Goal: Task Accomplishment & Management: Manage account settings

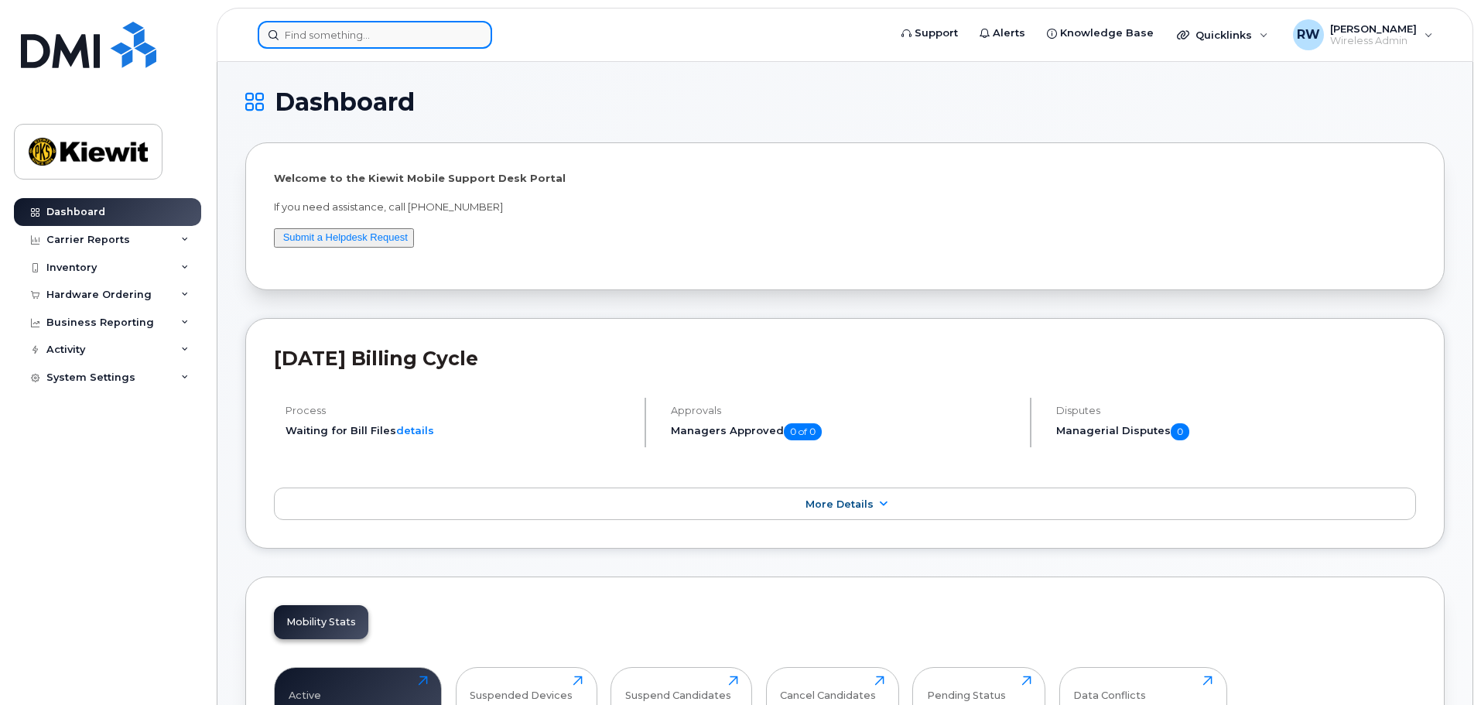
click at [315, 42] on input at bounding box center [375, 35] width 234 height 28
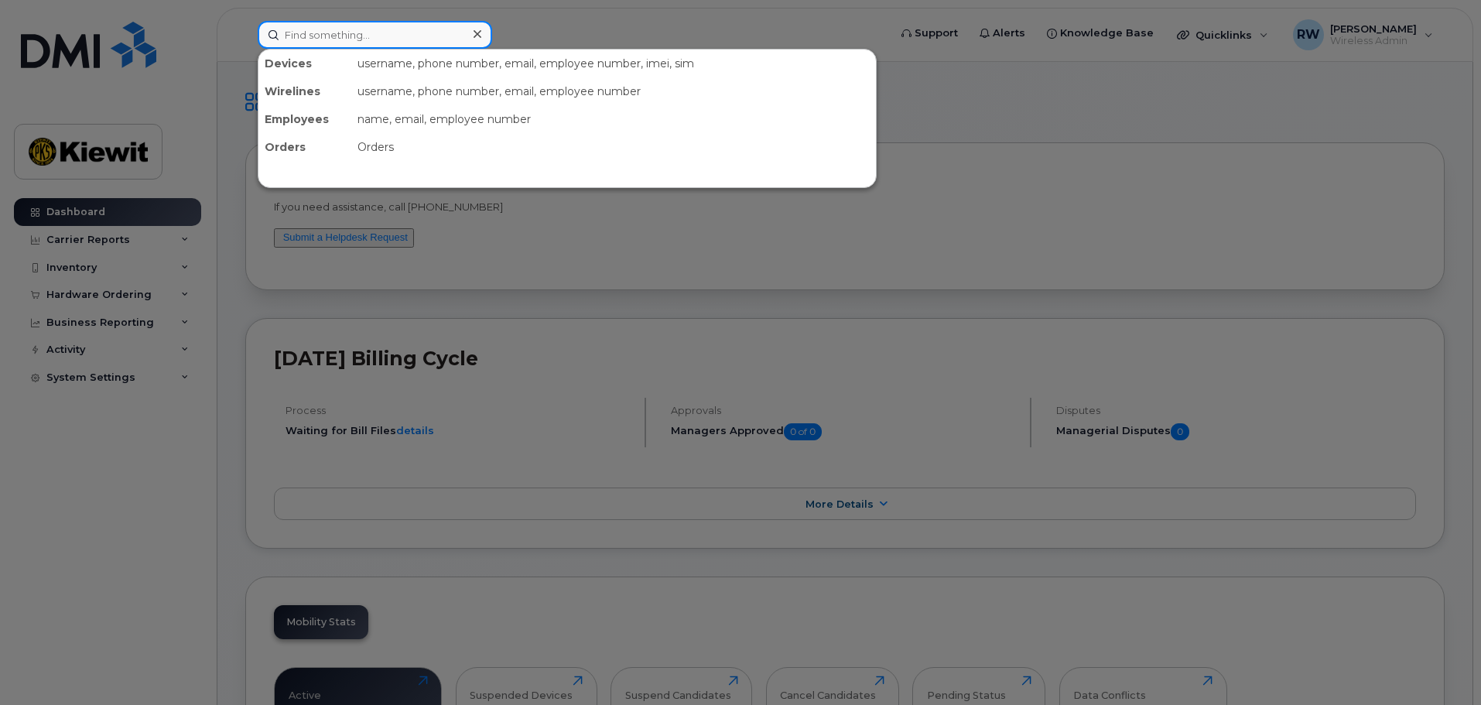
paste input "817-908-7239"
type input "817-908-7239"
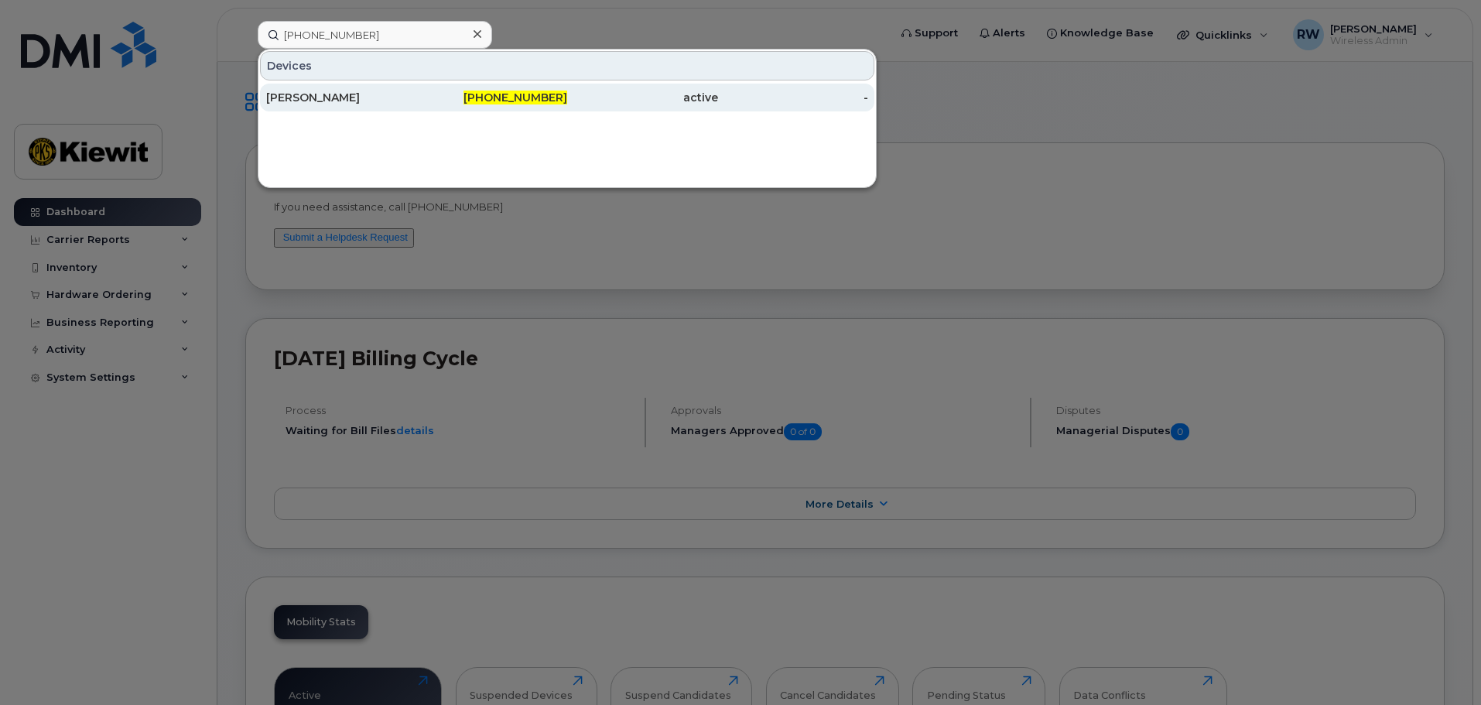
click at [318, 100] on div "Horacio Obregon" at bounding box center [341, 97] width 151 height 15
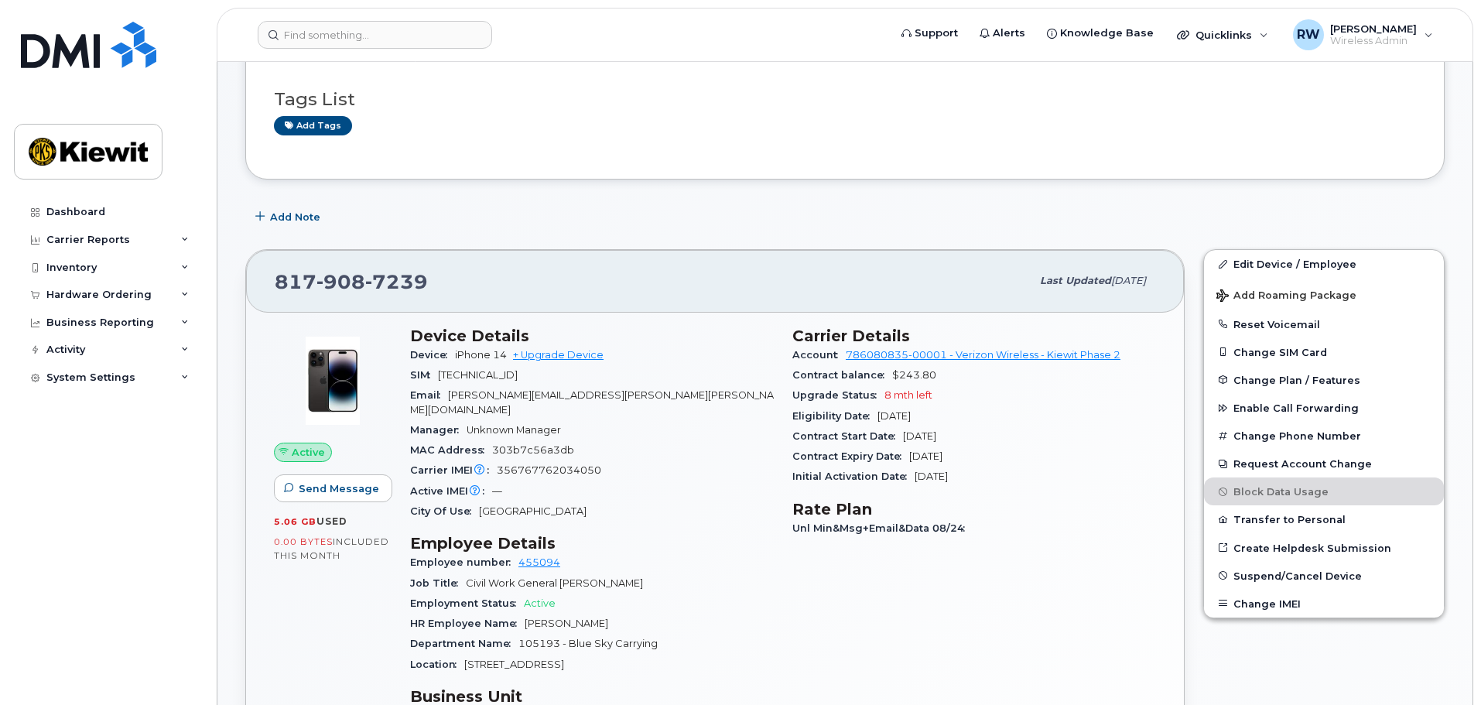
scroll to position [155, 0]
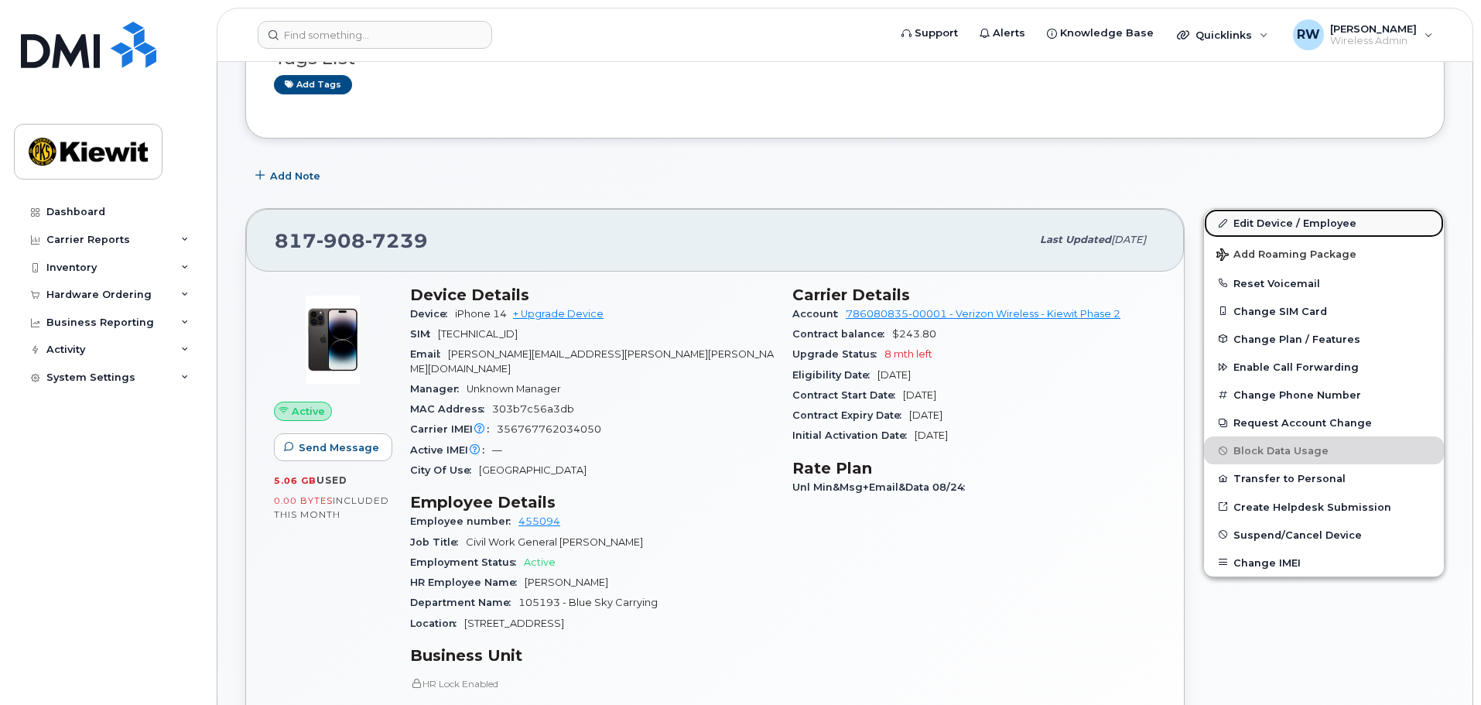
click at [1289, 222] on link "Edit Device / Employee" at bounding box center [1324, 223] width 240 height 28
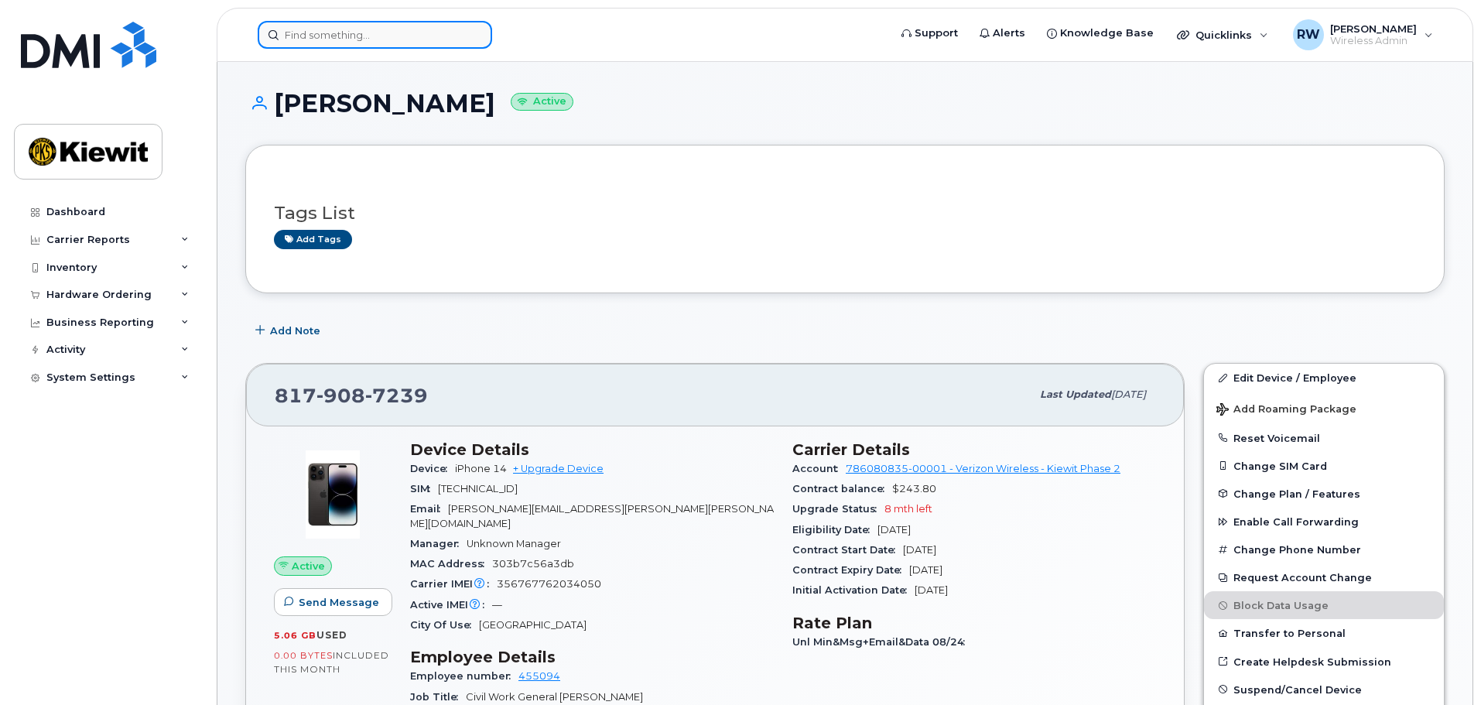
click at [304, 31] on input at bounding box center [375, 35] width 234 height 28
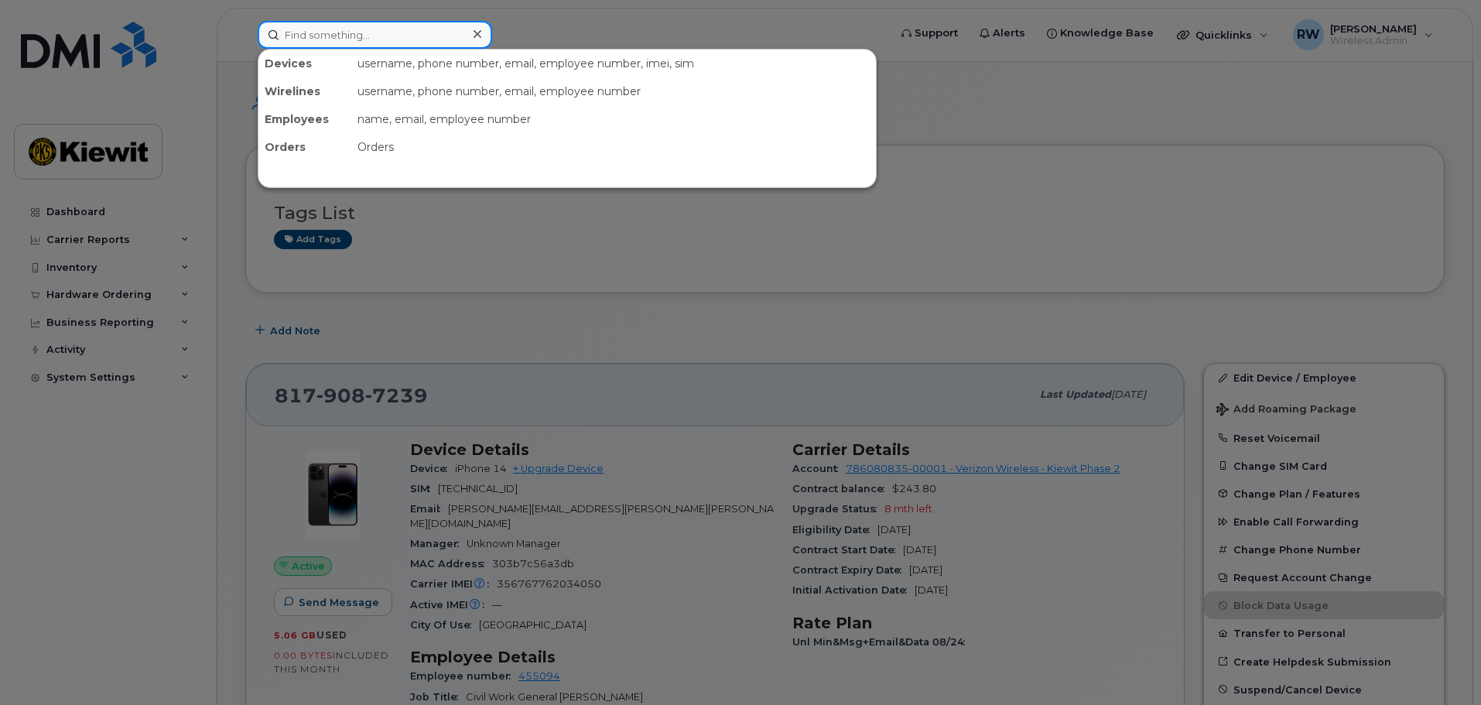
paste input "[PHONE_NUMBER]"
type input "913-416-2236"
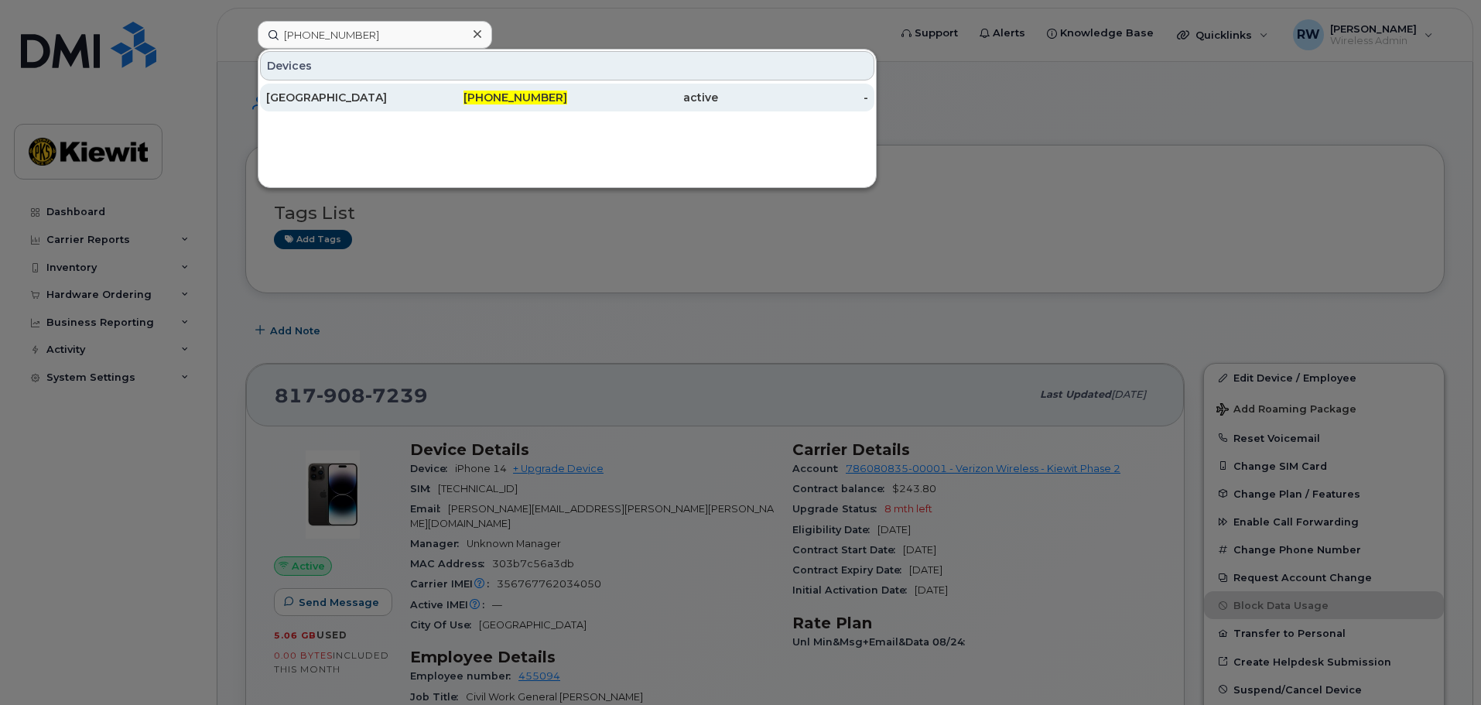
click at [322, 101] on div "[GEOGRAPHIC_DATA]" at bounding box center [341, 97] width 151 height 15
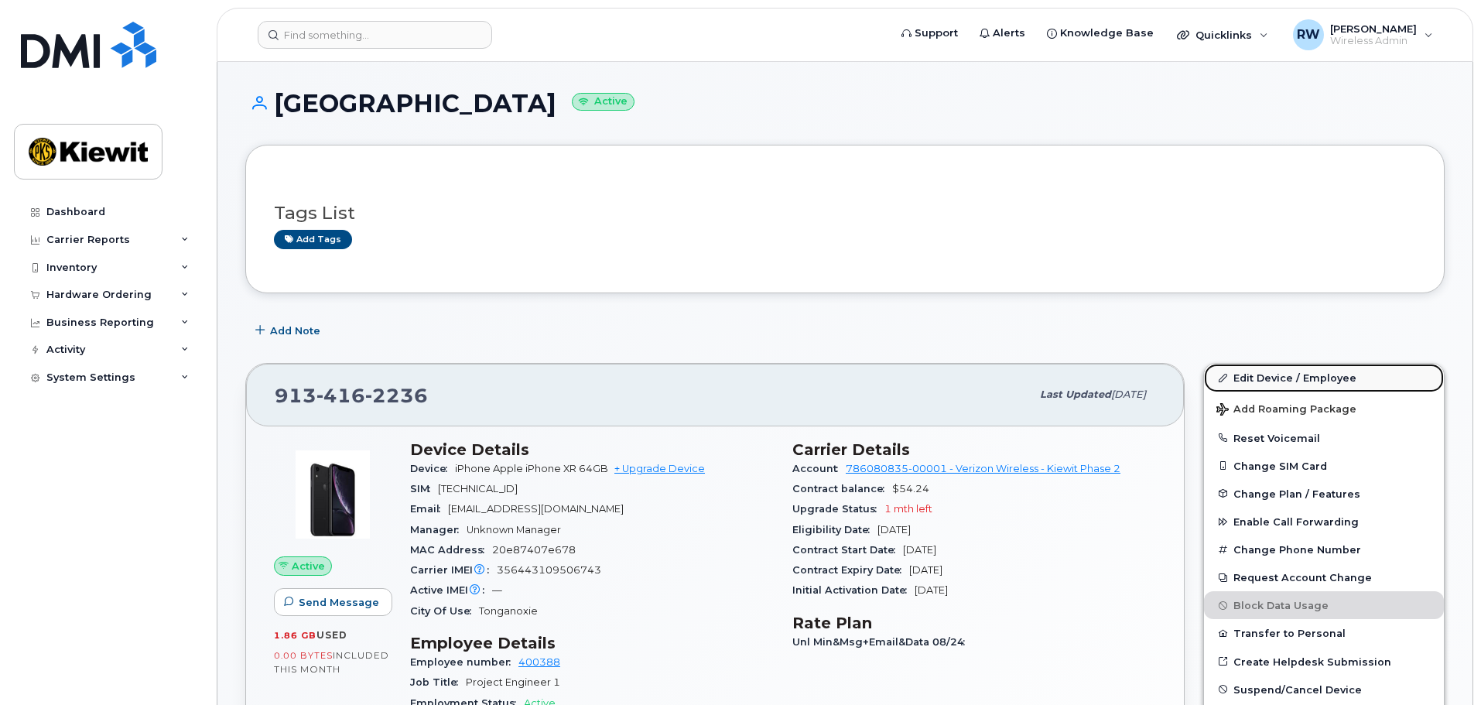
click at [1284, 378] on link "Edit Device / Employee" at bounding box center [1324, 378] width 240 height 28
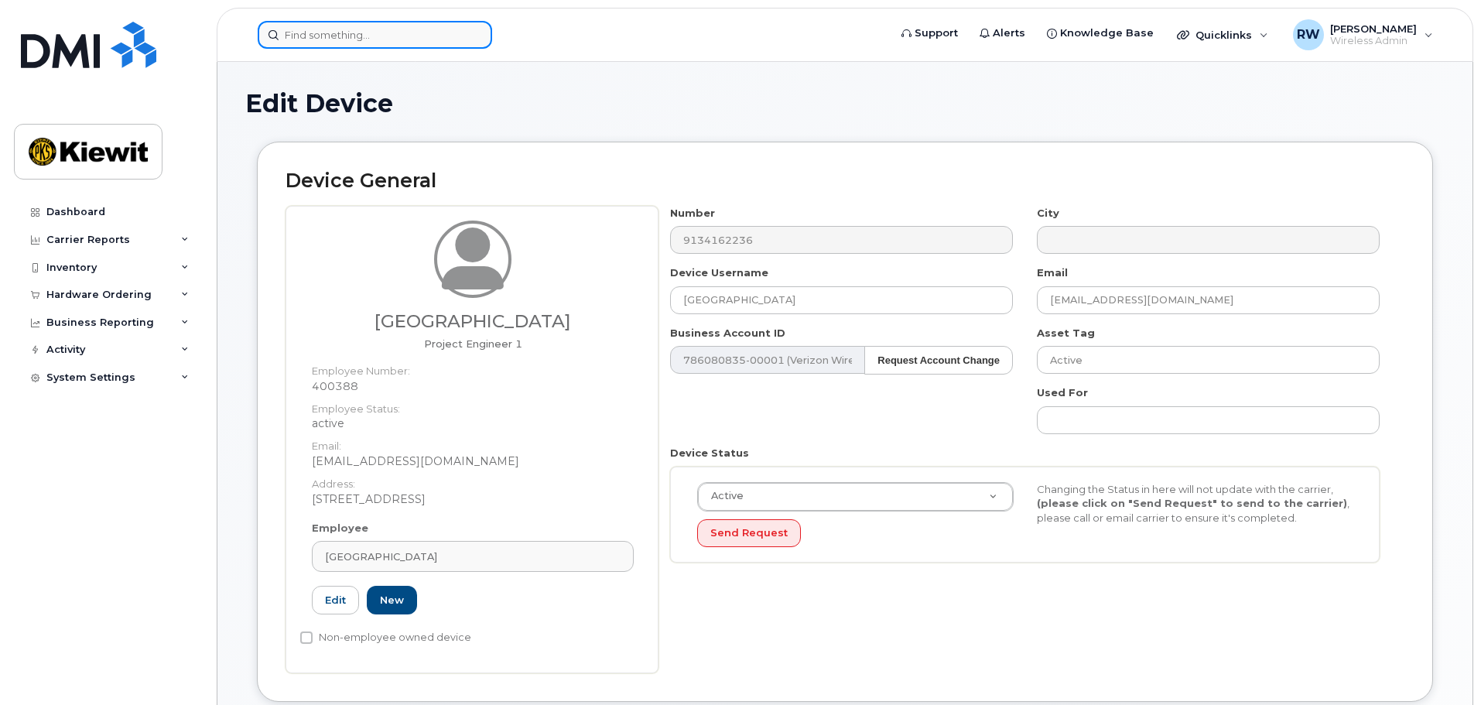
click at [336, 31] on input at bounding box center [375, 35] width 234 height 28
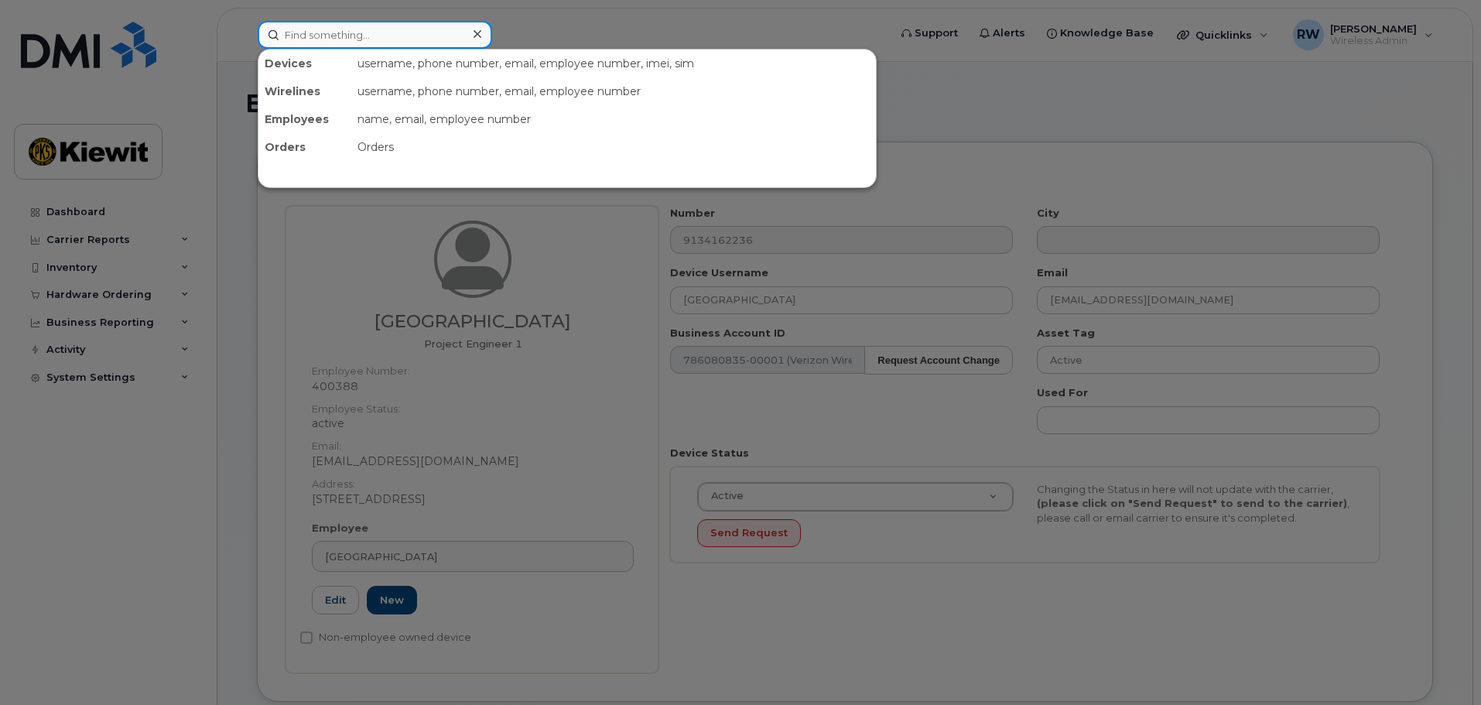
paste input "925-393-1423"
type input "925-393-1423"
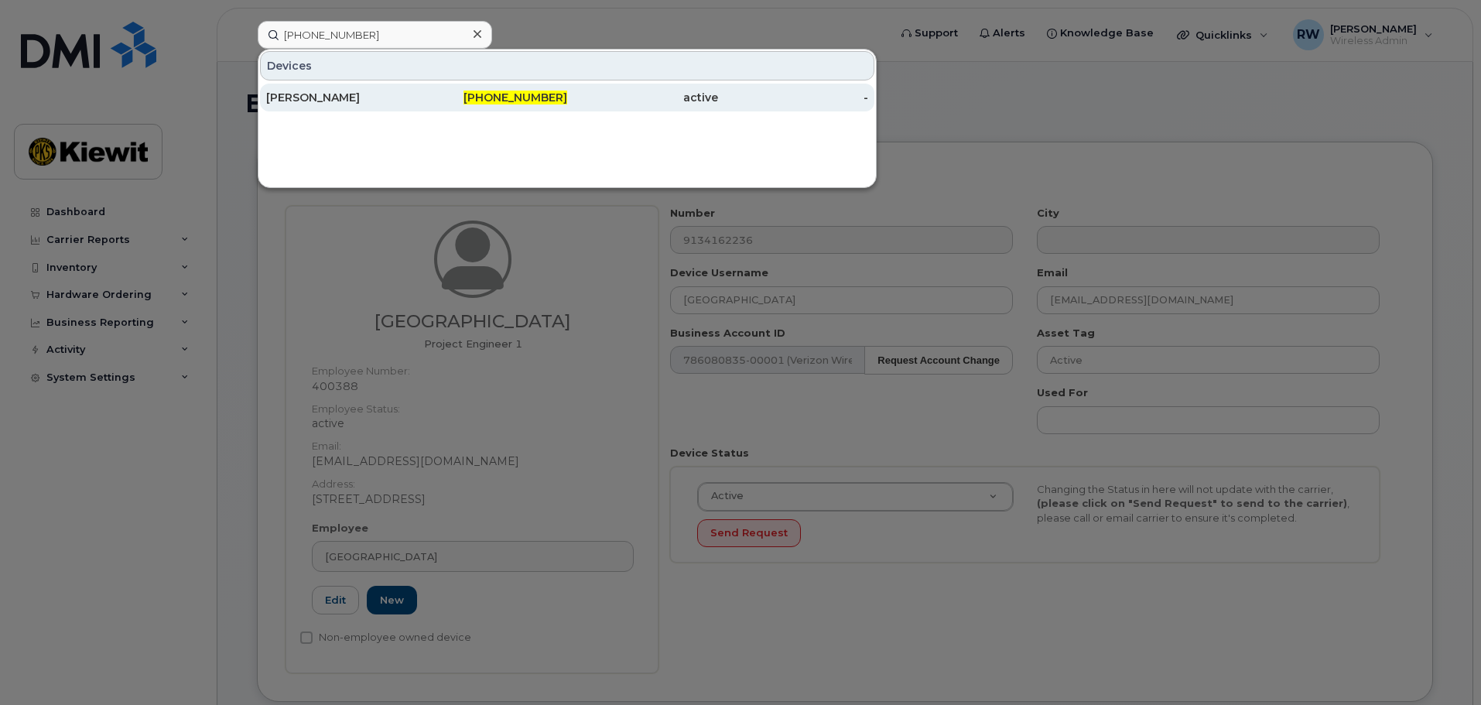
click at [330, 100] on div "[PERSON_NAME]" at bounding box center [341, 97] width 151 height 15
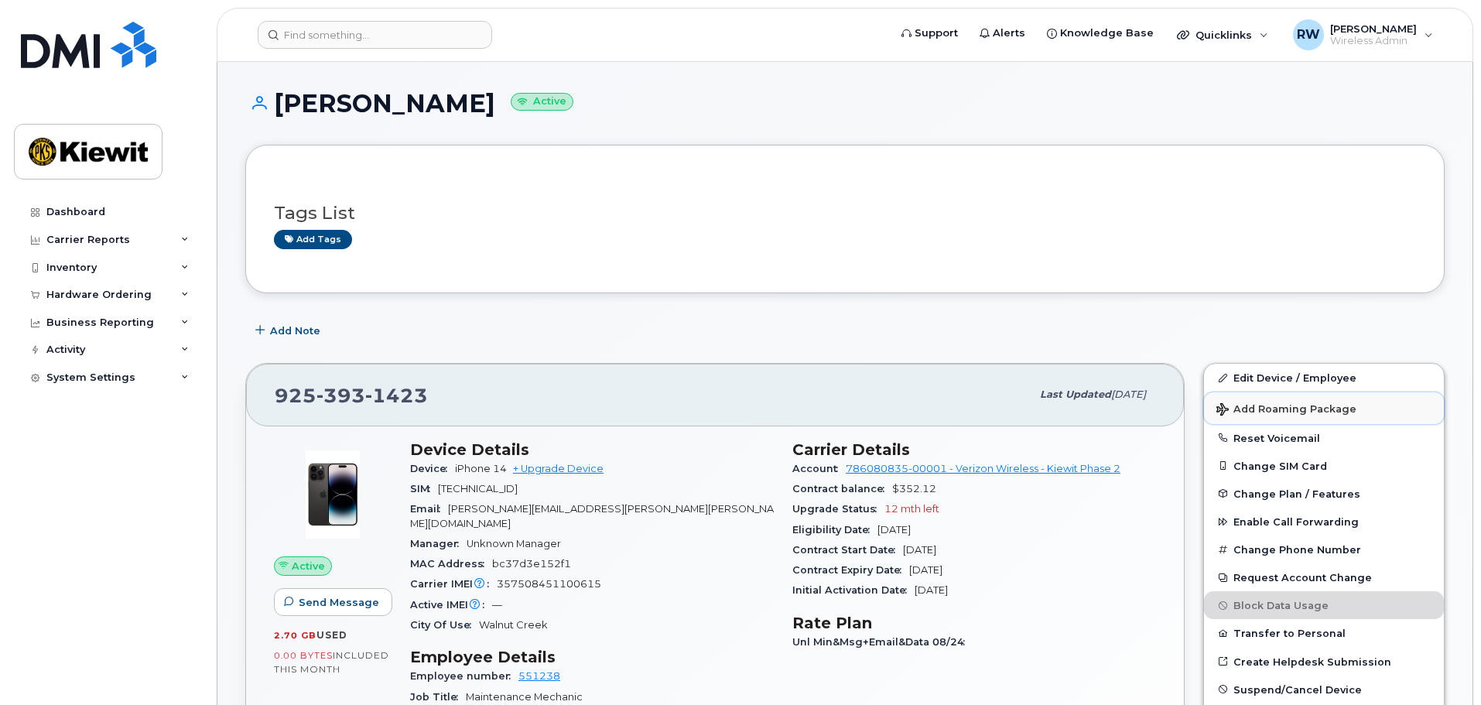
click at [1289, 392] on button "Add Roaming Package" at bounding box center [1324, 408] width 240 height 32
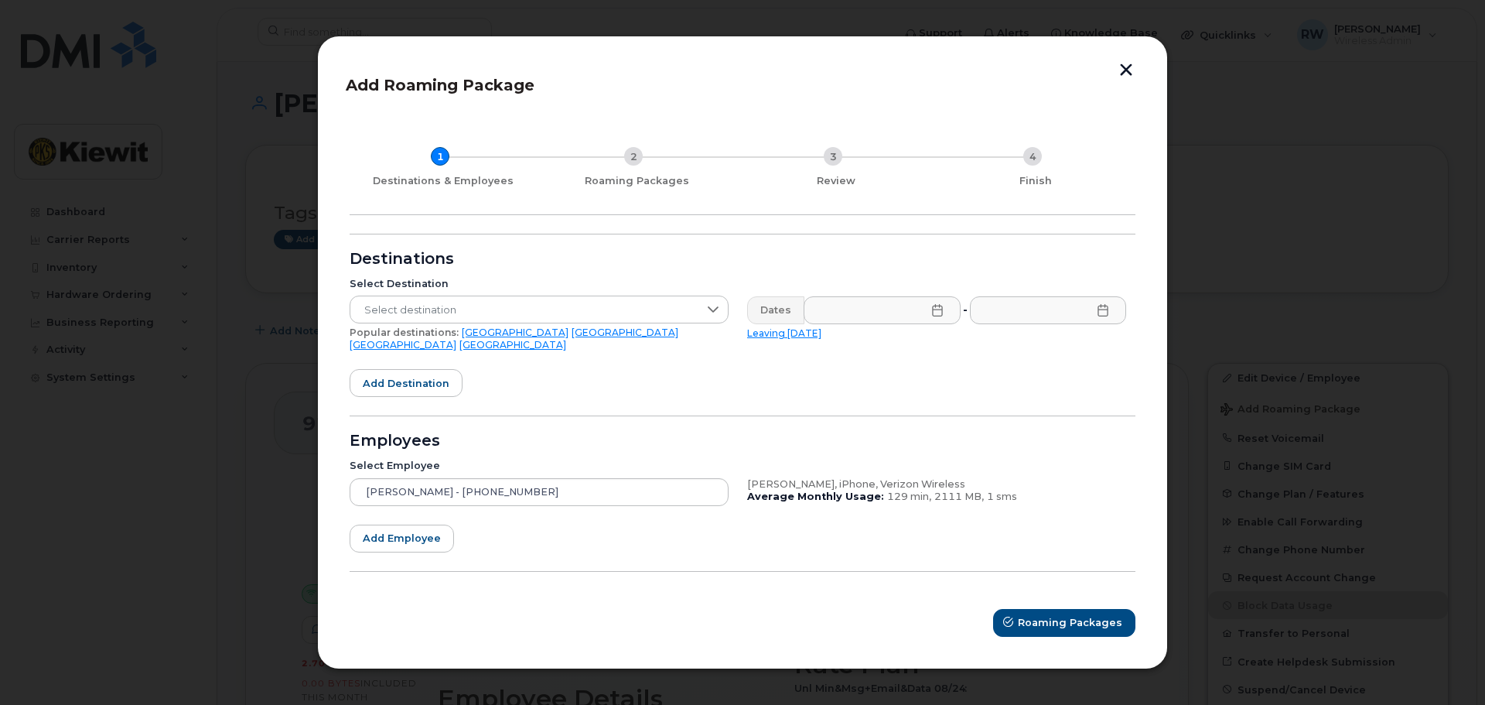
click at [1126, 75] on button "button" at bounding box center [1126, 71] width 23 height 16
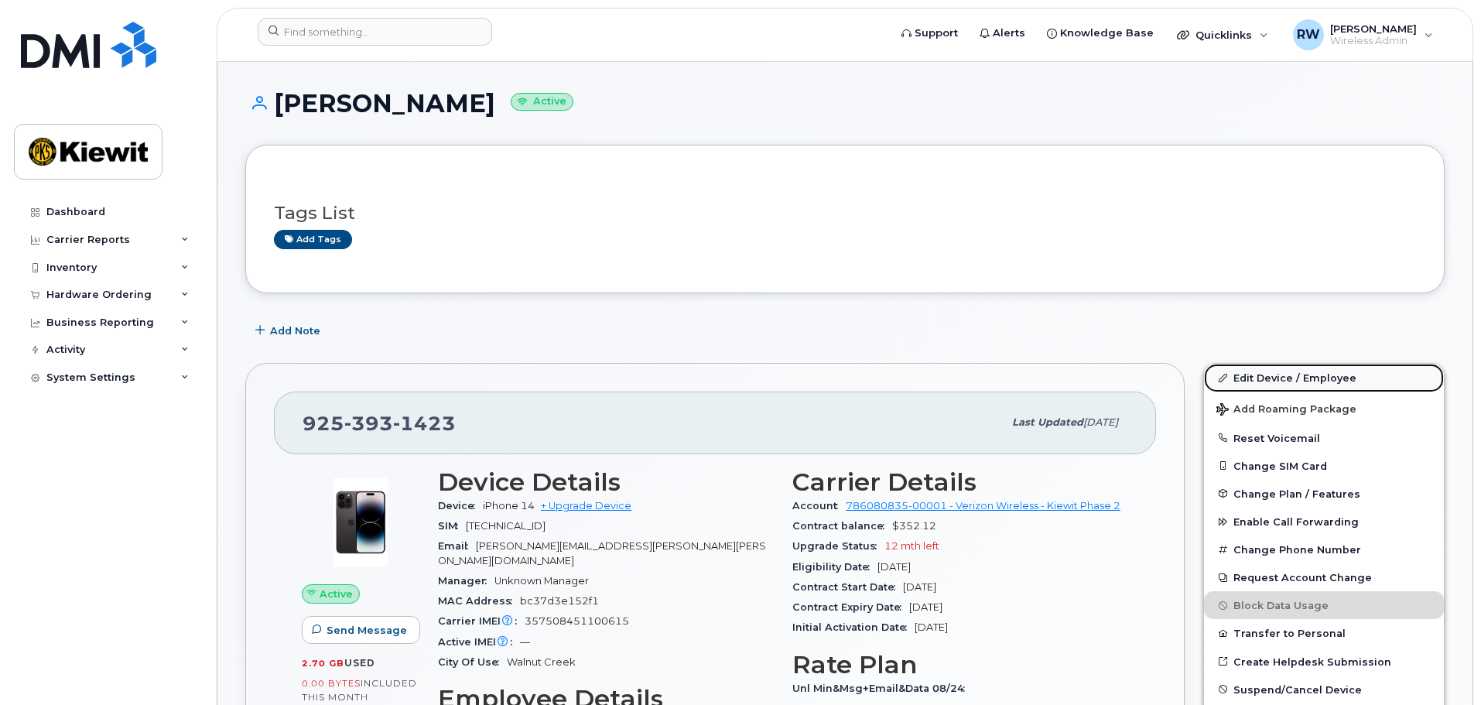
click at [1240, 376] on link "Edit Device / Employee" at bounding box center [1324, 378] width 240 height 28
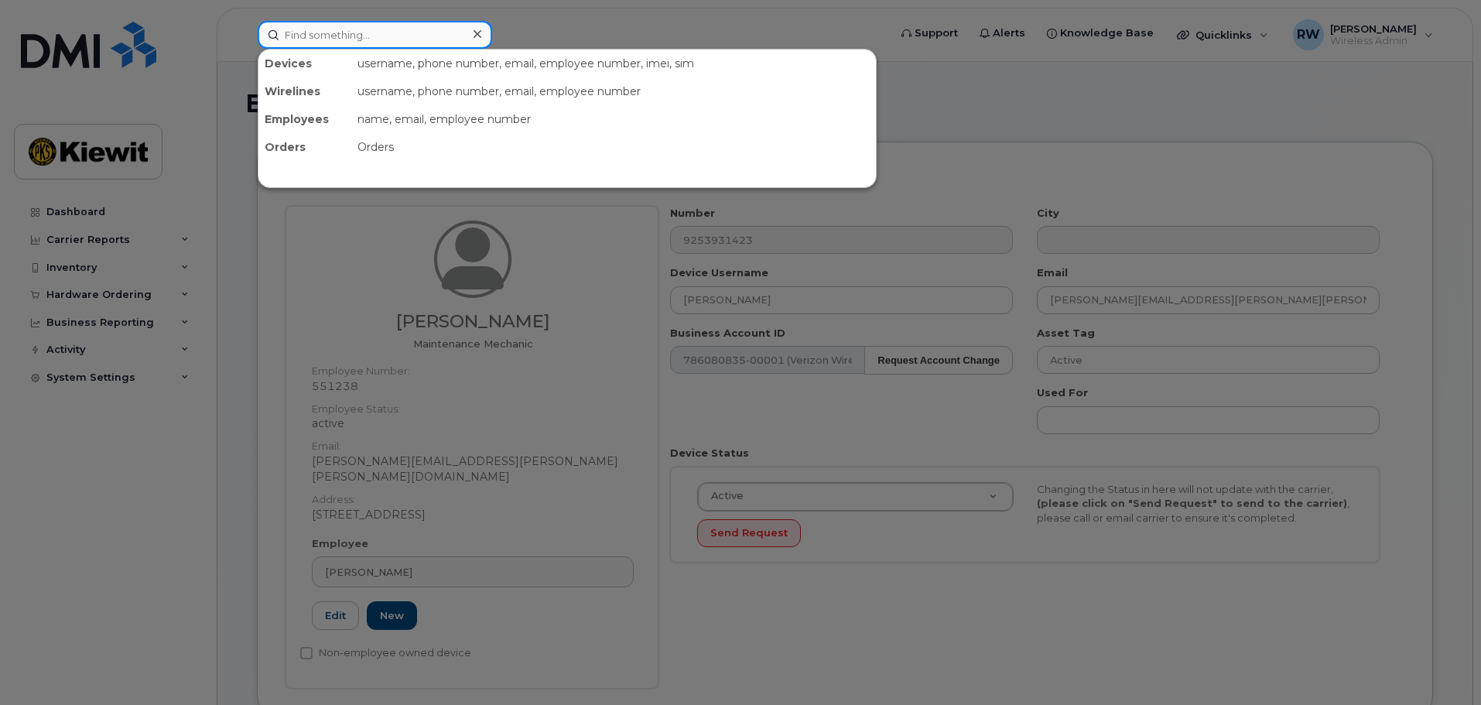
click at [323, 32] on input at bounding box center [375, 35] width 234 height 28
paste input "737-837-0740"
type input "737-837-0740"
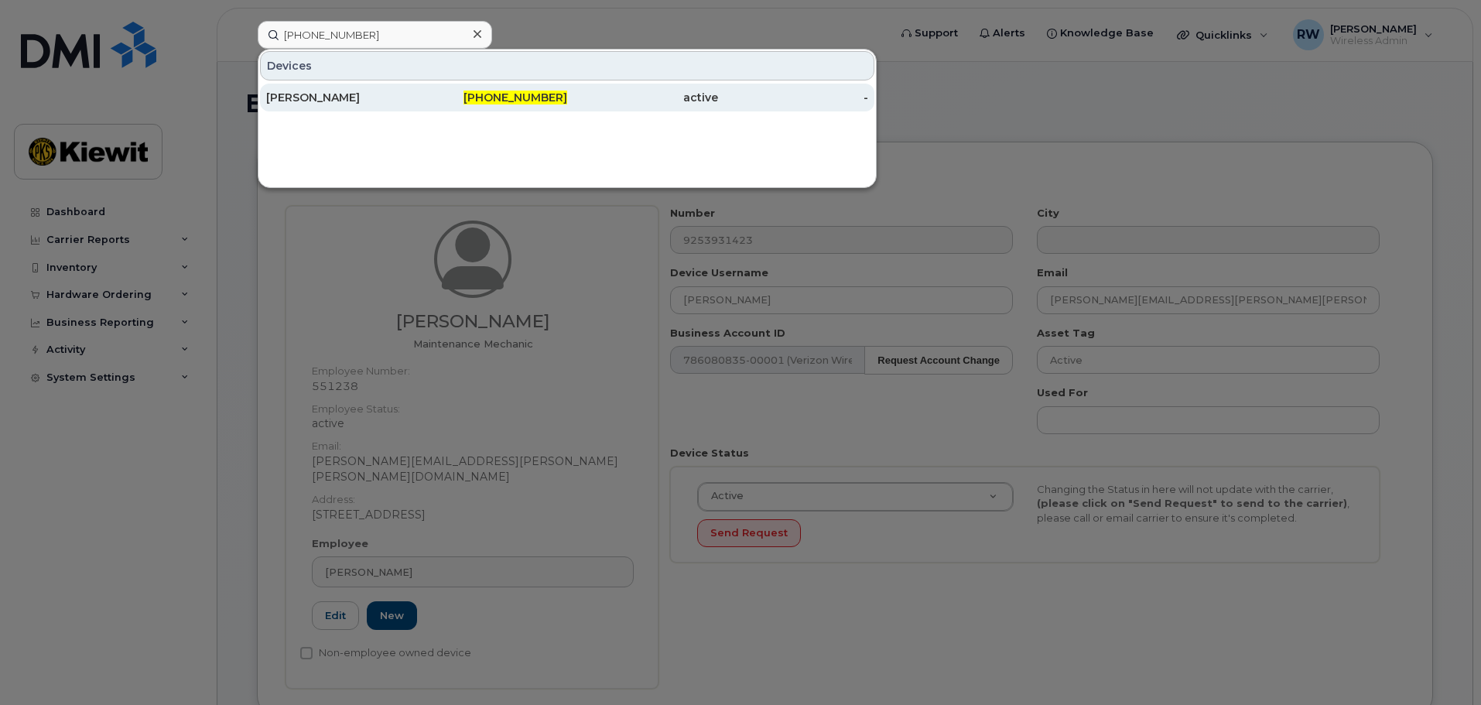
click at [319, 93] on div "ANSELMO FLORES" at bounding box center [341, 97] width 151 height 15
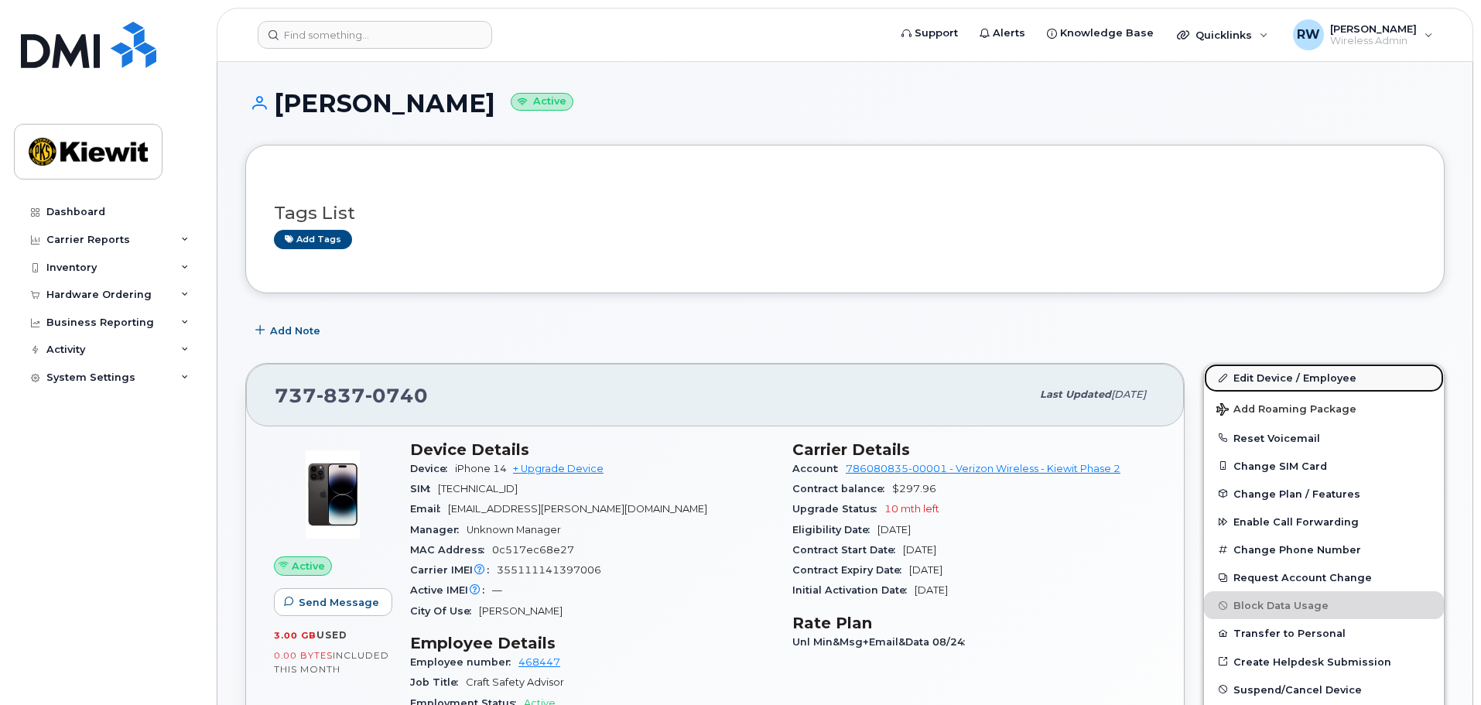
click at [1276, 379] on link "Edit Device / Employee" at bounding box center [1324, 378] width 240 height 28
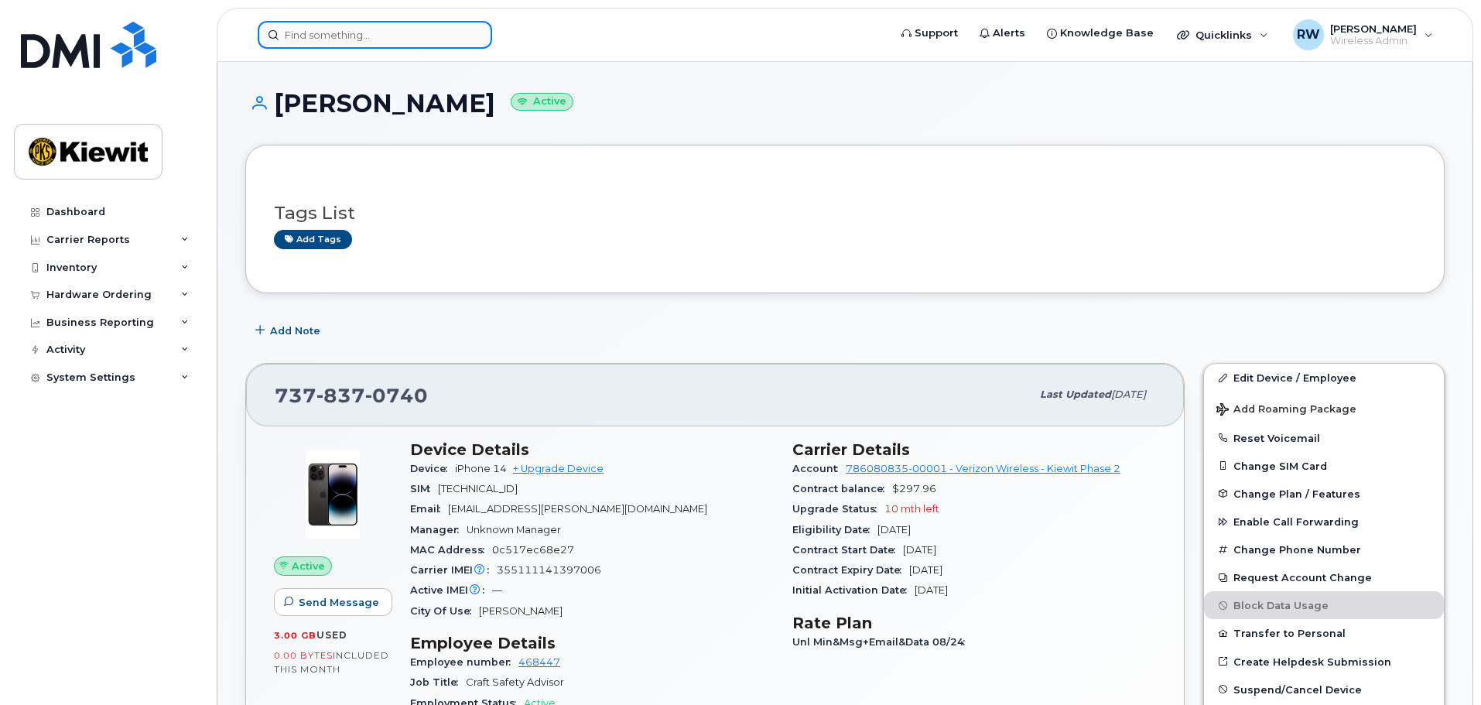
click at [301, 39] on input at bounding box center [375, 35] width 234 height 28
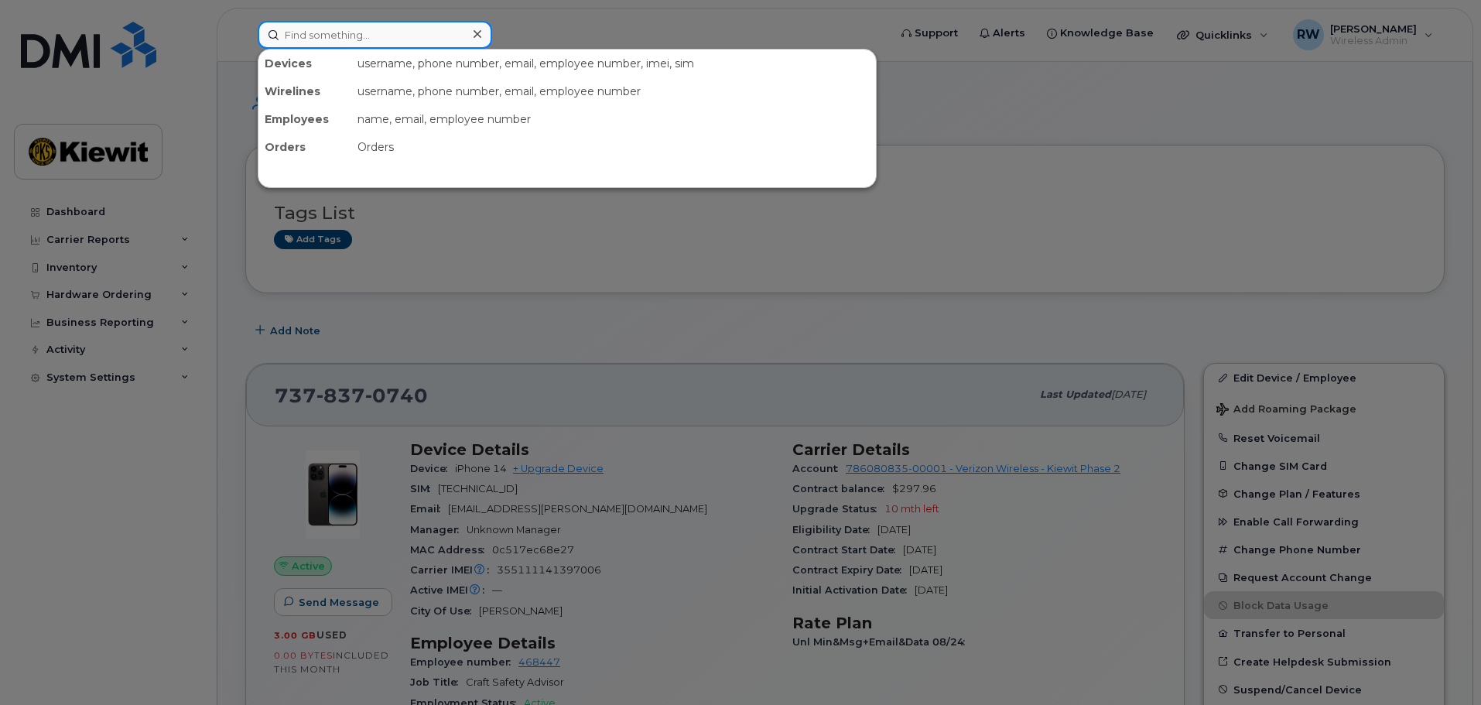
paste input "[PHONE_NUMBER]"
type input "[PHONE_NUMBER]"
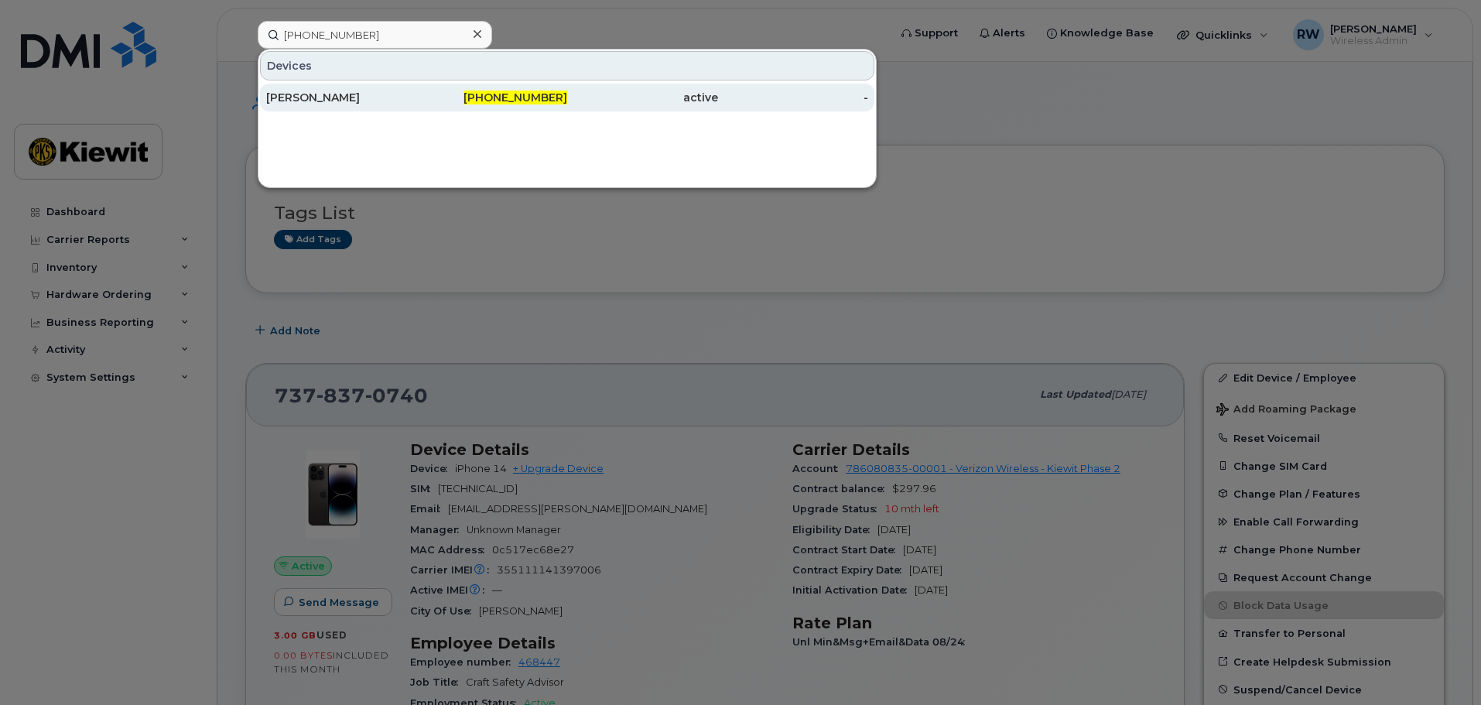
click at [302, 98] on div "[PERSON_NAME]" at bounding box center [341, 97] width 151 height 15
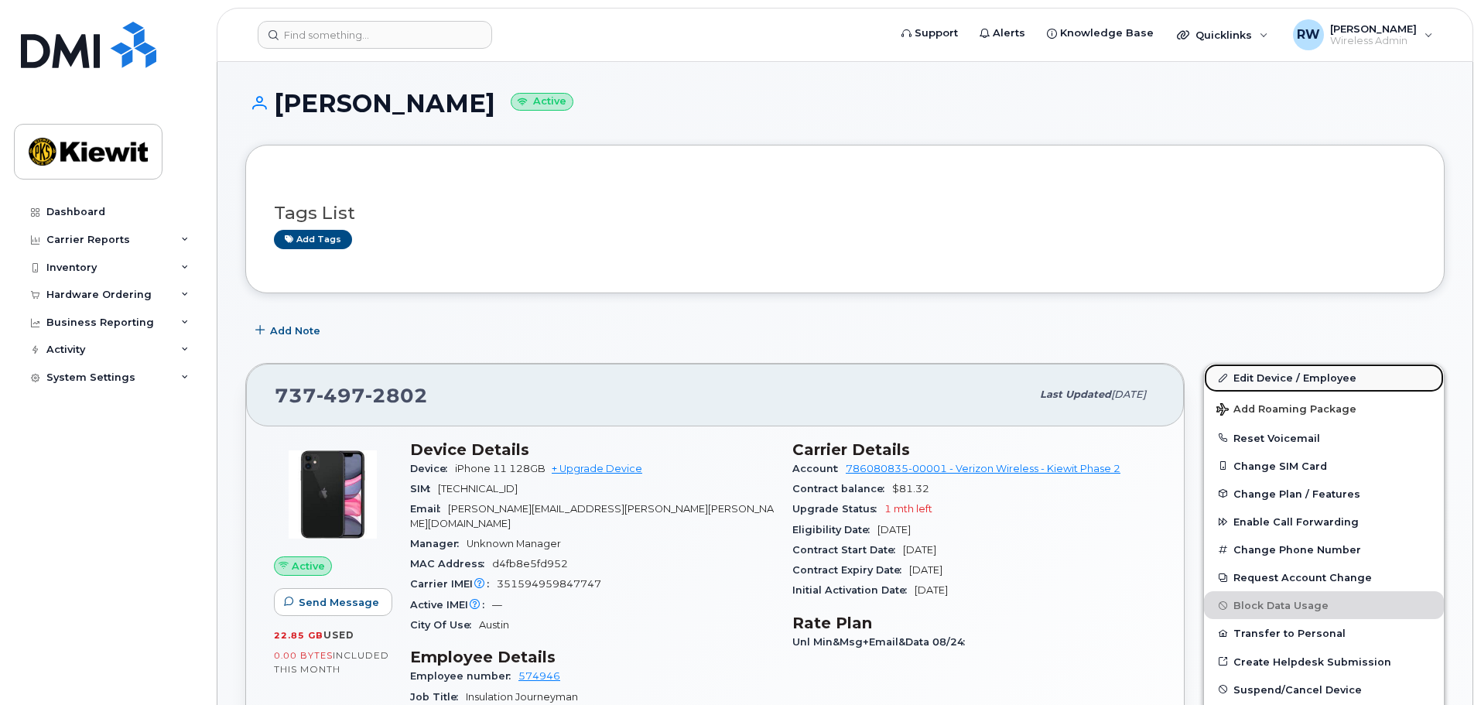
click at [1266, 374] on link "Edit Device / Employee" at bounding box center [1324, 378] width 240 height 28
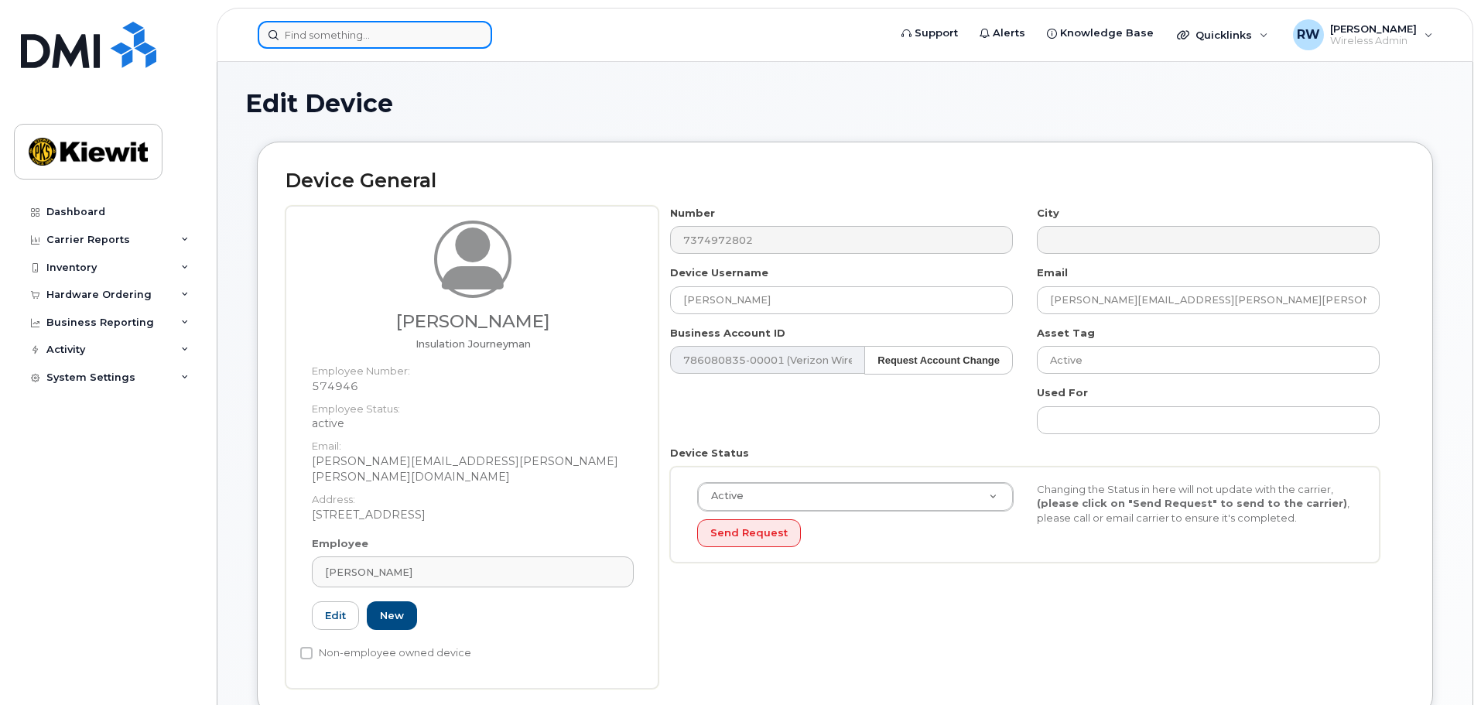
click at [326, 33] on input at bounding box center [375, 35] width 234 height 28
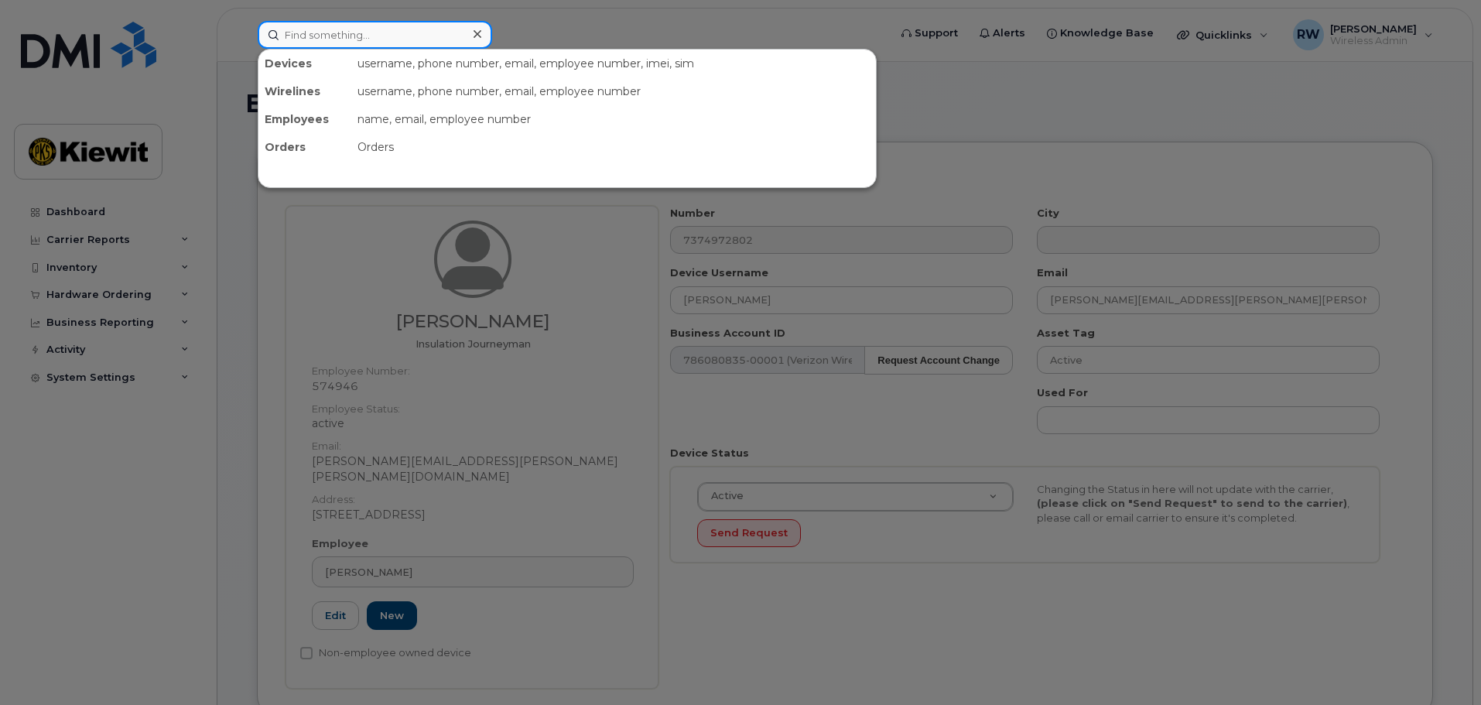
paste input "629-214-5242"
type input "629-214-5242"
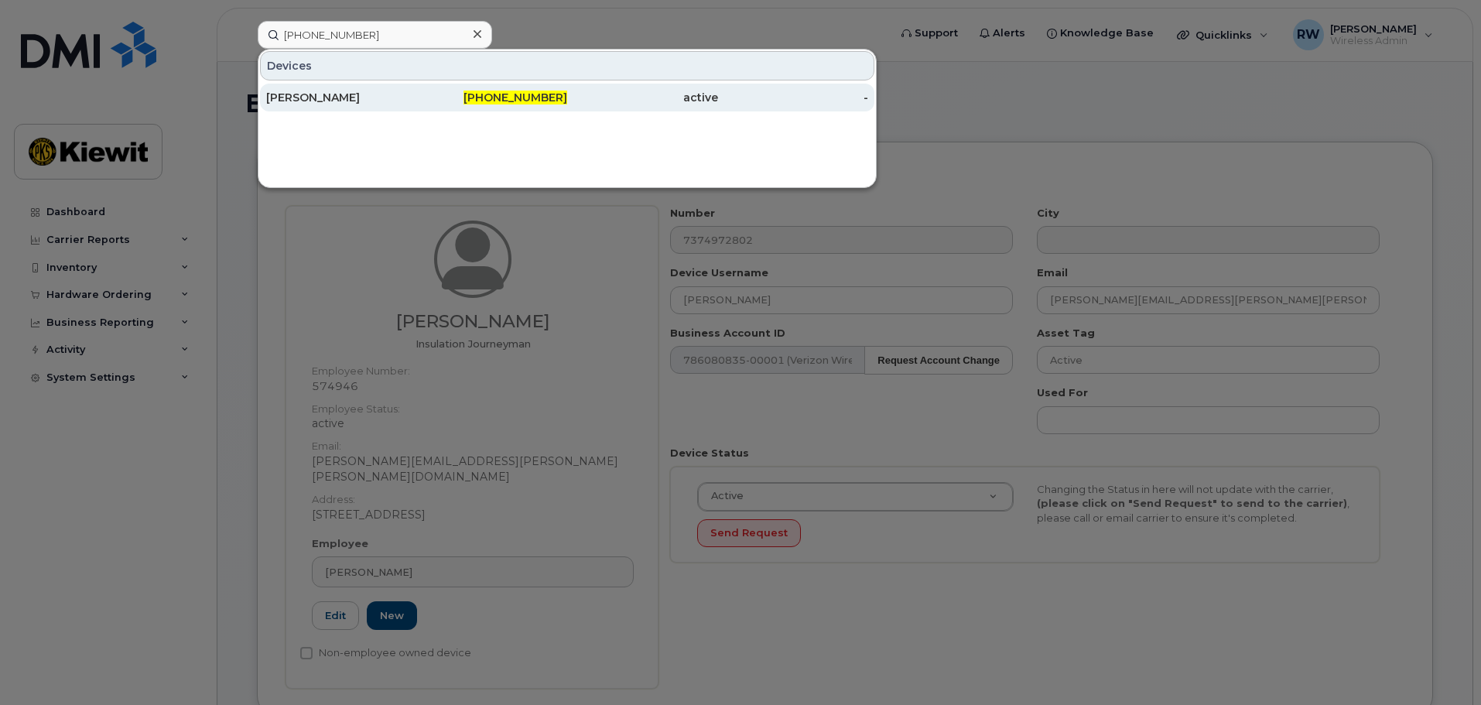
click at [320, 96] on div "Jacob Nielsen" at bounding box center [341, 97] width 151 height 15
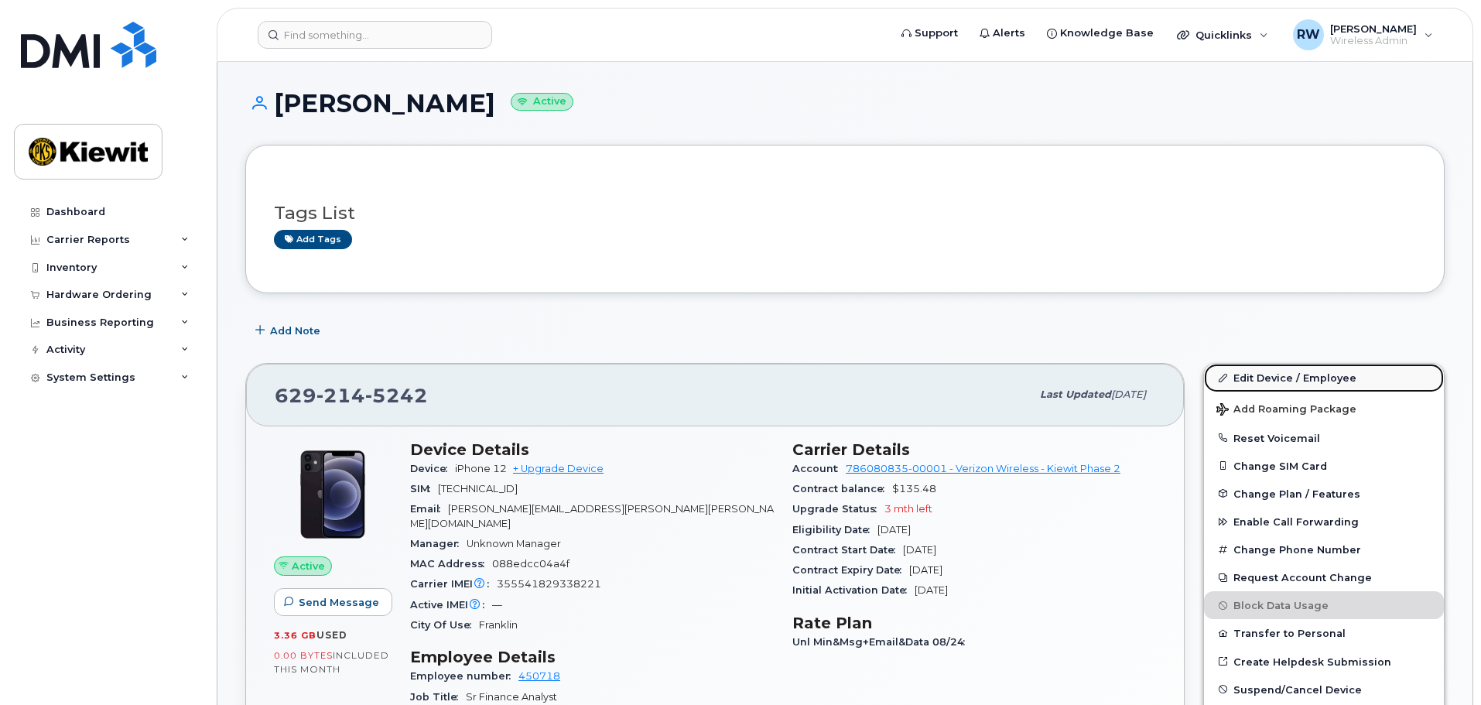
click at [1254, 380] on link "Edit Device / Employee" at bounding box center [1324, 378] width 240 height 28
click at [1265, 377] on link "Edit Device / Employee" at bounding box center [1324, 378] width 240 height 28
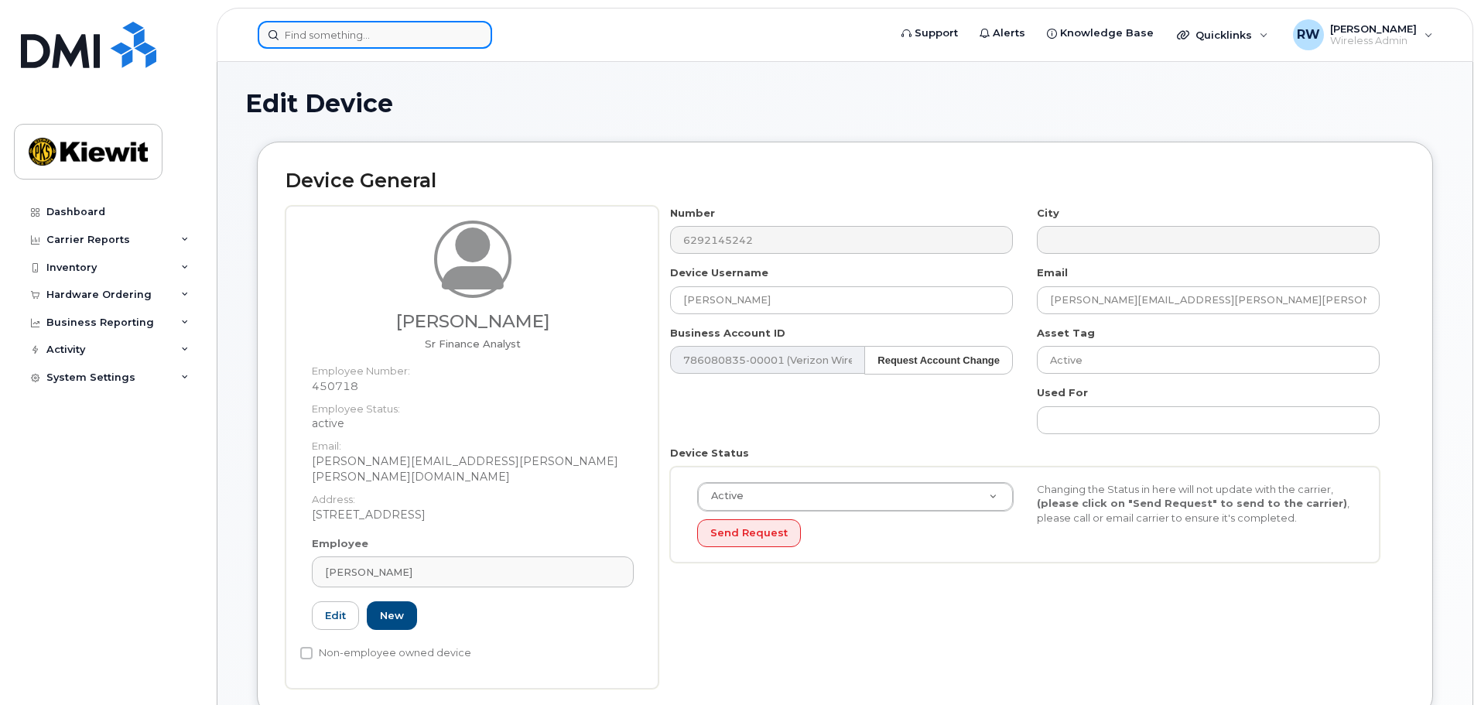
click at [327, 36] on input at bounding box center [375, 35] width 234 height 28
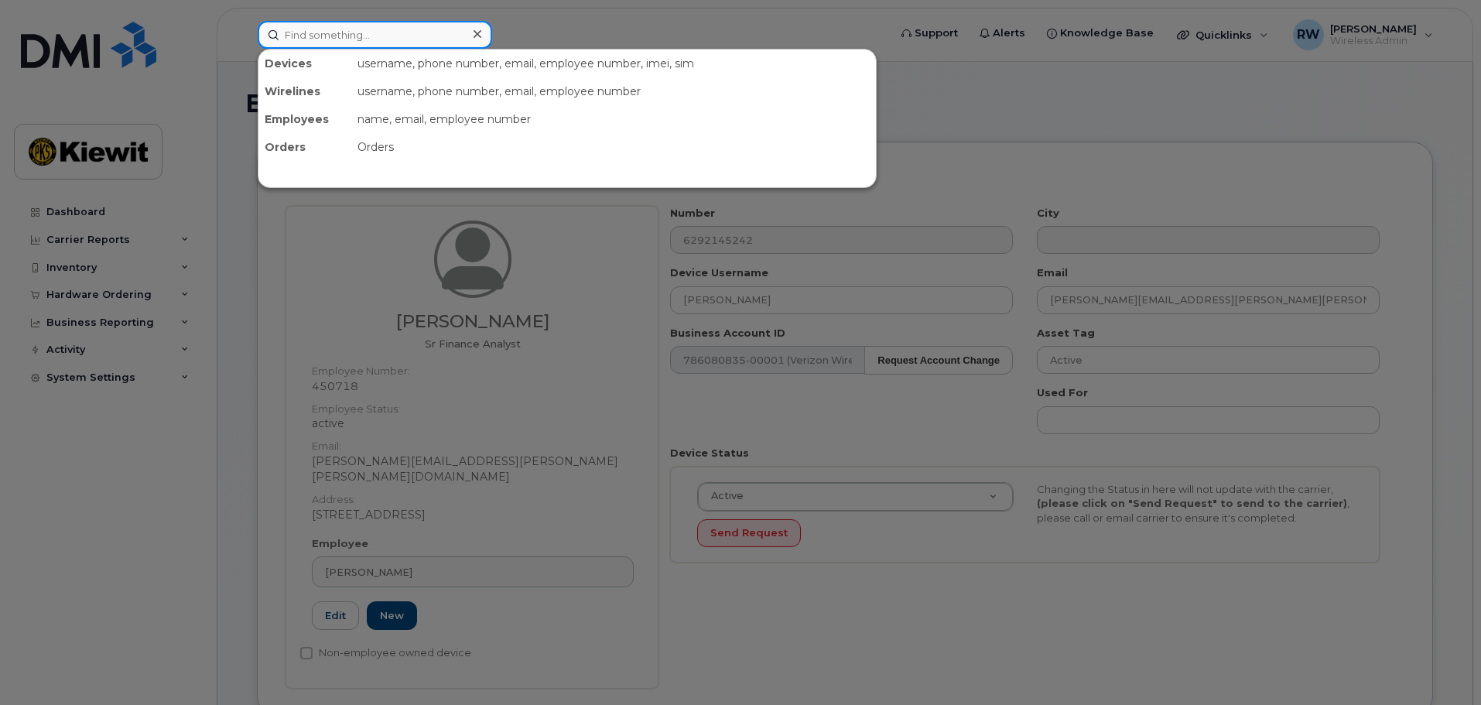
paste input "512-760-5908"
type input "512-760-5908"
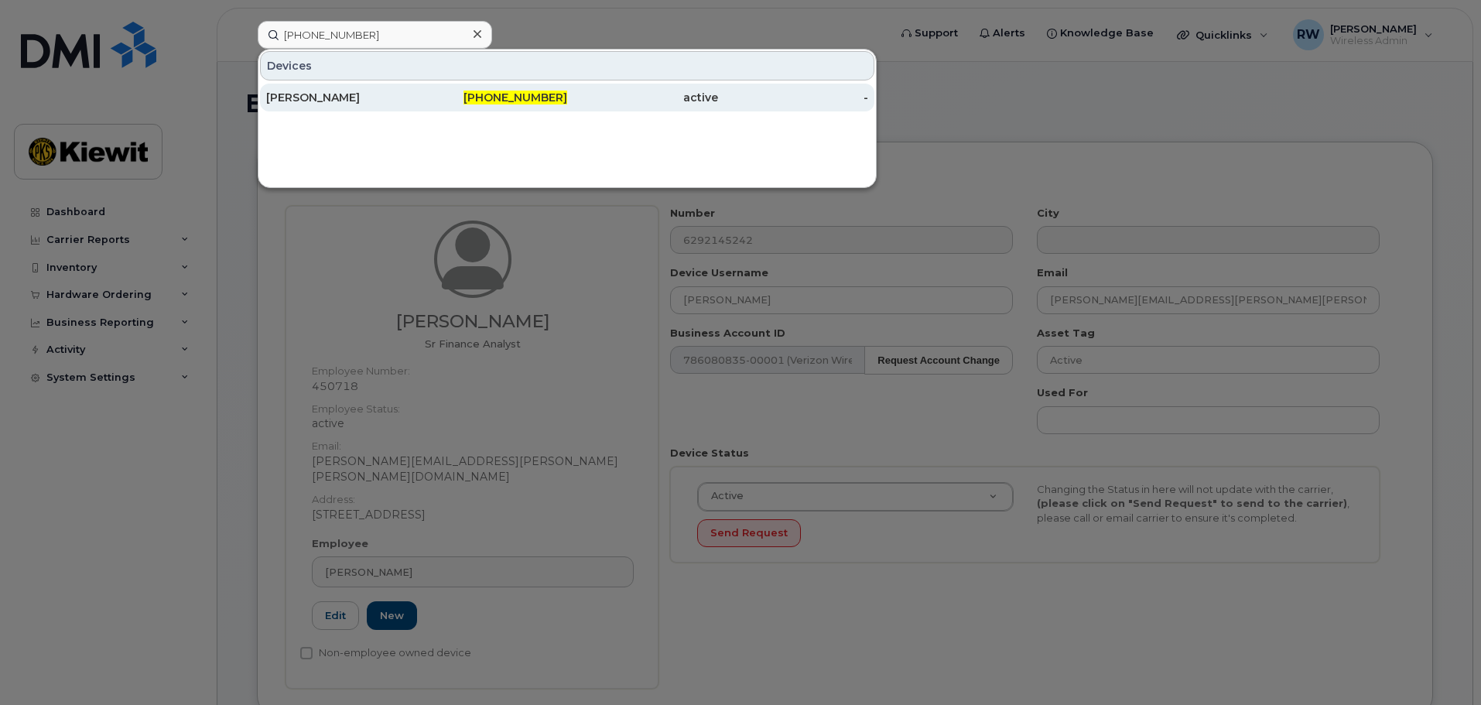
click at [316, 94] on div "Dawson Hayes" at bounding box center [341, 97] width 151 height 15
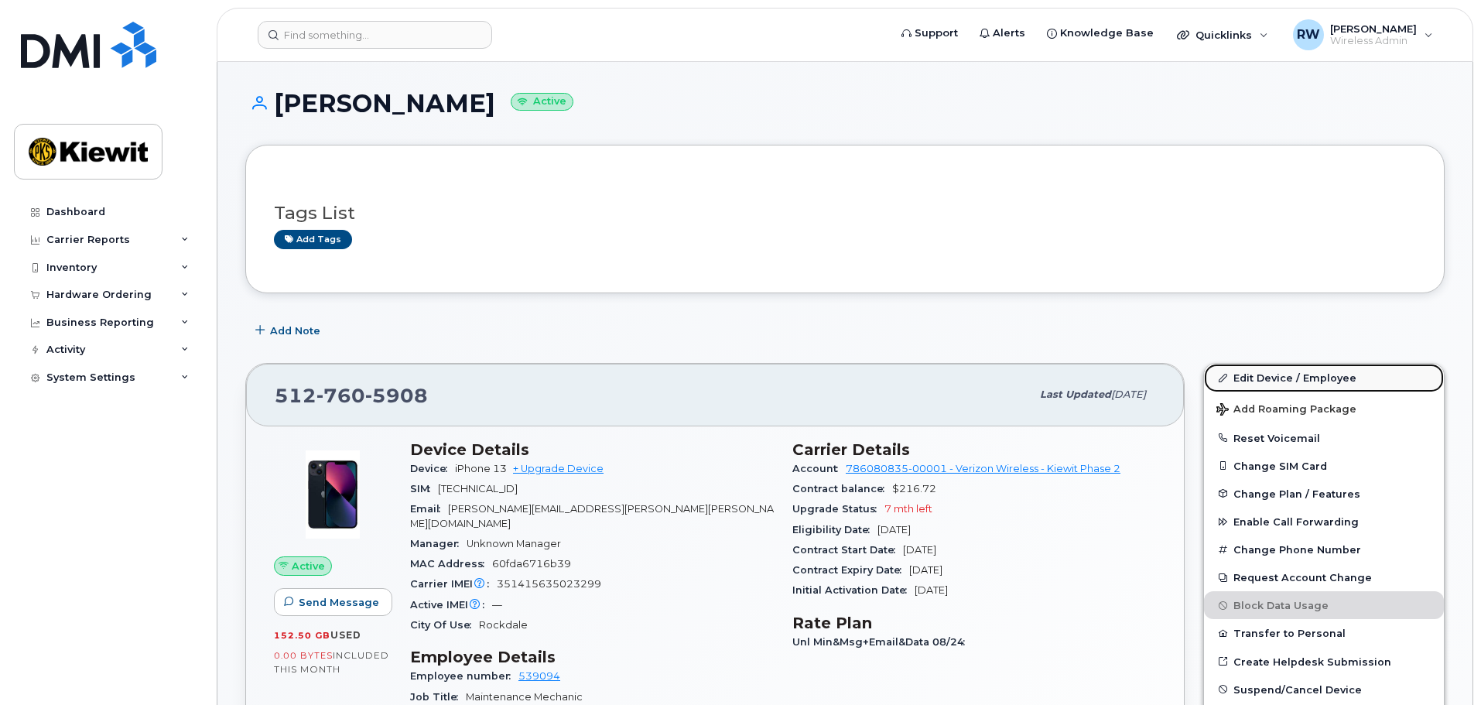
click at [1253, 375] on link "Edit Device / Employee" at bounding box center [1324, 378] width 240 height 28
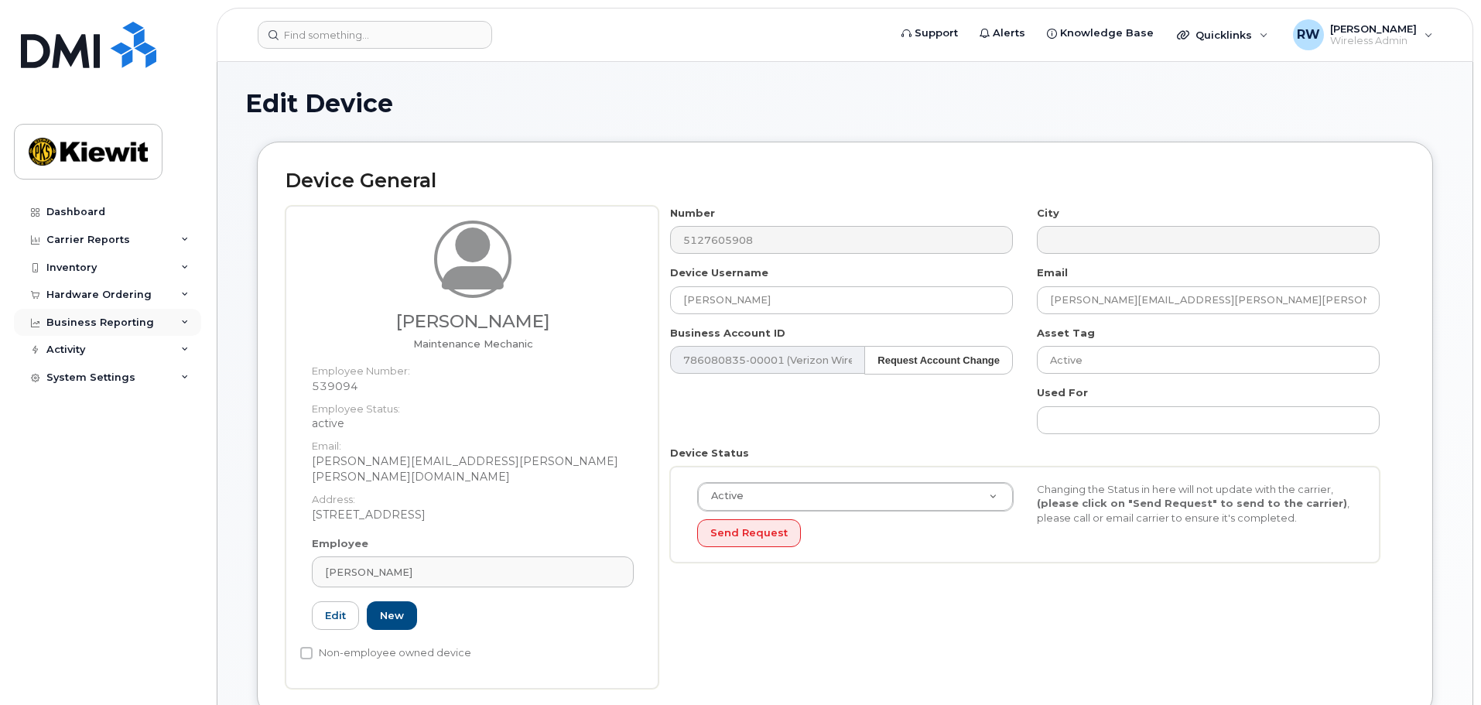
click at [183, 324] on icon at bounding box center [185, 323] width 8 height 8
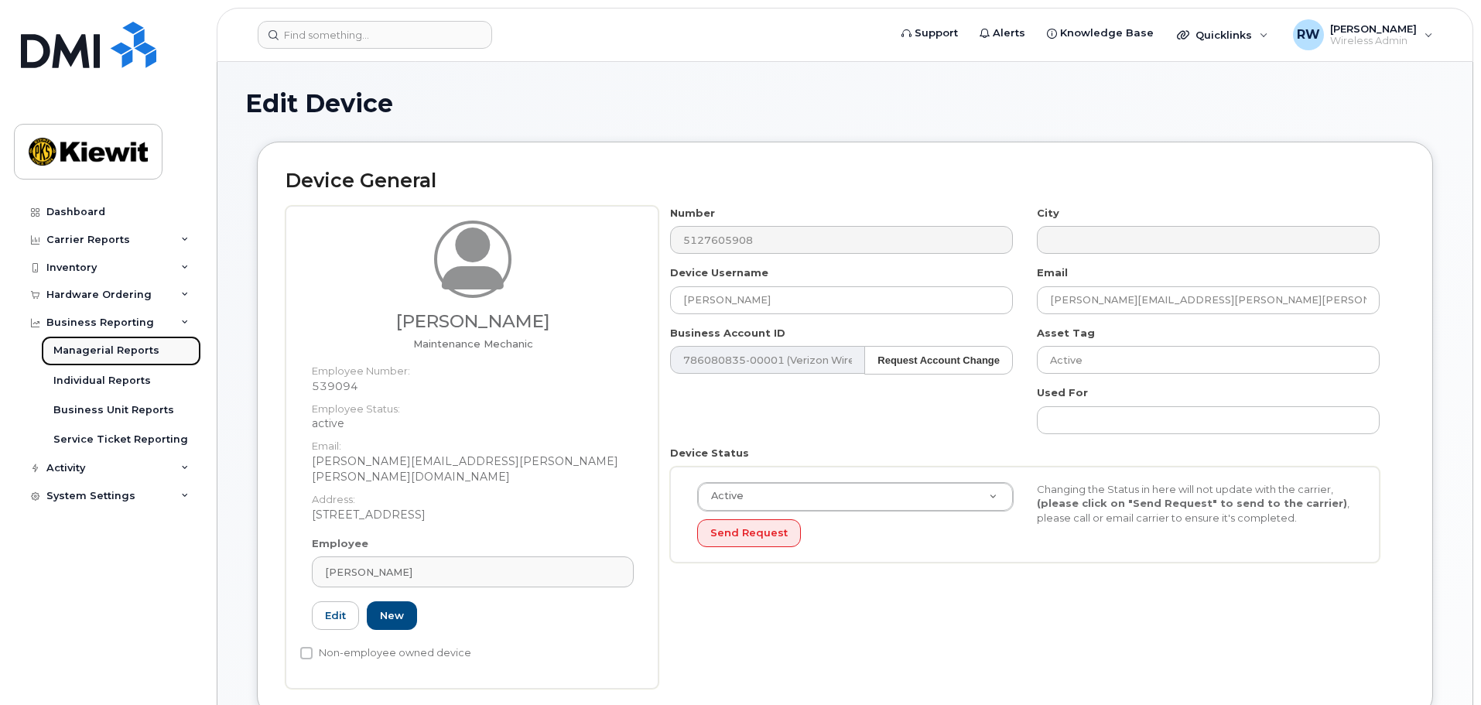
click at [148, 357] on div "Managerial Reports" at bounding box center [106, 350] width 106 height 14
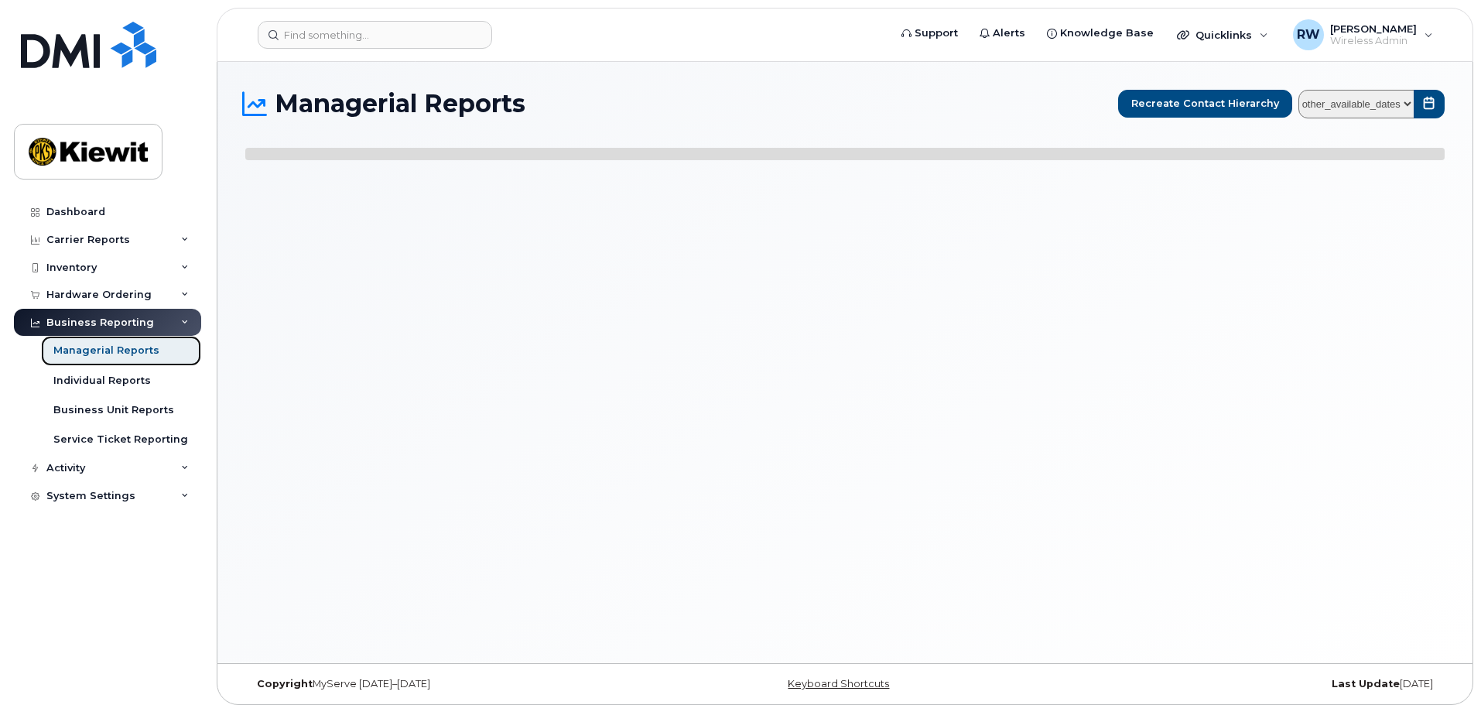
select select
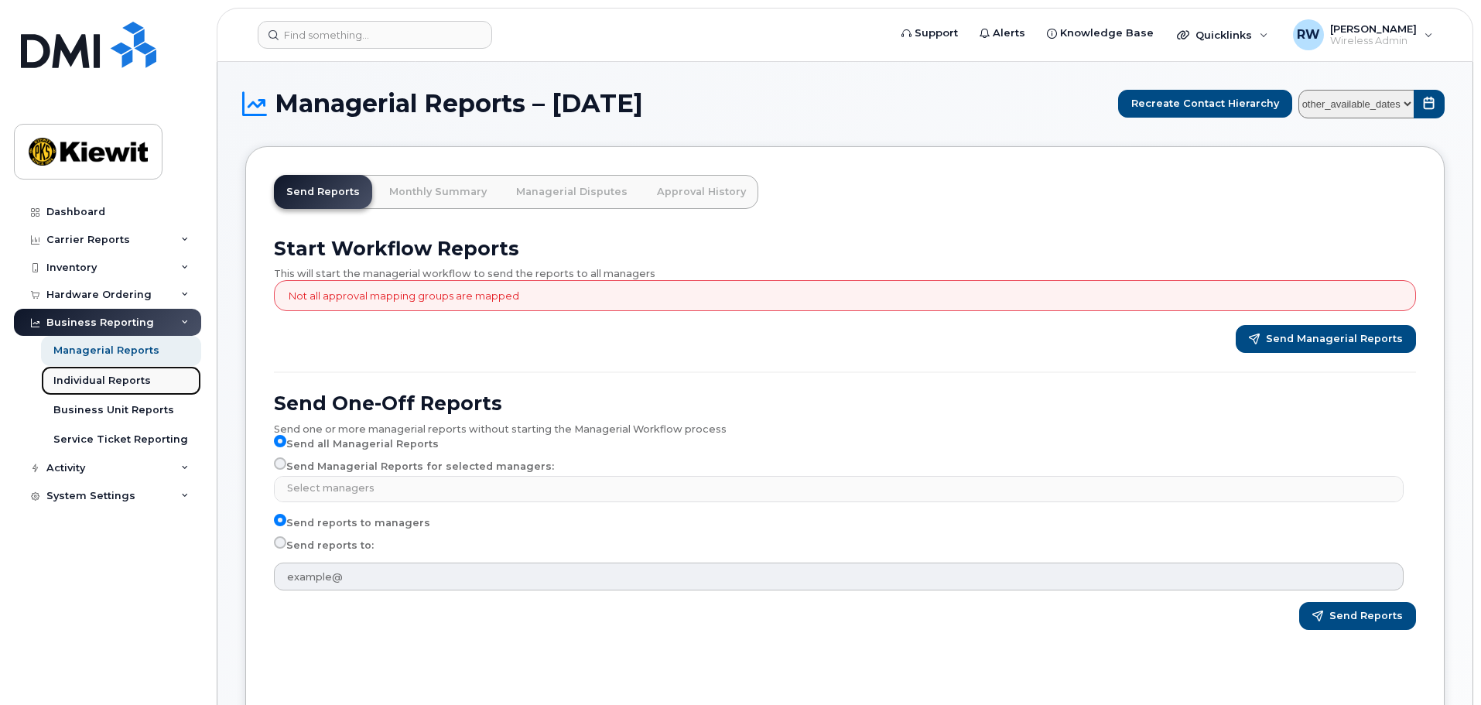
click at [132, 379] on div "Individual Reports" at bounding box center [101, 381] width 97 height 14
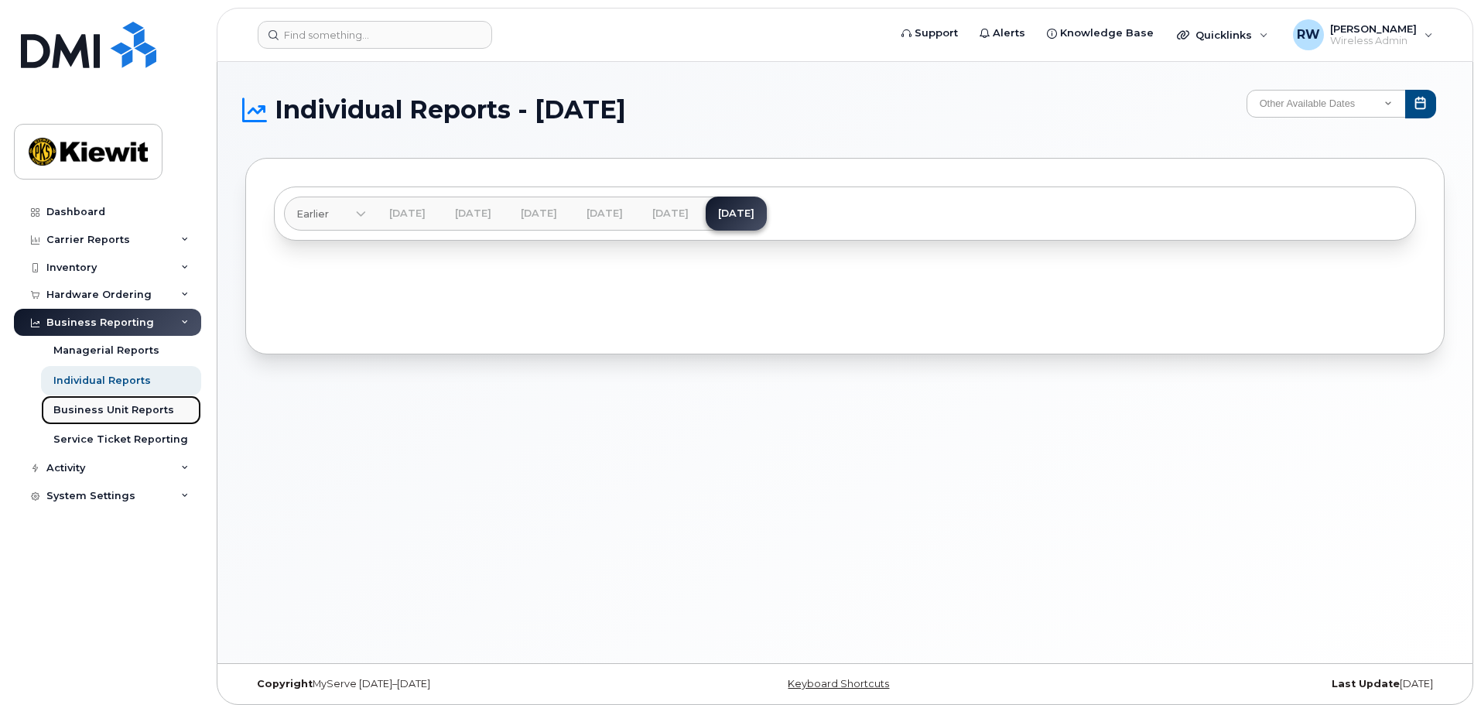
click at [118, 403] on div "Business Unit Reports" at bounding box center [113, 410] width 121 height 14
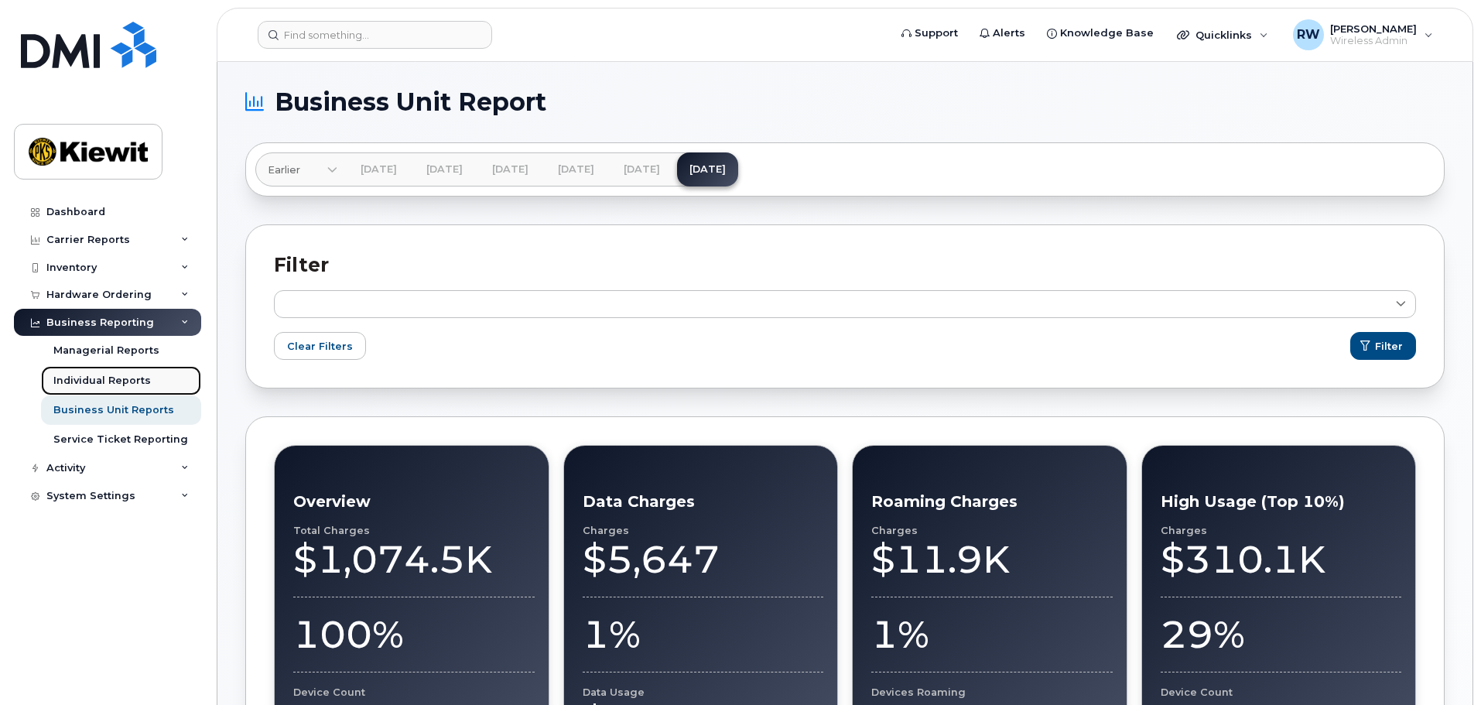
click at [94, 378] on div "Individual Reports" at bounding box center [101, 381] width 97 height 14
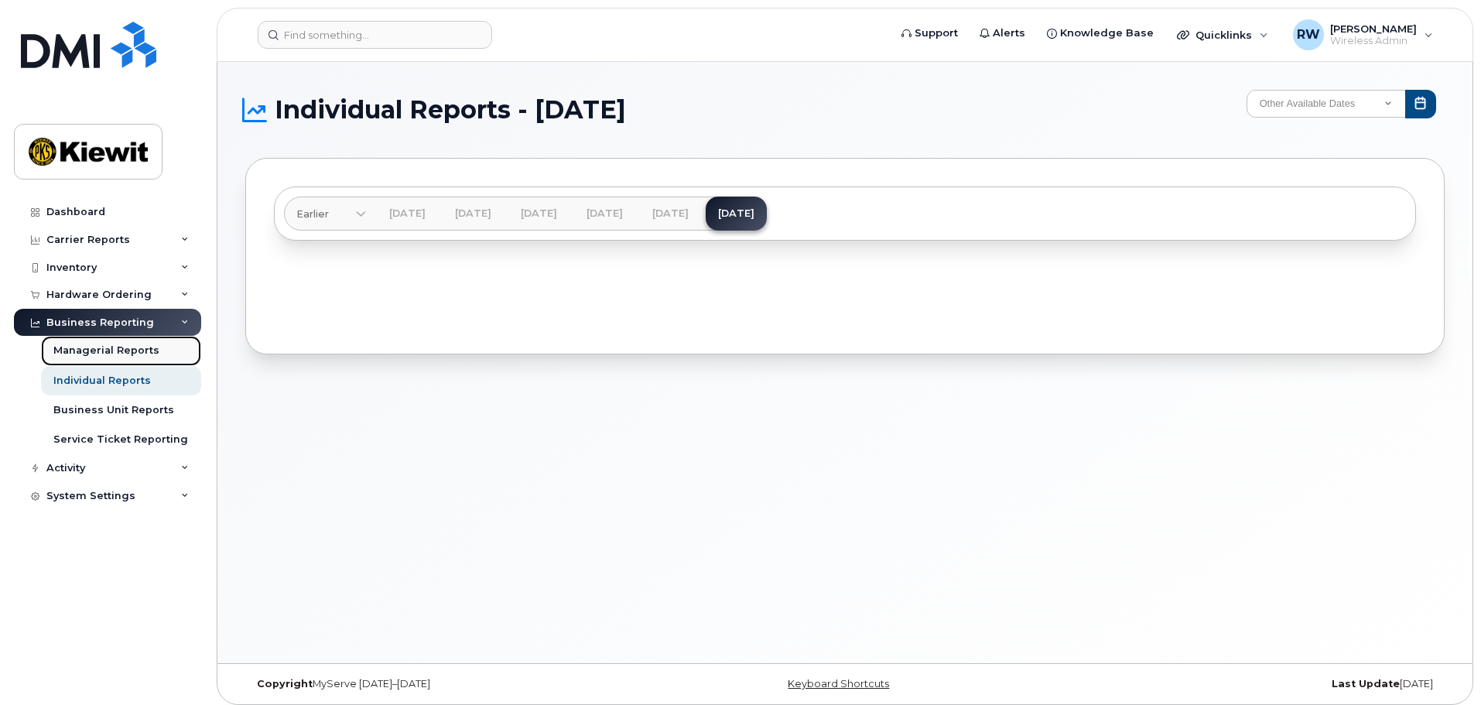
click at [132, 347] on div "Managerial Reports" at bounding box center [106, 350] width 106 height 14
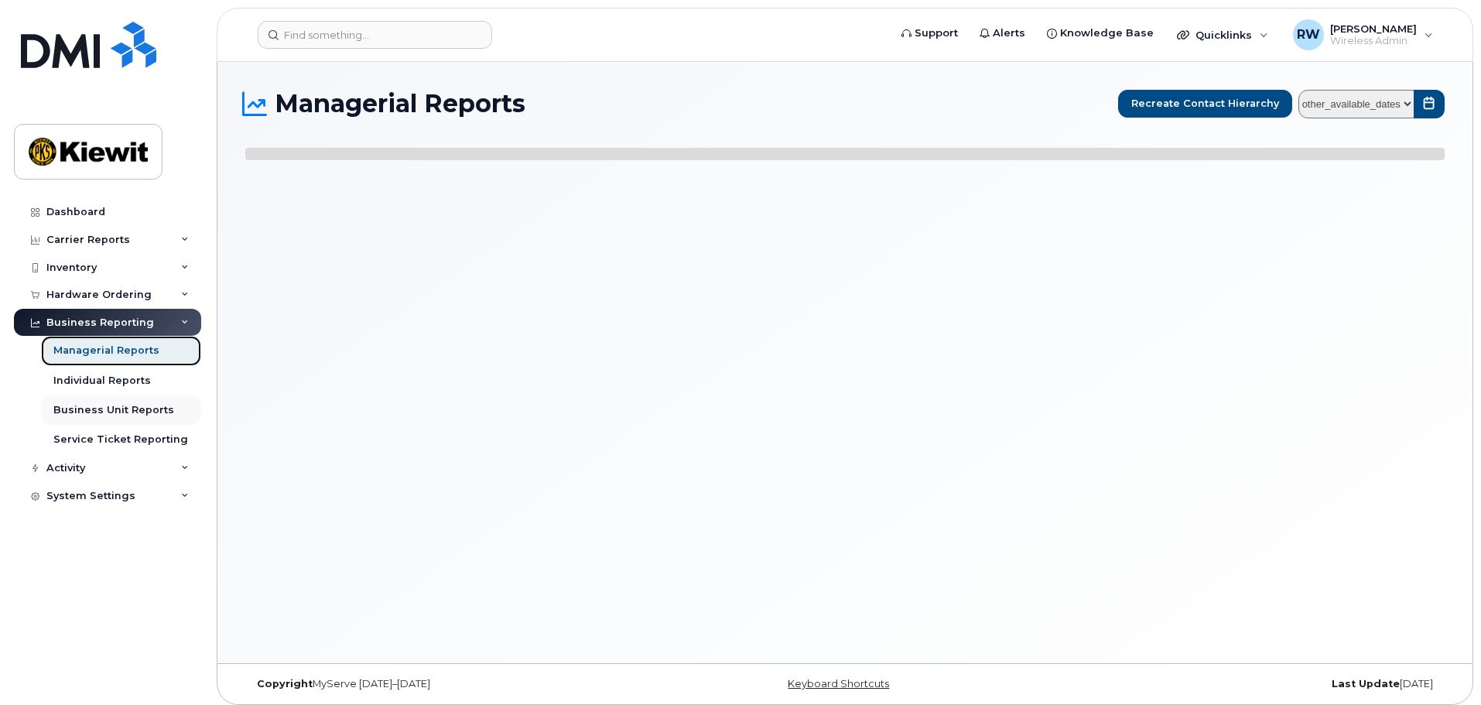
select select
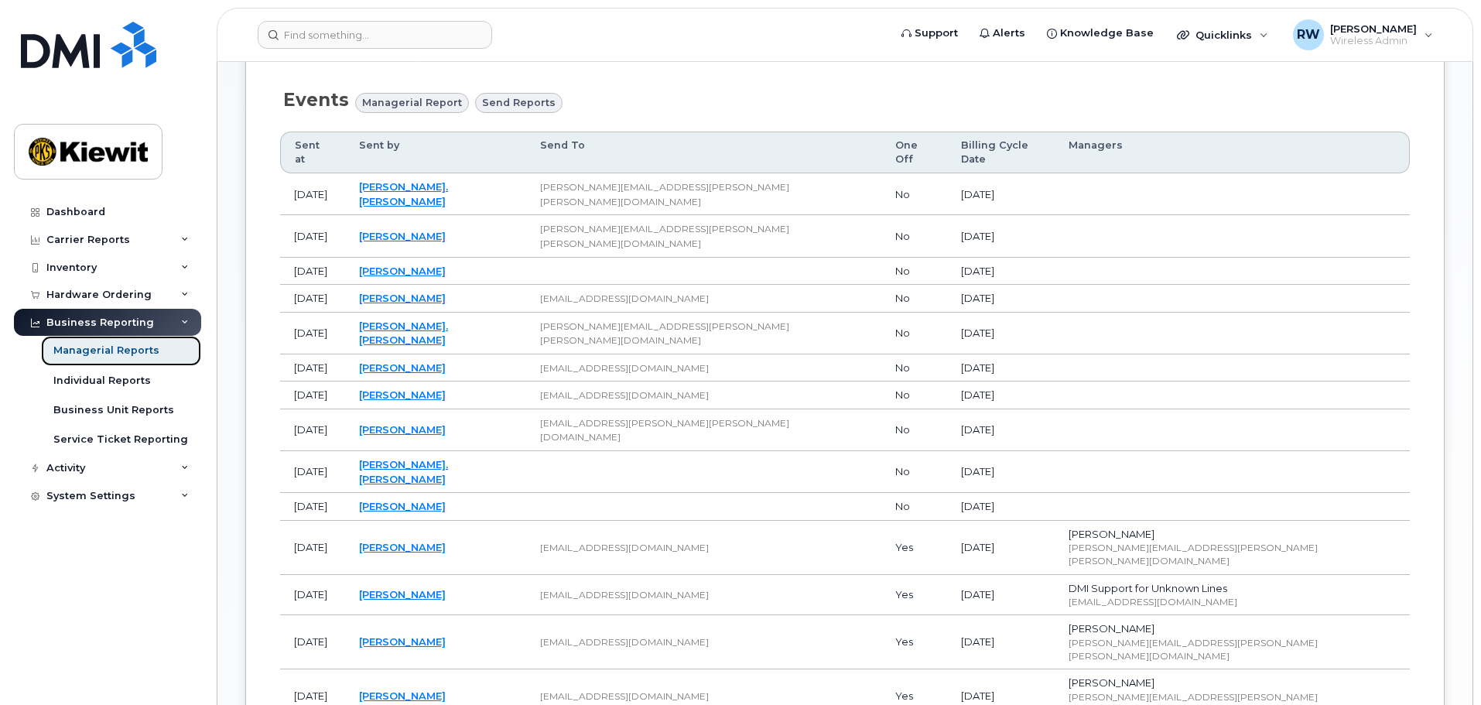
scroll to position [155, 0]
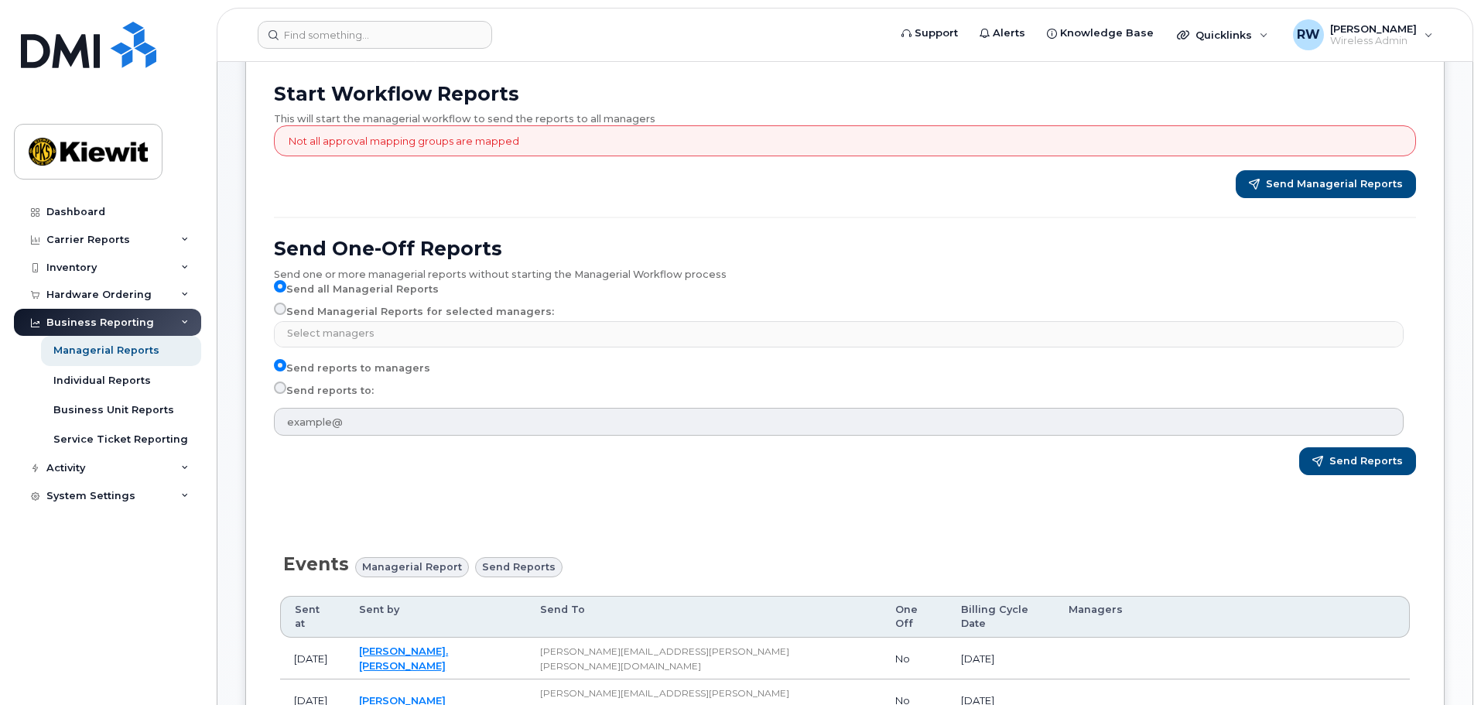
click at [183, 323] on icon at bounding box center [185, 323] width 8 height 8
click at [185, 268] on icon at bounding box center [185, 268] width 8 height 8
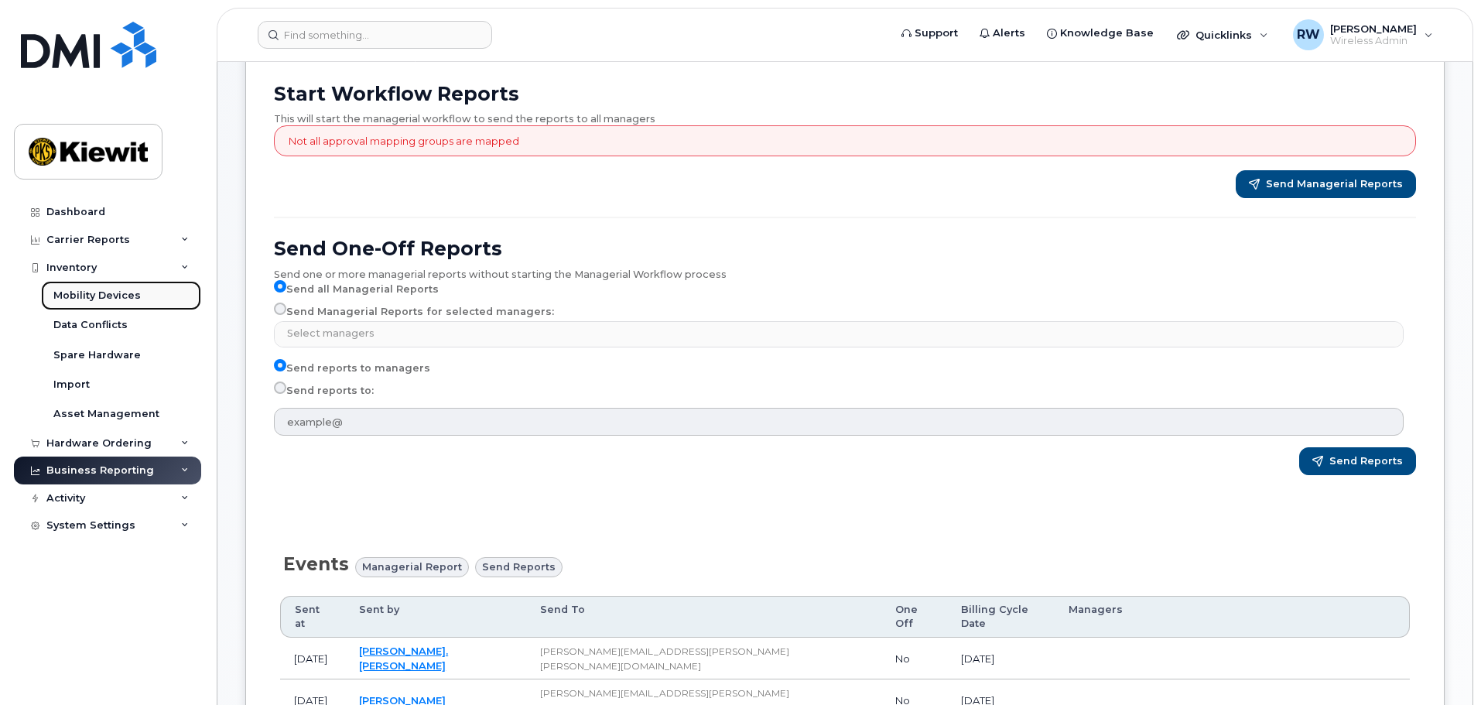
click at [110, 298] on div "Mobility Devices" at bounding box center [96, 296] width 87 height 14
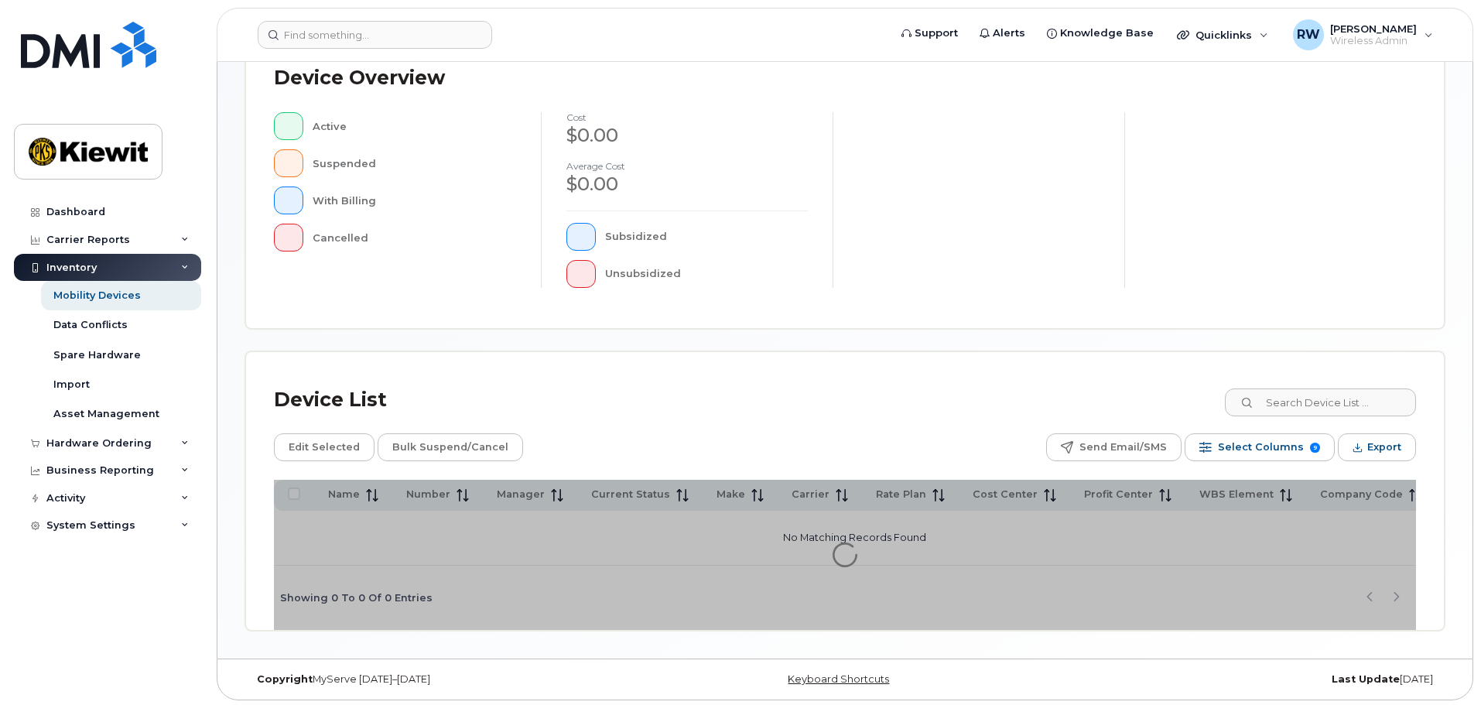
scroll to position [359, 0]
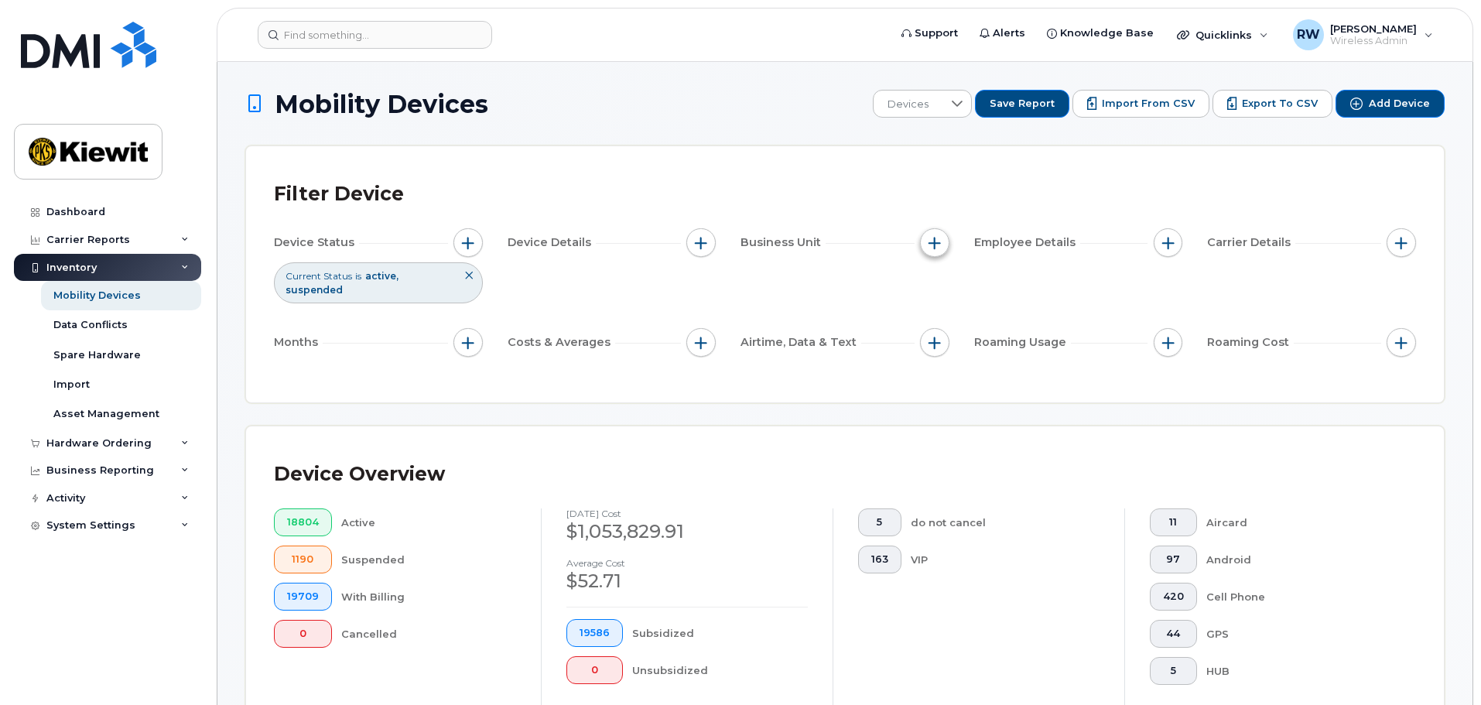
click at [932, 243] on span "button" at bounding box center [934, 243] width 12 height 12
click at [937, 363] on input "WBS Element" at bounding box center [938, 363] width 12 height 12
checkbox input "true"
click at [996, 400] on span "is" at bounding box center [1022, 392] width 134 height 28
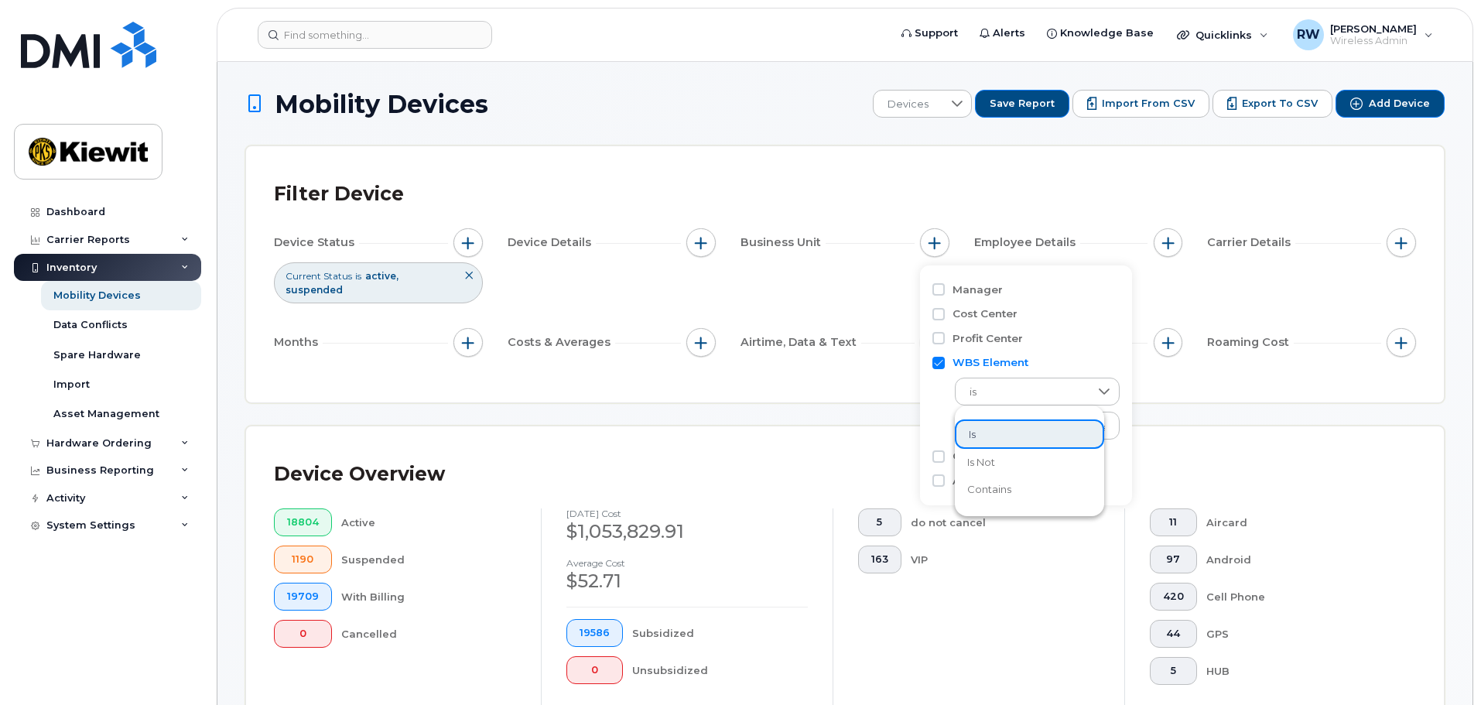
click at [992, 489] on span "contains" at bounding box center [989, 489] width 44 height 15
click at [990, 427] on input "text" at bounding box center [1038, 426] width 166 height 28
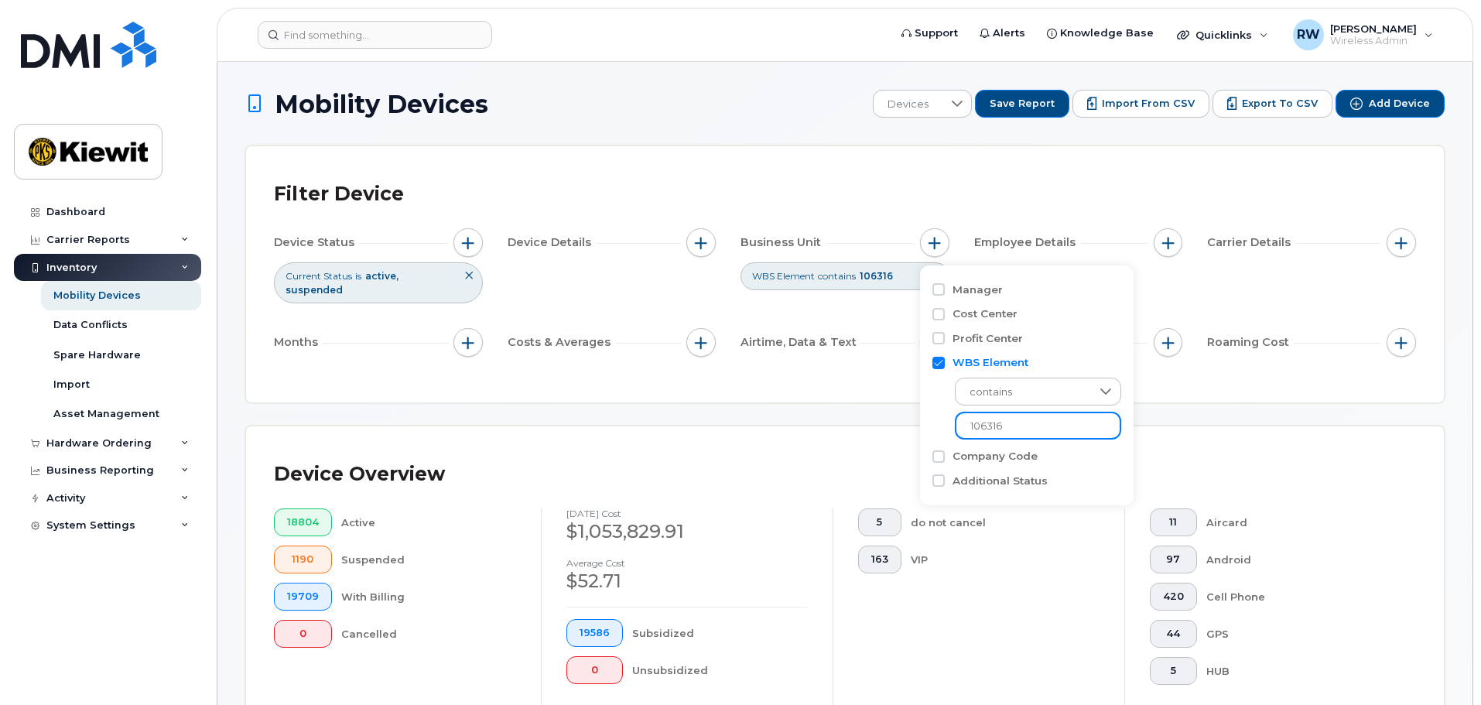
type input "106316"
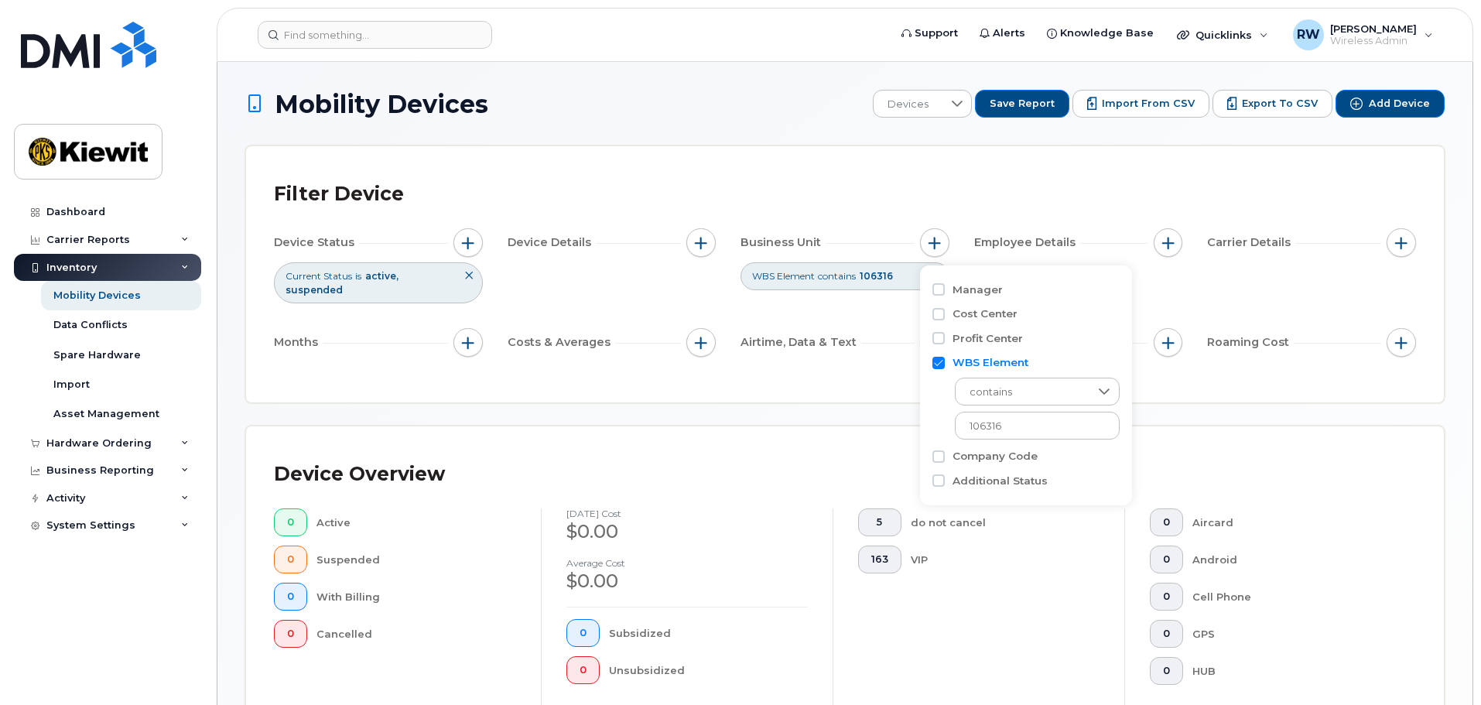
click at [953, 569] on div "5 do not cancel 163 VIP" at bounding box center [978, 622] width 292 height 229
click at [934, 275] on icon at bounding box center [935, 275] width 9 height 9
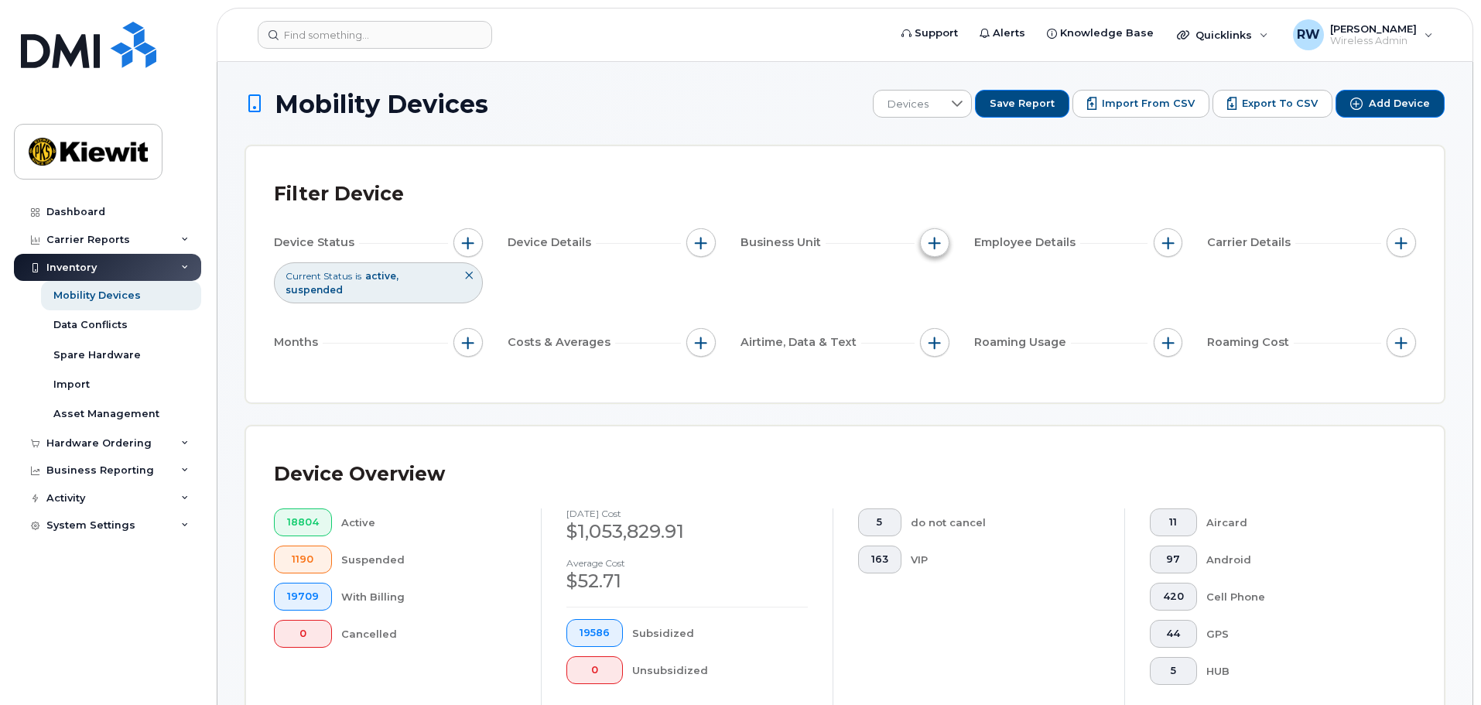
click at [934, 241] on span "button" at bounding box center [934, 243] width 12 height 12
click at [938, 366] on input "WBS Element" at bounding box center [938, 363] width 12 height 12
checkbox input "true"
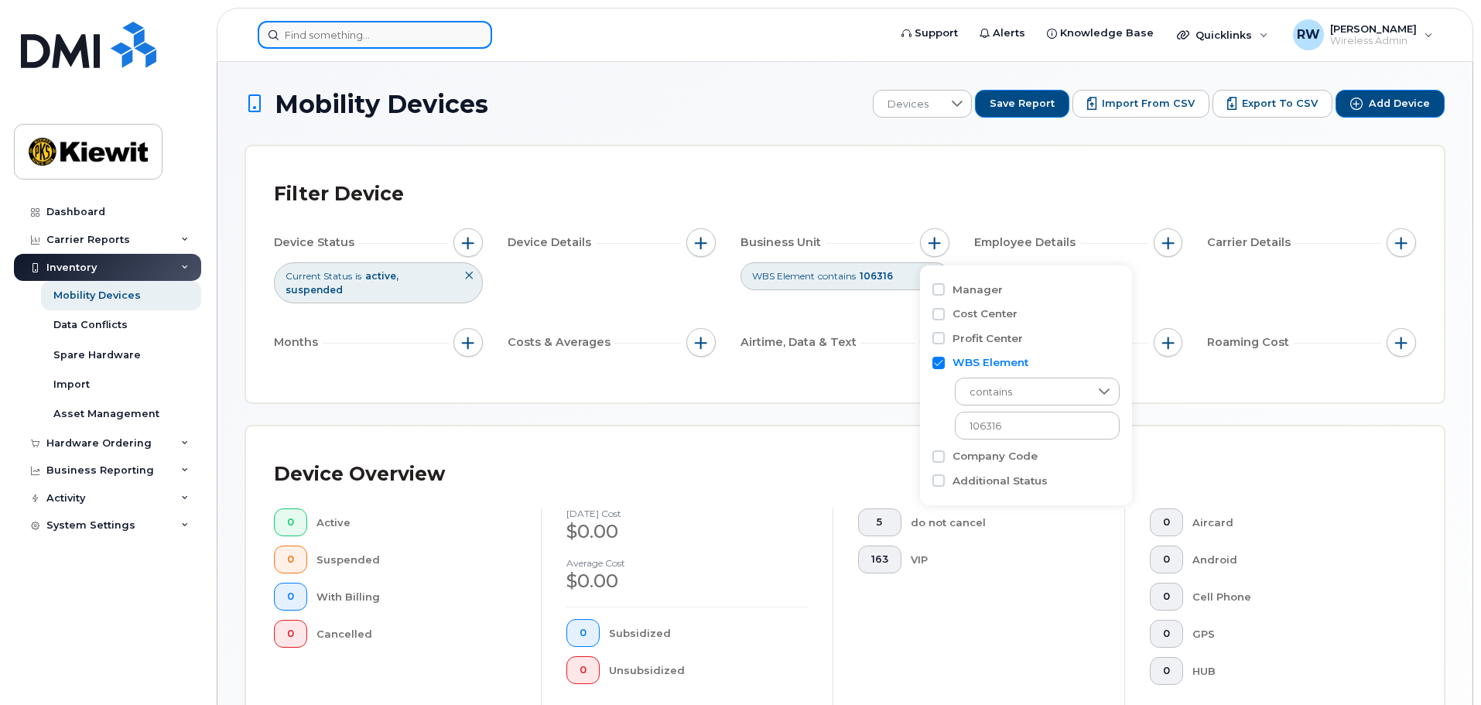
click at [327, 34] on input at bounding box center [375, 35] width 234 height 28
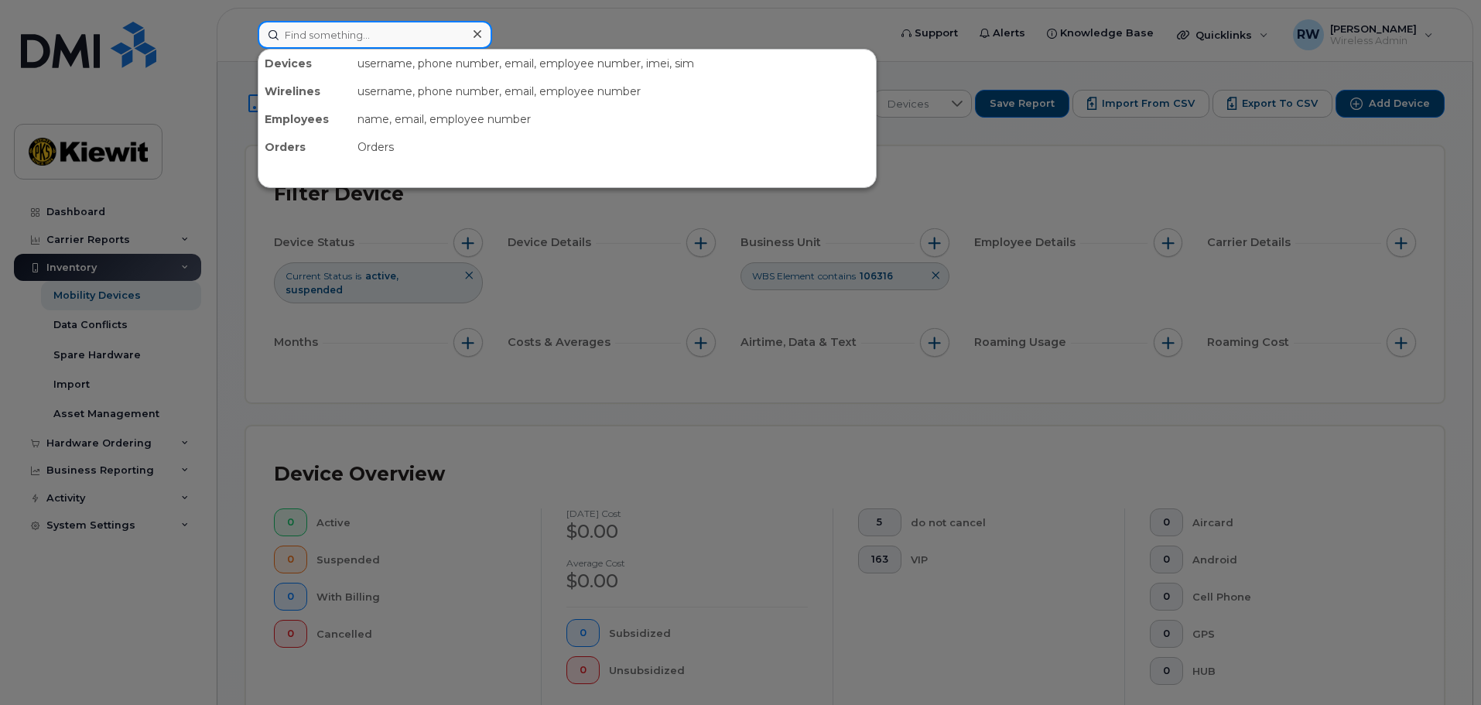
paste input "512-626-7065"
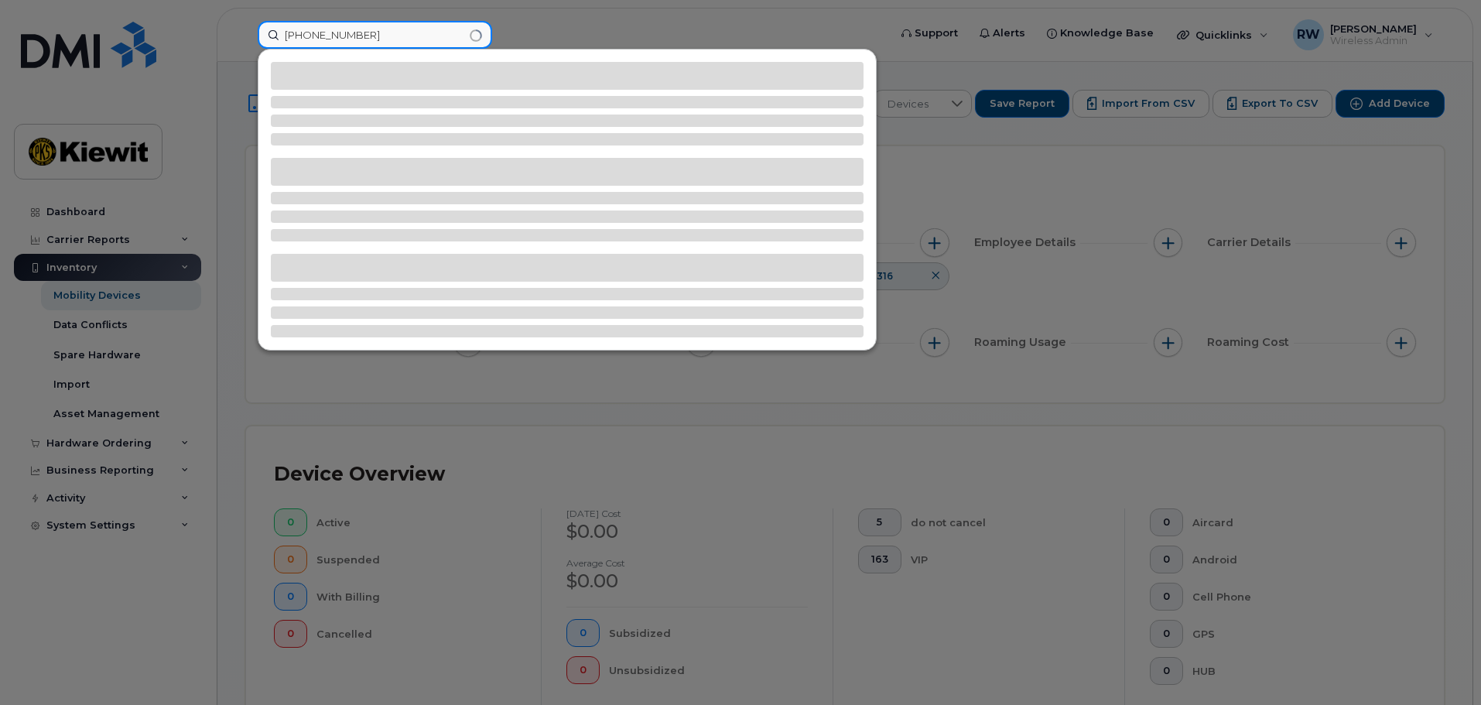
type input "512-626-7065"
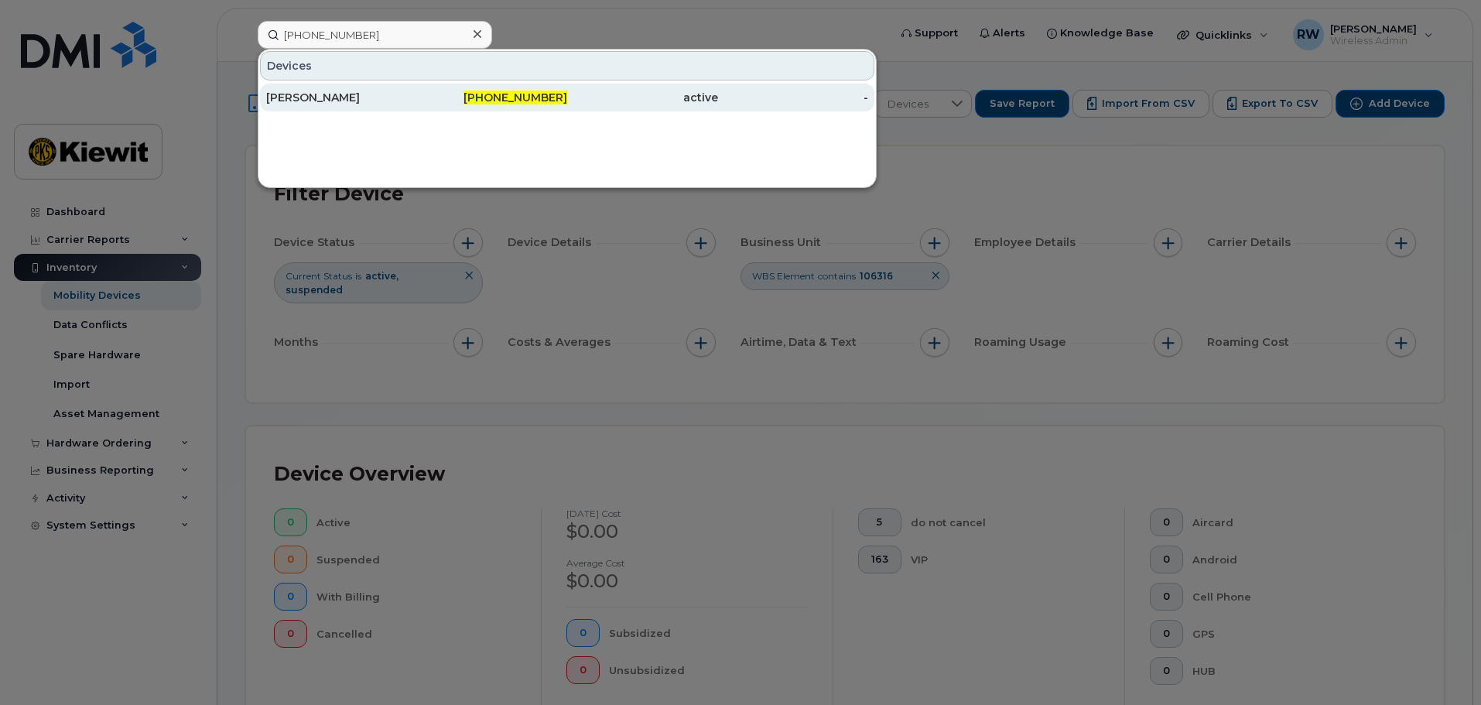
click at [279, 97] on div "[PERSON_NAME]" at bounding box center [341, 97] width 151 height 15
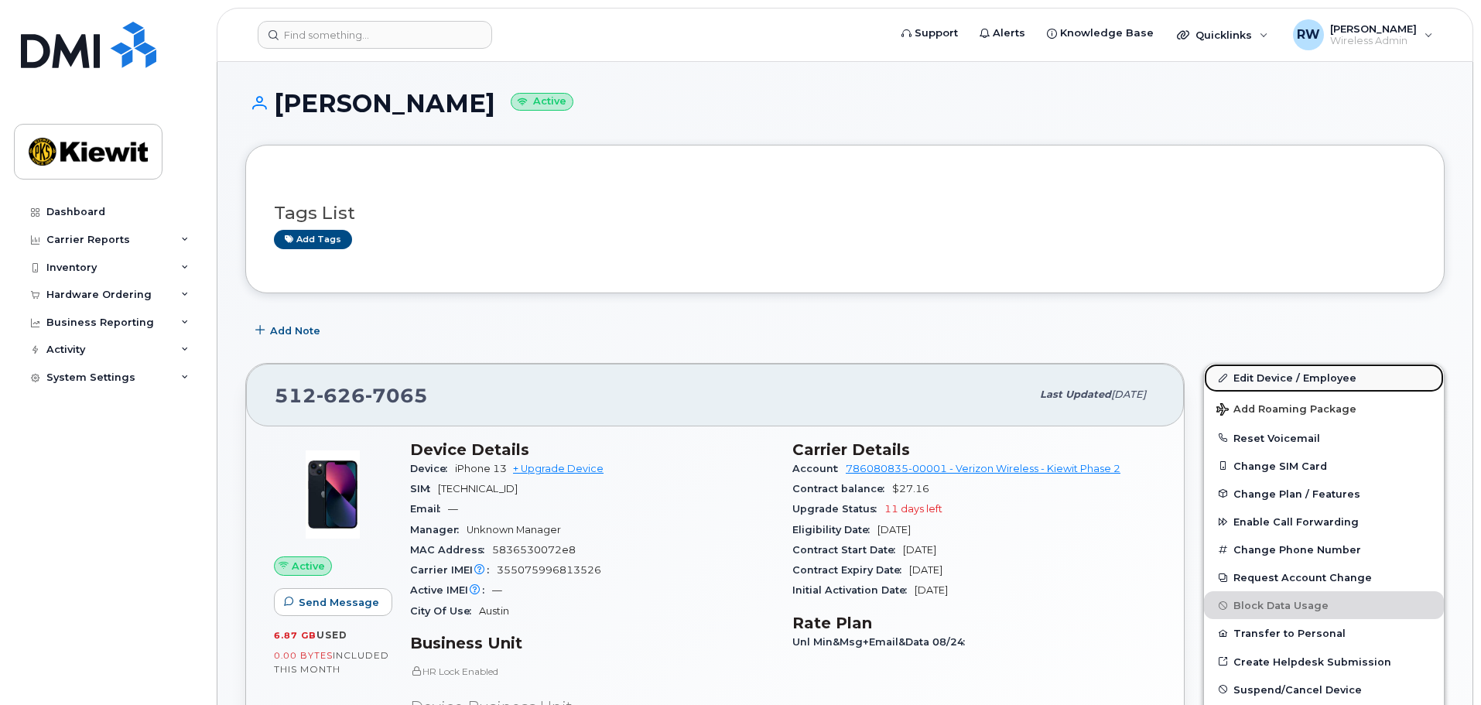
click at [1293, 376] on link "Edit Device / Employee" at bounding box center [1324, 378] width 240 height 28
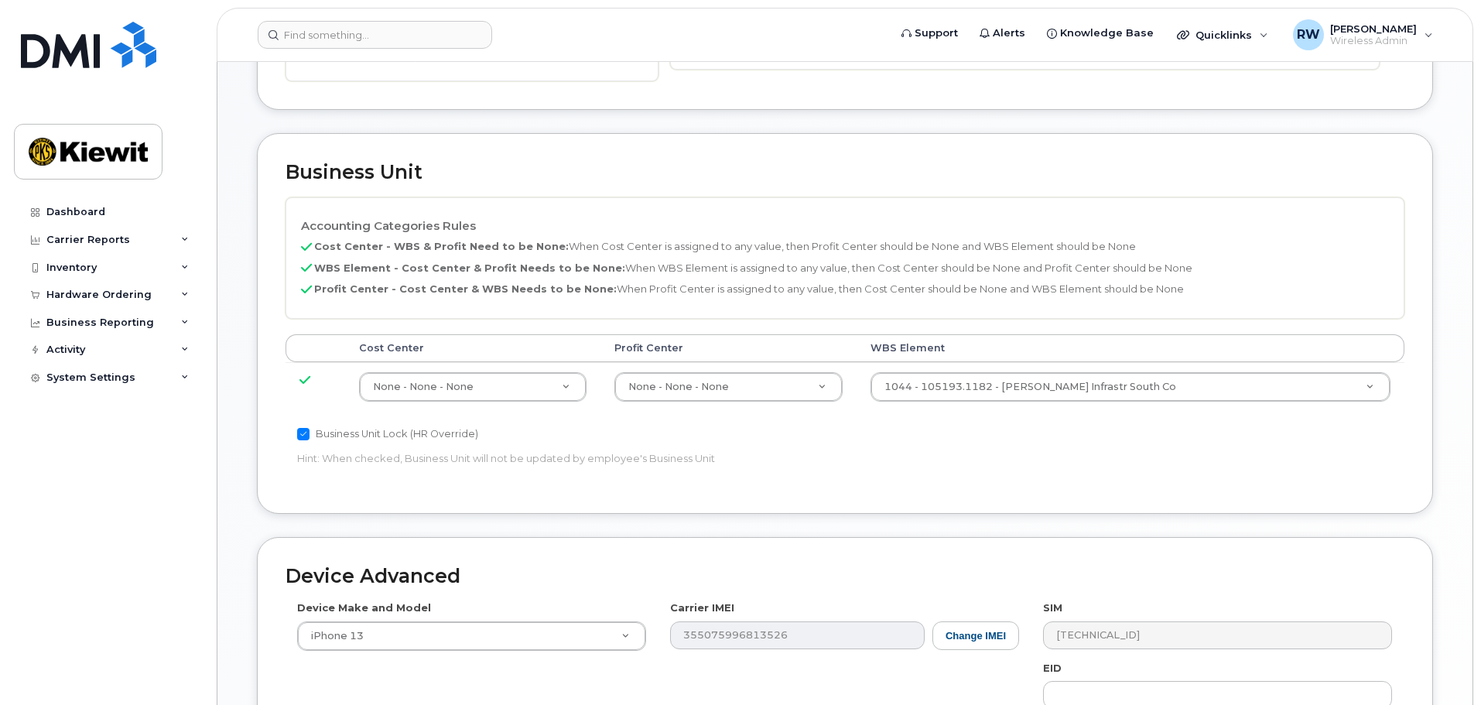
scroll to position [542, 0]
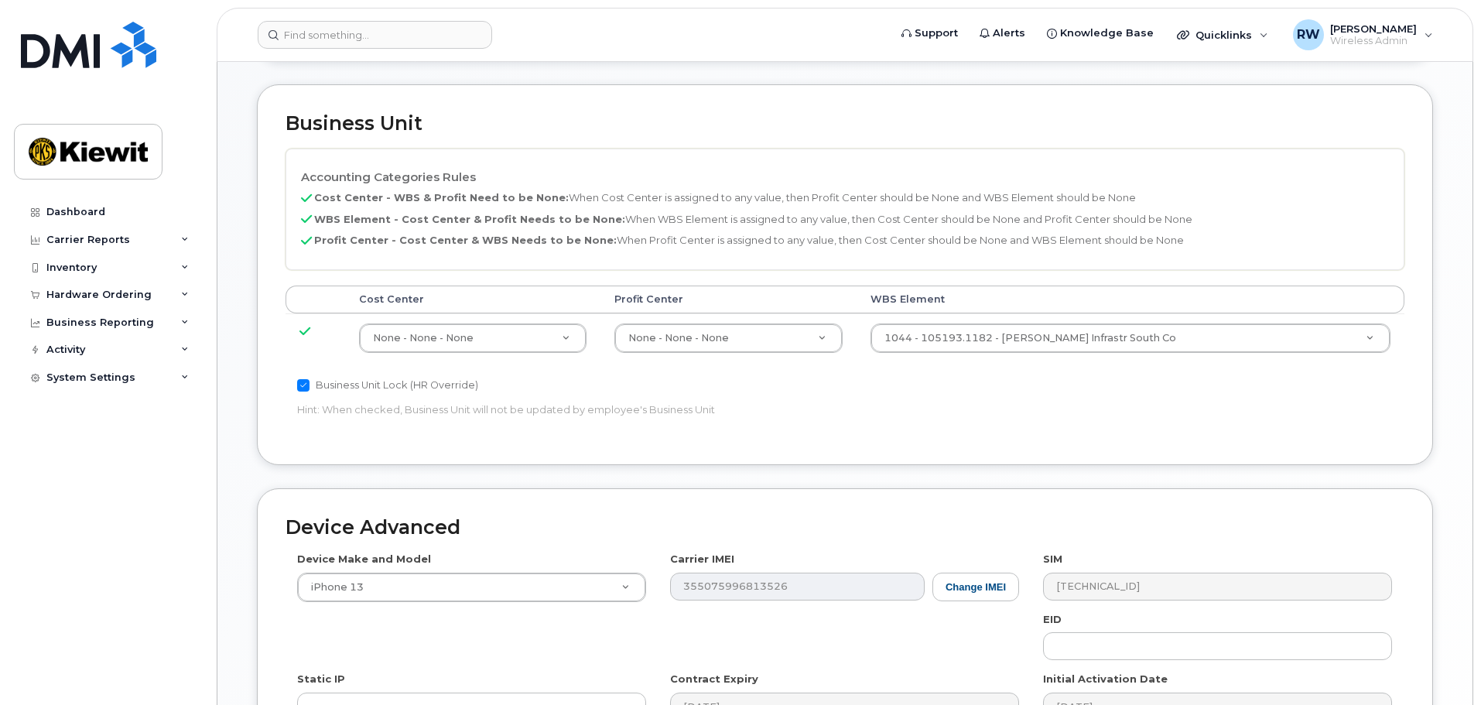
click at [299, 388] on input "Business Unit Lock (HR Override)" at bounding box center [303, 385] width 12 height 12
checkbox input "false"
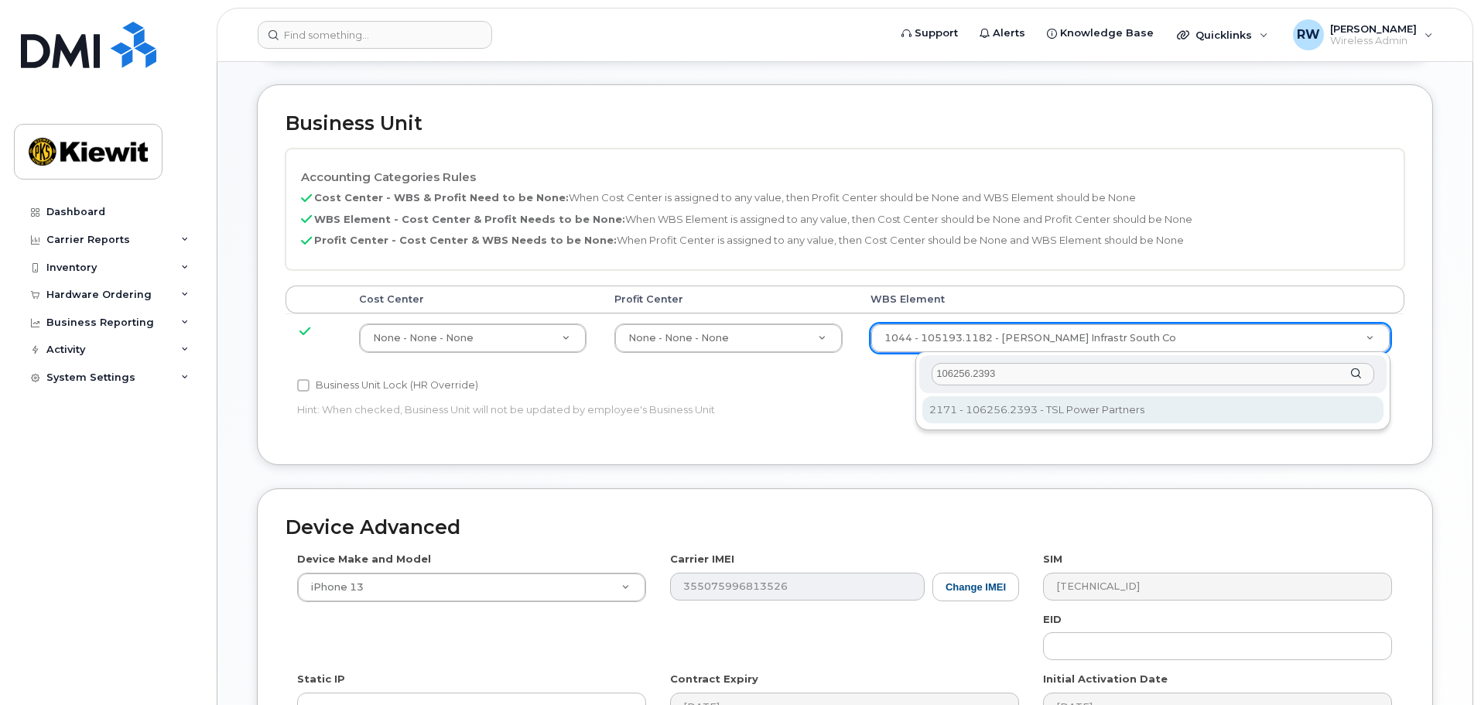
type input "106256.2393"
type input "33924559"
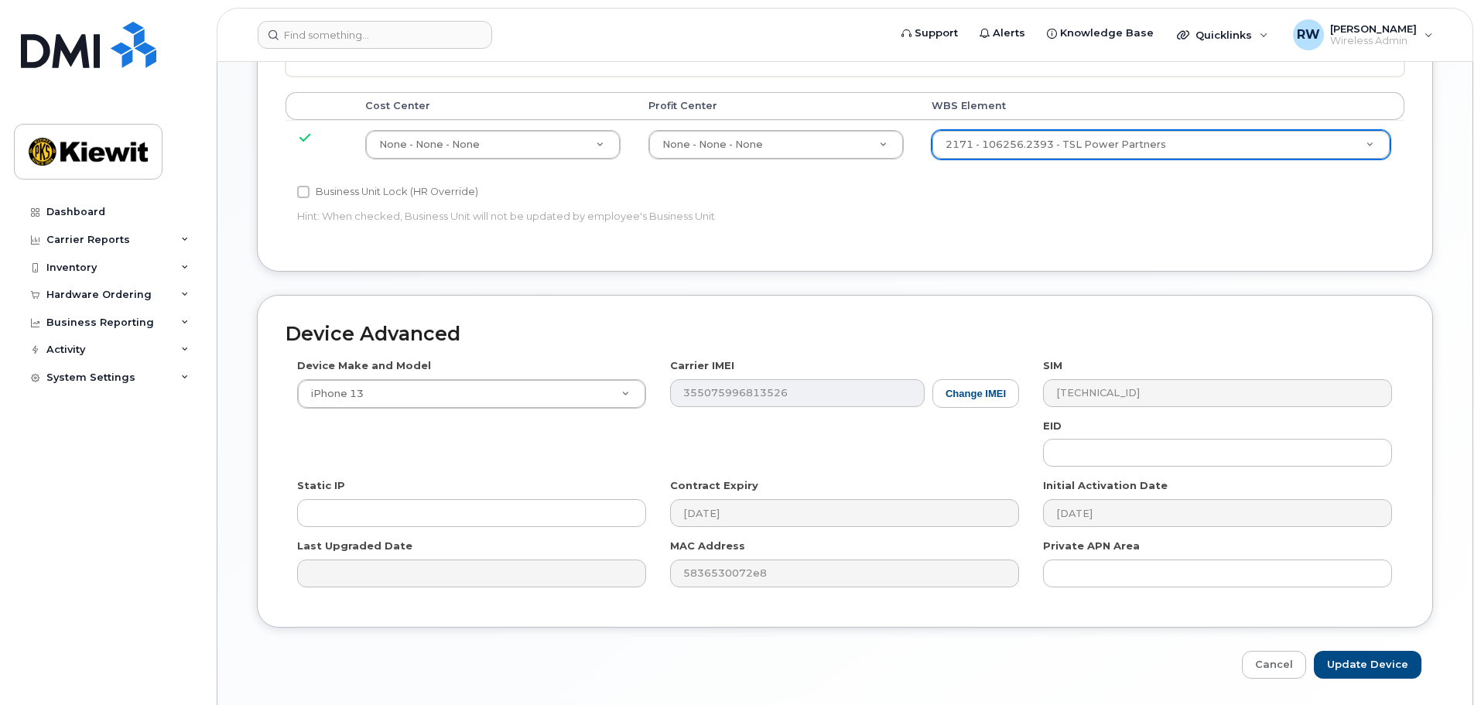
scroll to position [786, 0]
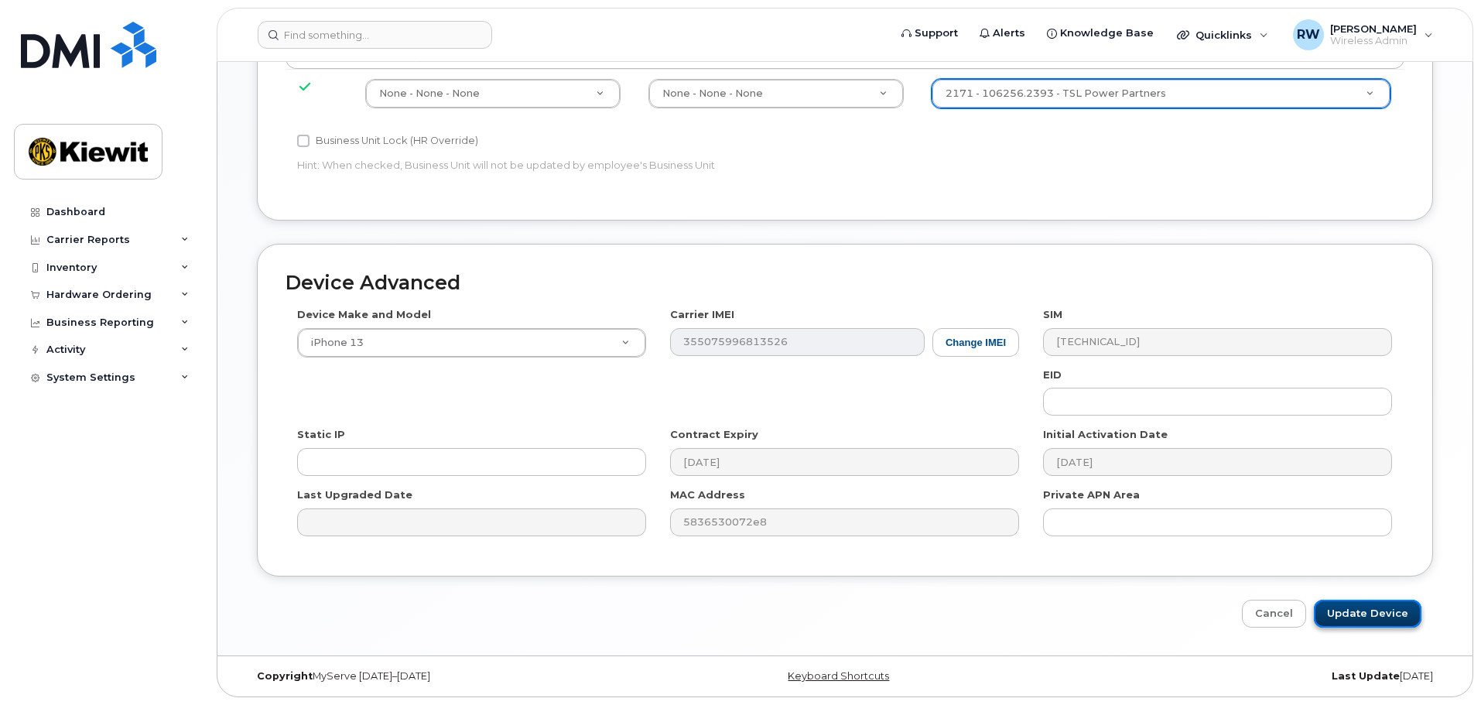
click at [1345, 607] on input "Update Device" at bounding box center [1368, 614] width 108 height 29
type input "Saving..."
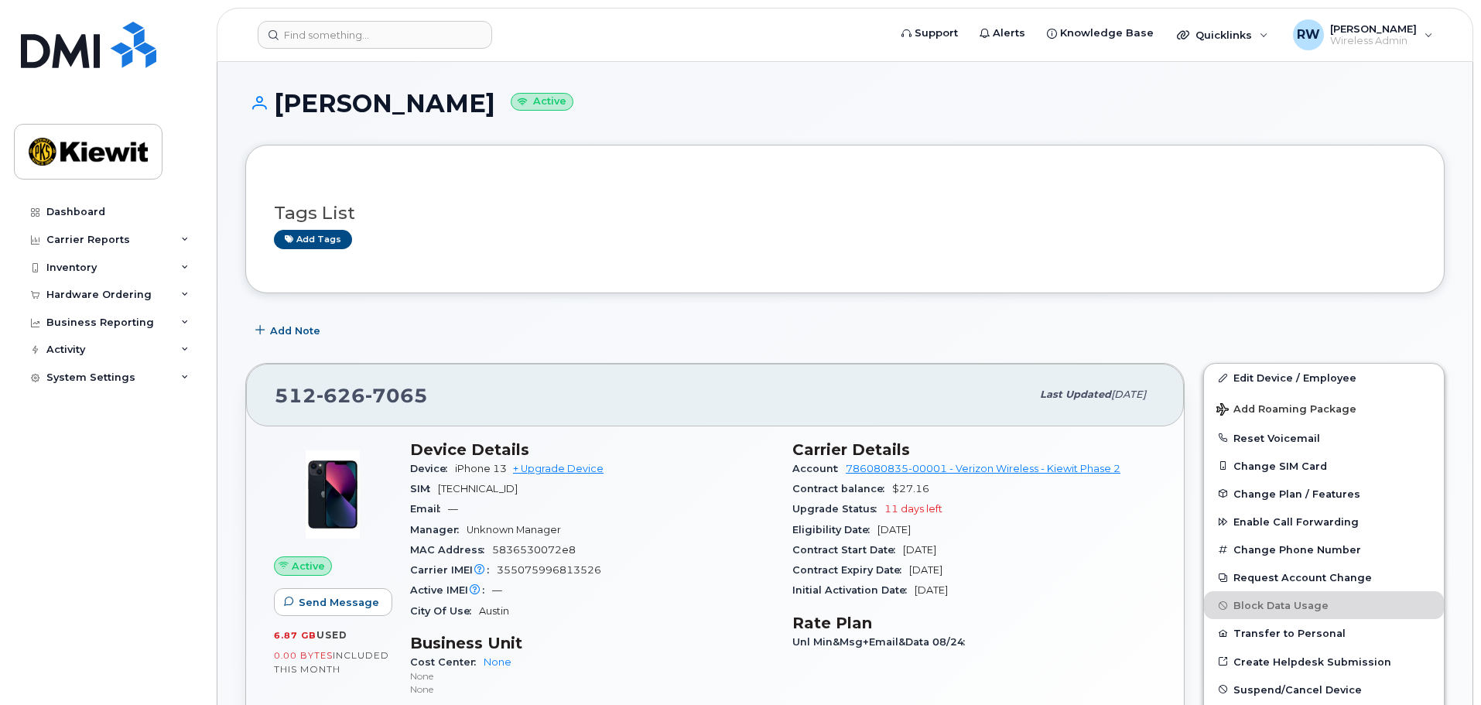
click at [647, 101] on h1 "JARED BRYAN Active" at bounding box center [844, 103] width 1199 height 27
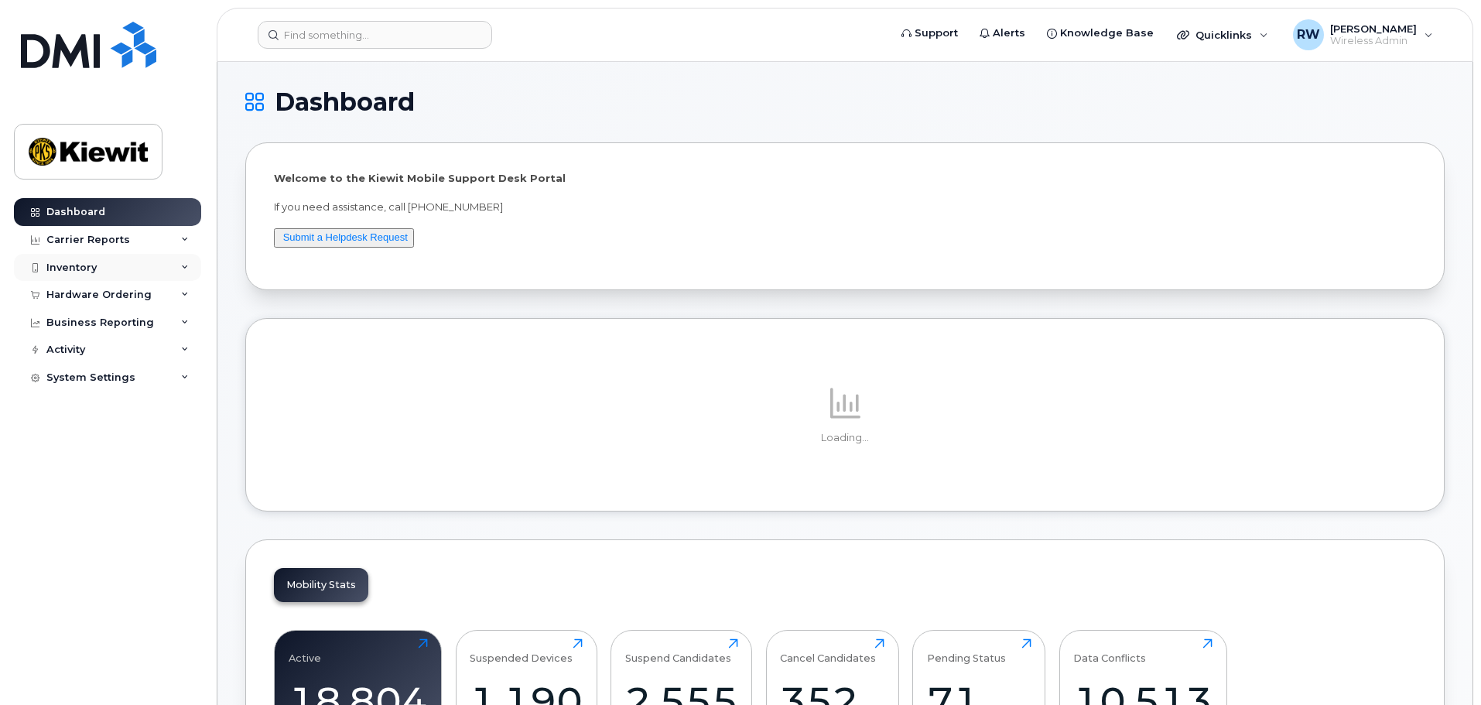
click at [186, 268] on icon at bounding box center [185, 268] width 8 height 8
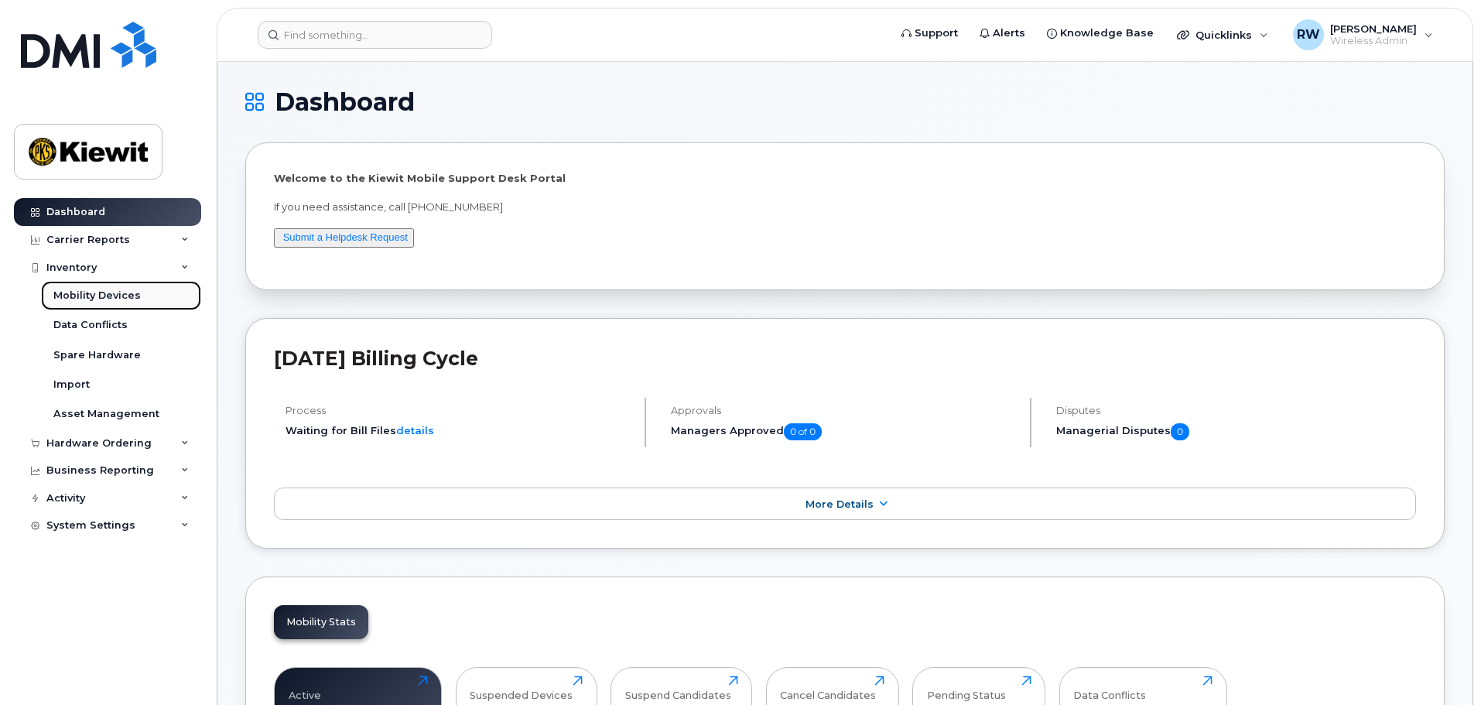
click at [94, 295] on div "Mobility Devices" at bounding box center [96, 296] width 87 height 14
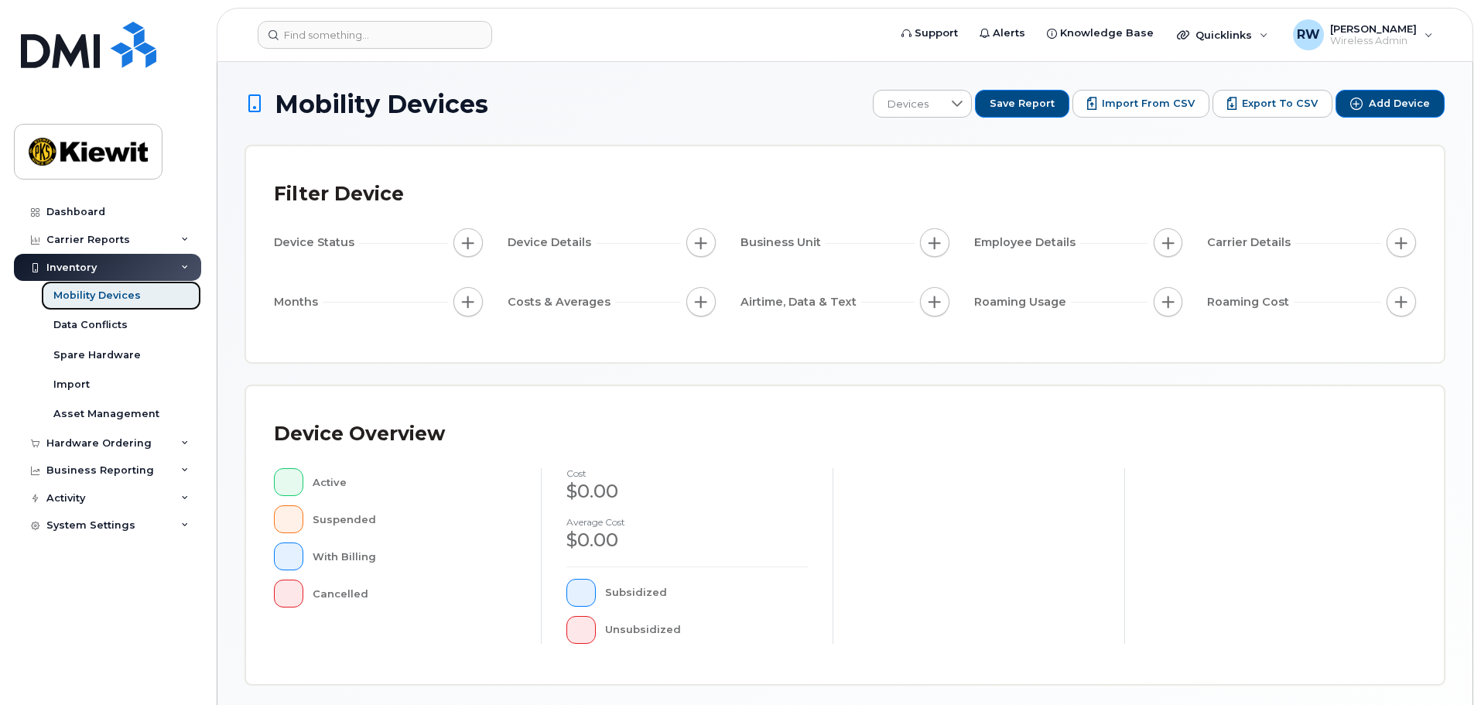
scroll to position [364, 0]
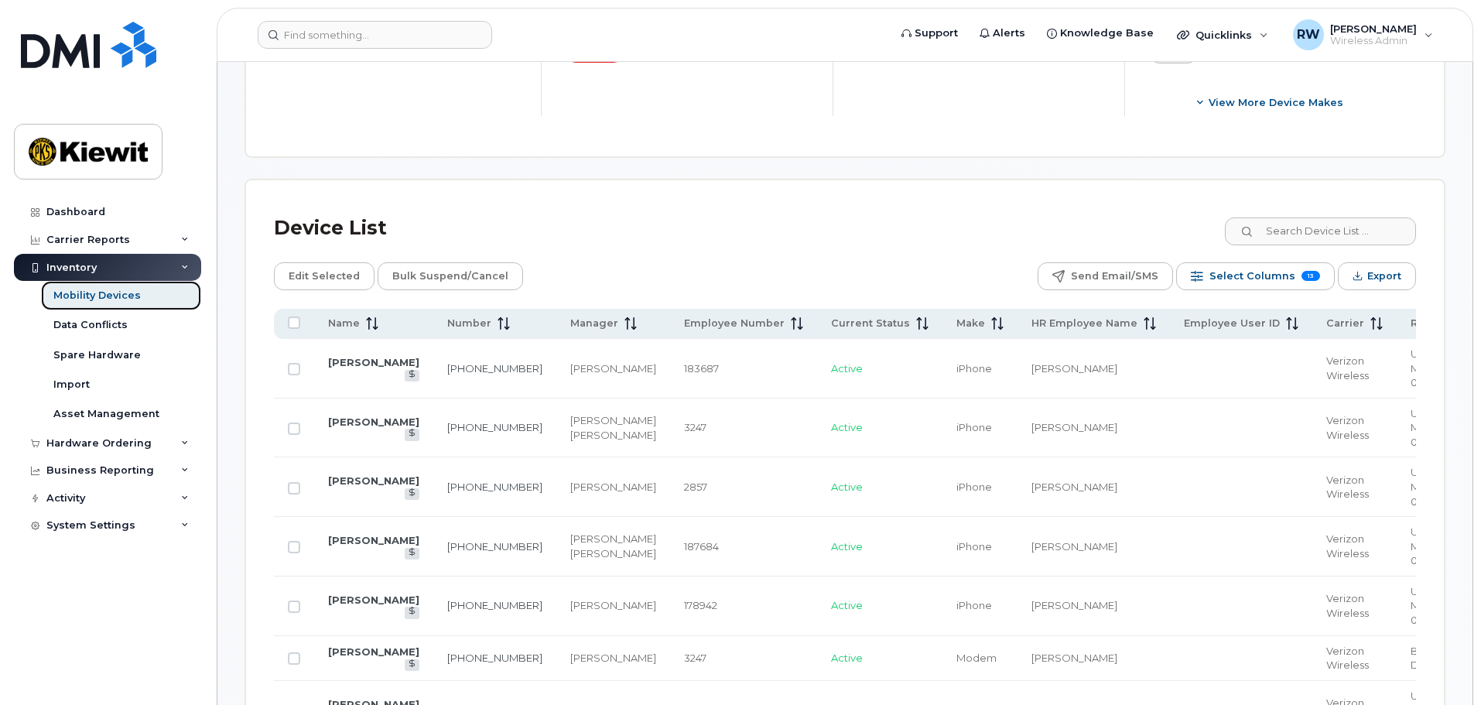
scroll to position [623, 0]
click at [1232, 263] on span "Select Columns" at bounding box center [1252, 274] width 86 height 23
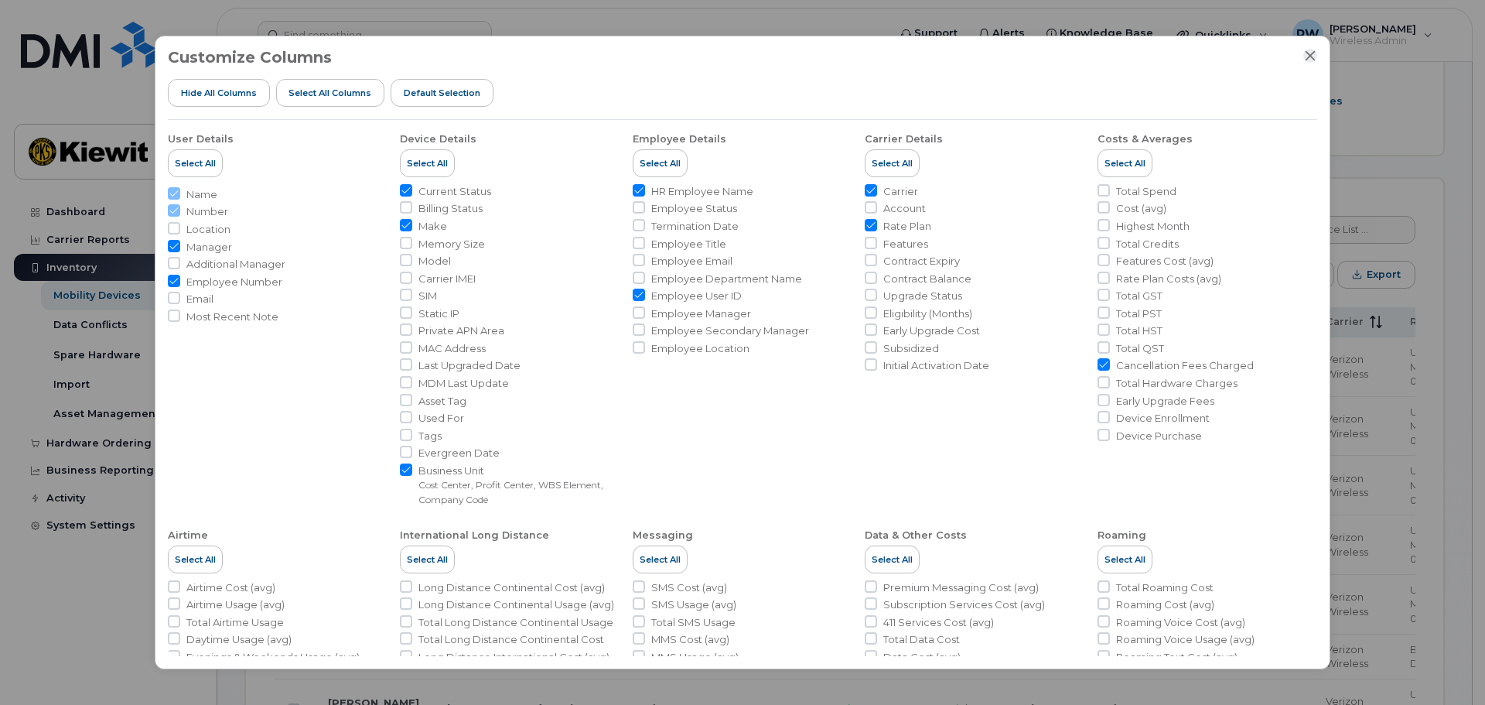
click at [1313, 52] on icon "Close" at bounding box center [1310, 56] width 12 height 12
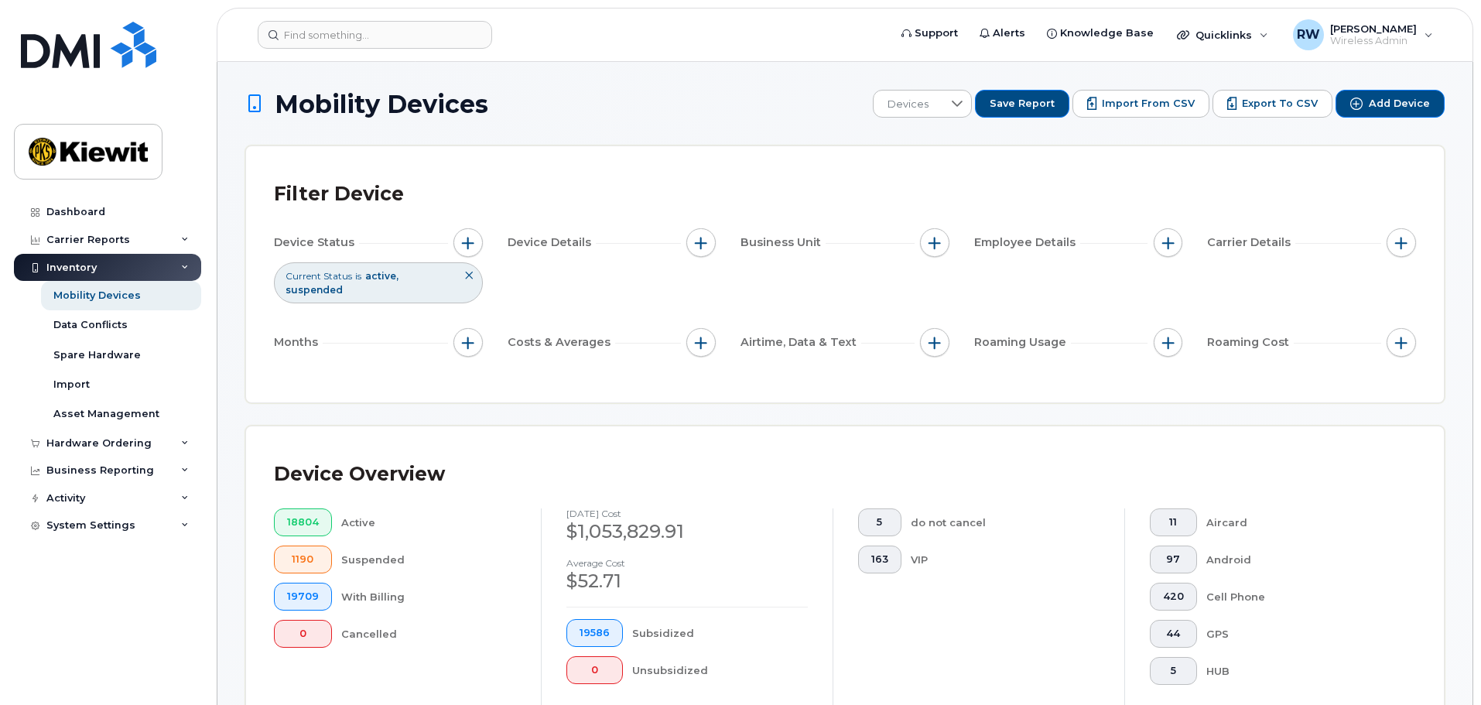
scroll to position [542, 0]
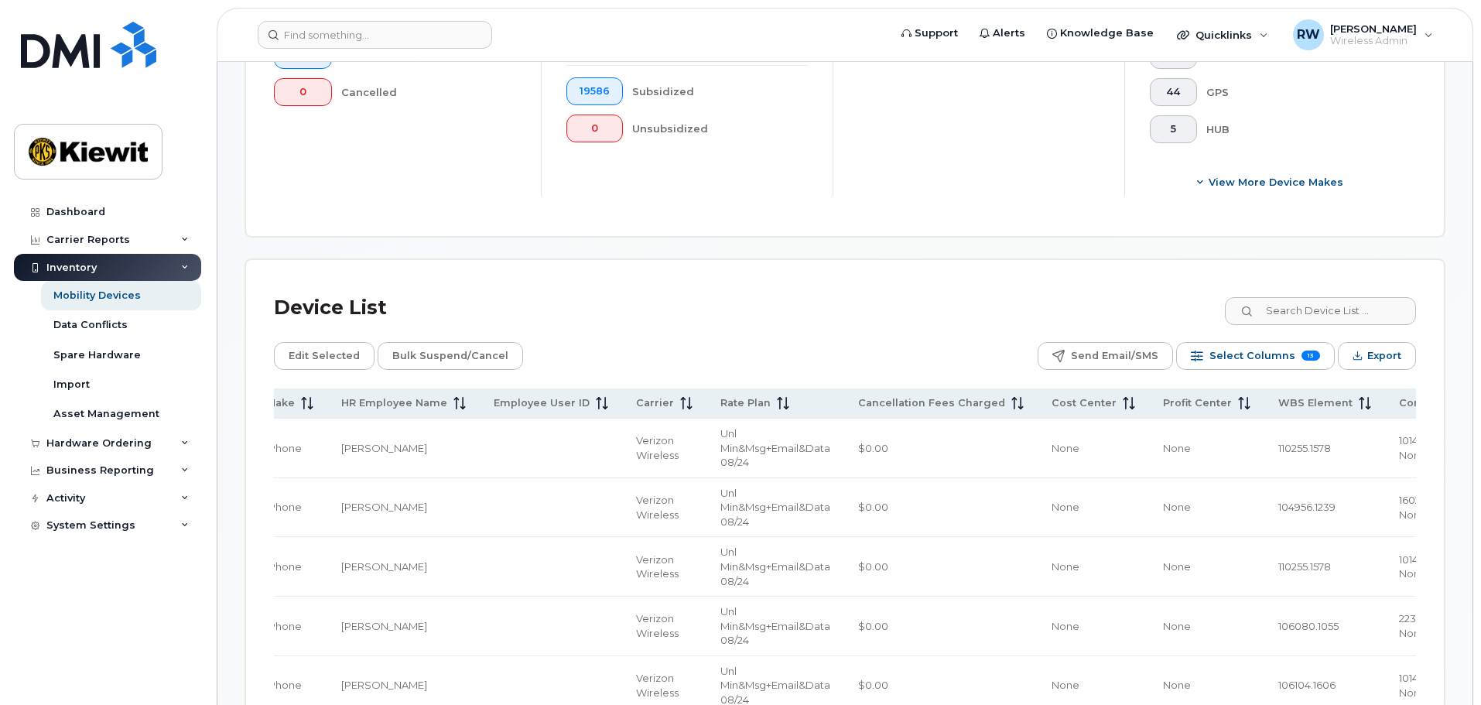
click at [818, 303] on div "Device List" at bounding box center [845, 308] width 1142 height 40
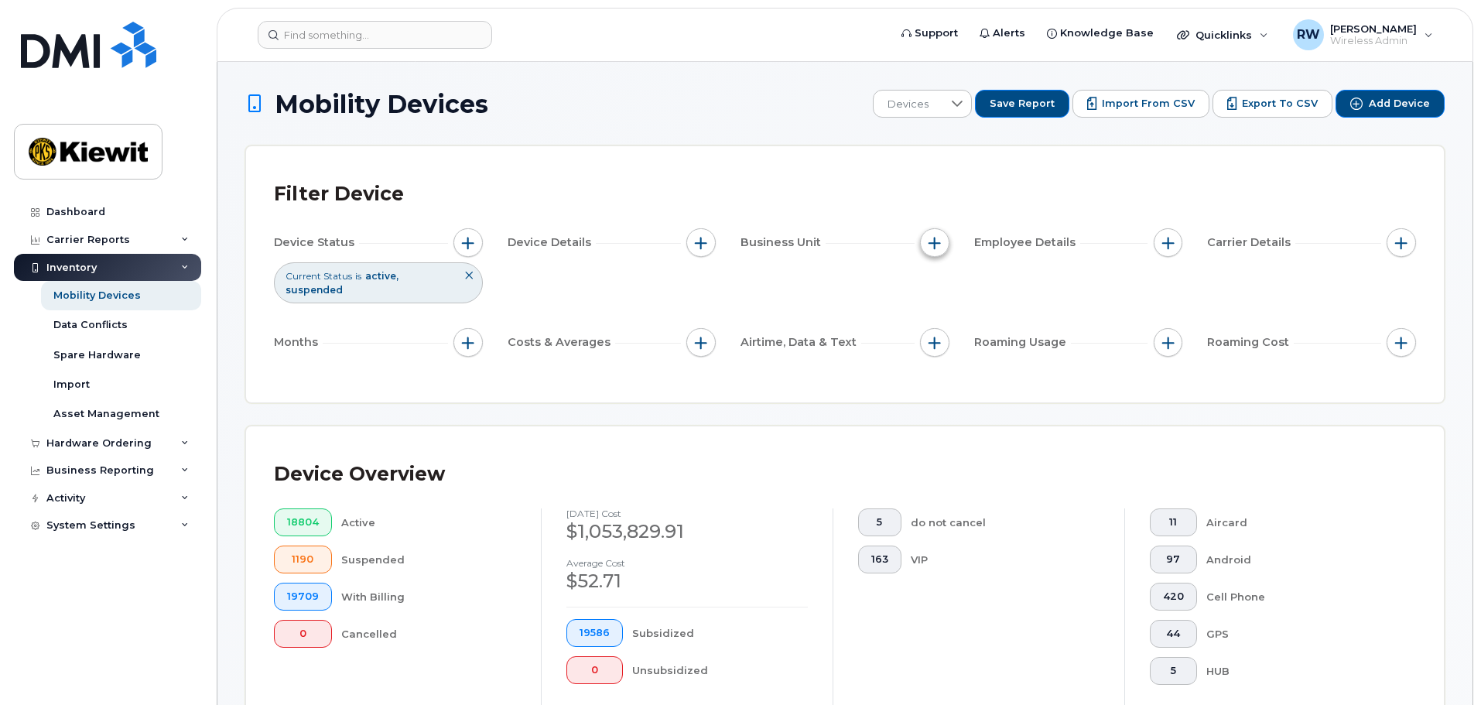
click at [934, 245] on span "button" at bounding box center [934, 243] width 12 height 12
click at [959, 363] on label "WBS Element" at bounding box center [990, 362] width 76 height 15
click at [945, 363] on input "WBS Element" at bounding box center [938, 363] width 12 height 12
checkbox input "true"
click at [996, 391] on span "is" at bounding box center [1022, 392] width 134 height 28
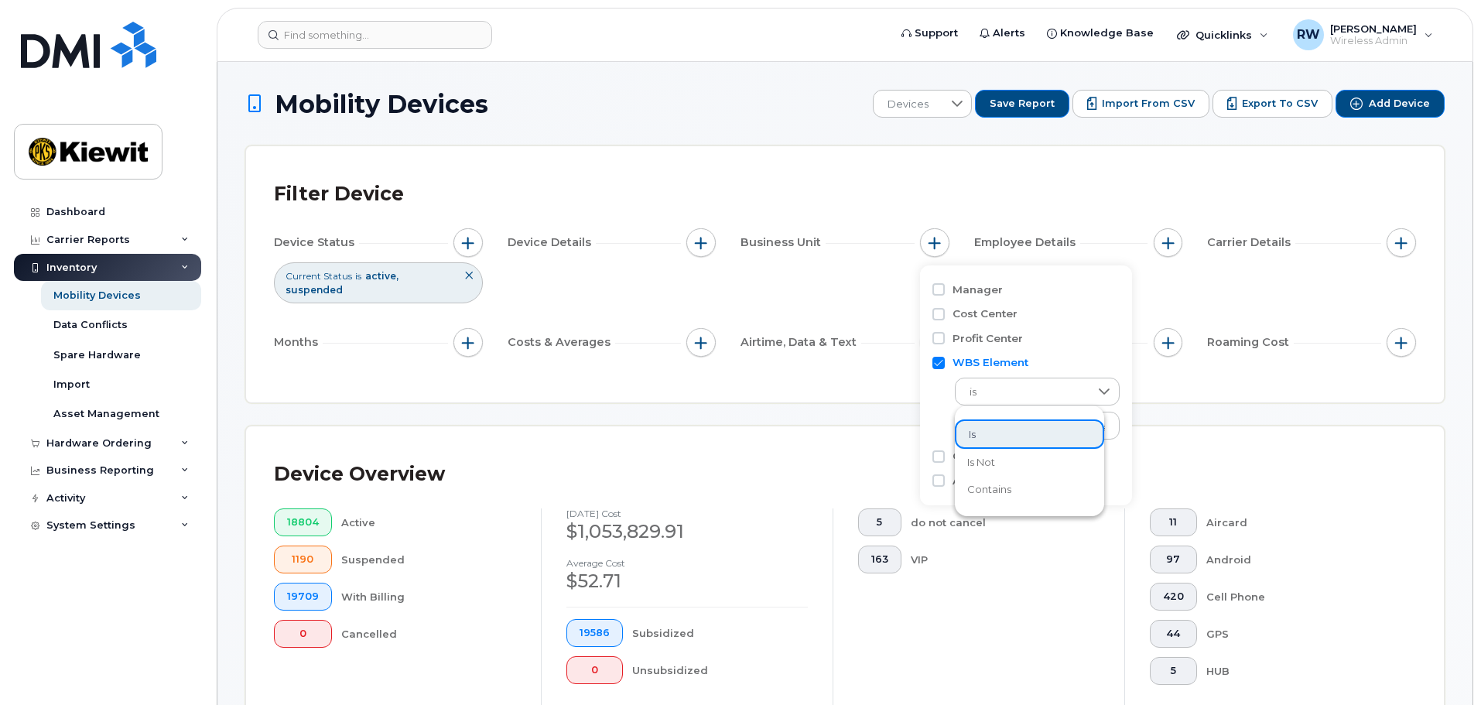
click at [995, 487] on span "contains" at bounding box center [989, 489] width 44 height 15
click at [992, 428] on input "text" at bounding box center [1038, 426] width 166 height 28
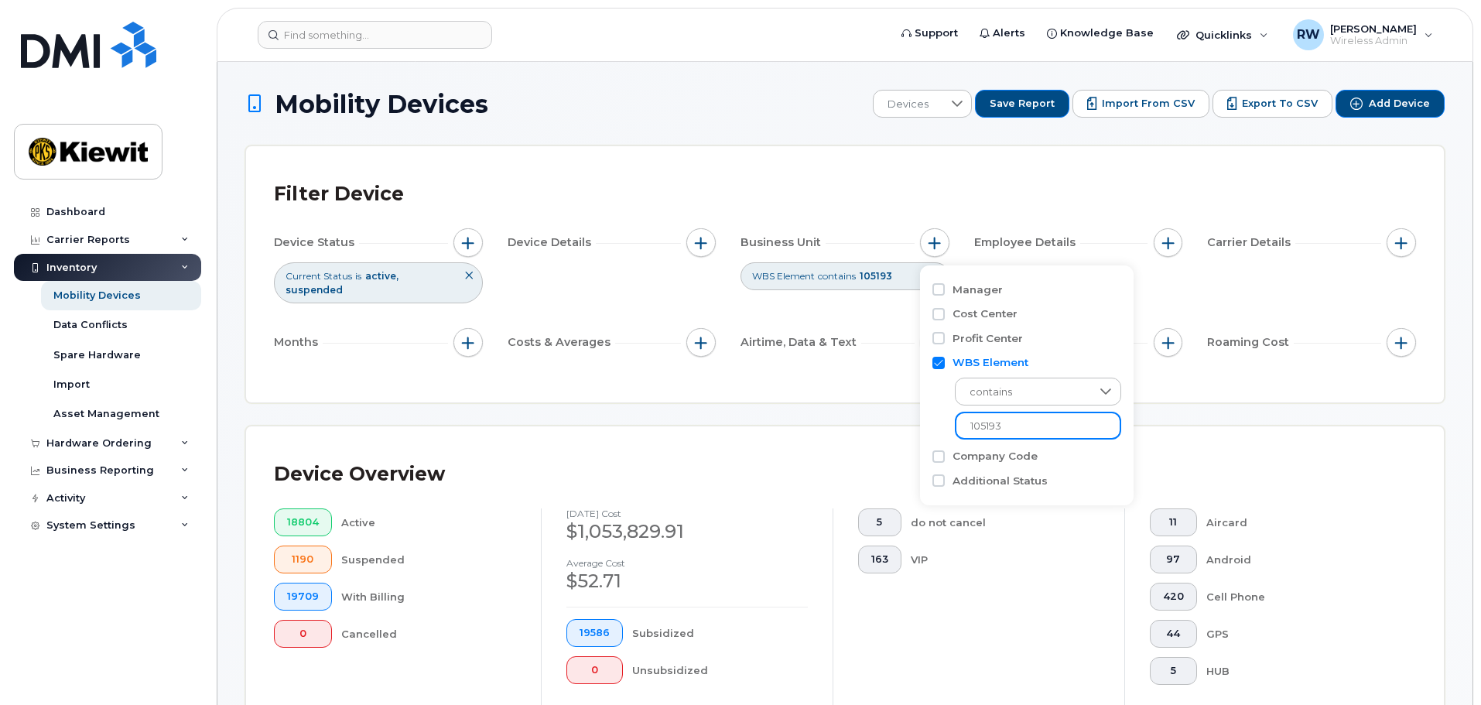
type input "105193"
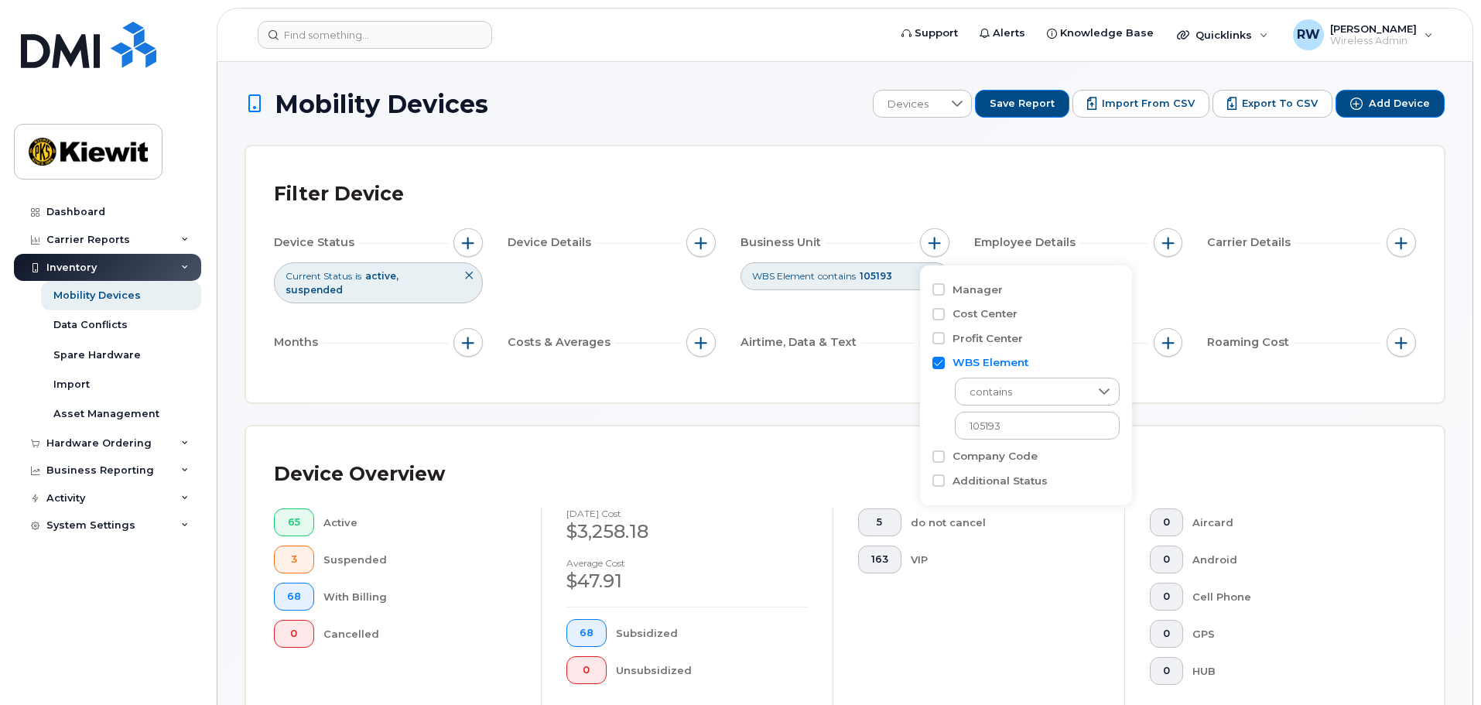
click at [658, 91] on h1 "Mobility Devices" at bounding box center [555, 104] width 620 height 27
